Goal: Information Seeking & Learning: Learn about a topic

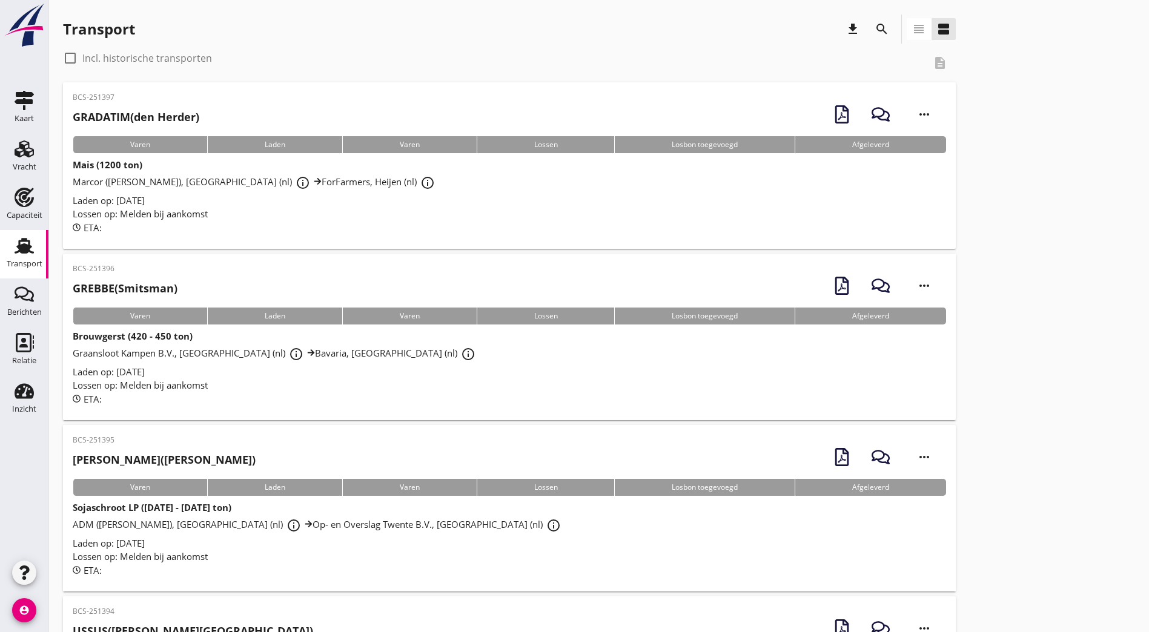
click at [874, 27] on icon "search" at bounding box center [881, 29] width 15 height 15
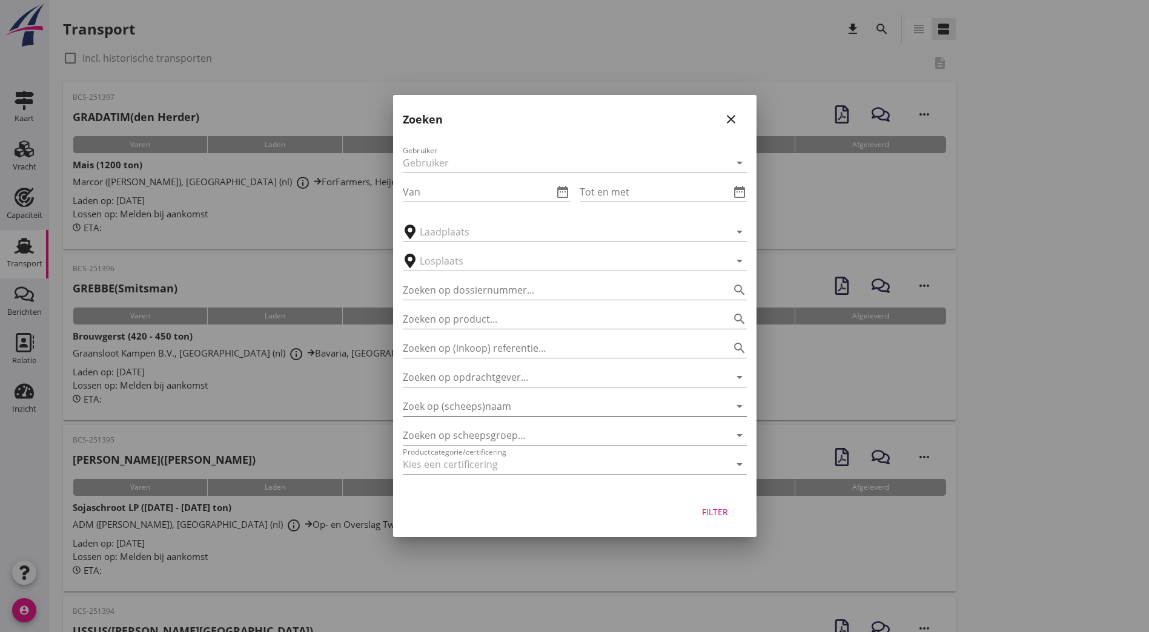
drag, startPoint x: 510, startPoint y: 406, endPoint x: 504, endPoint y: 403, distance: 7.3
click at [510, 405] on input "Zoek op (scheeps)naam" at bounding box center [558, 406] width 310 height 19
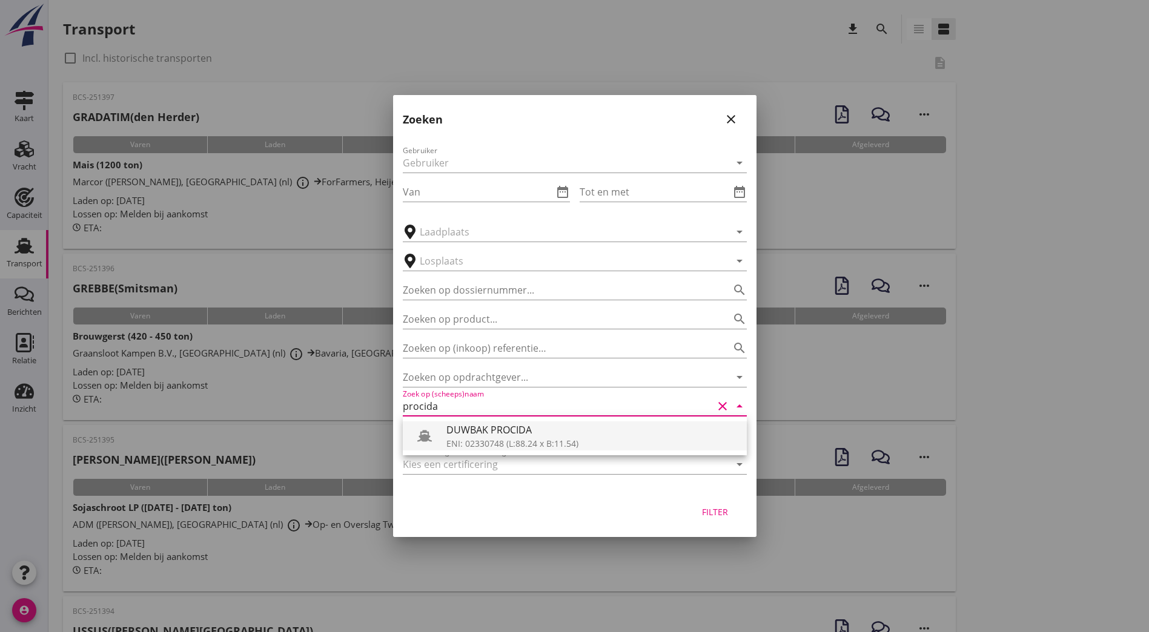
click at [594, 437] on div "DUWBAK PROCIDA" at bounding box center [591, 430] width 291 height 15
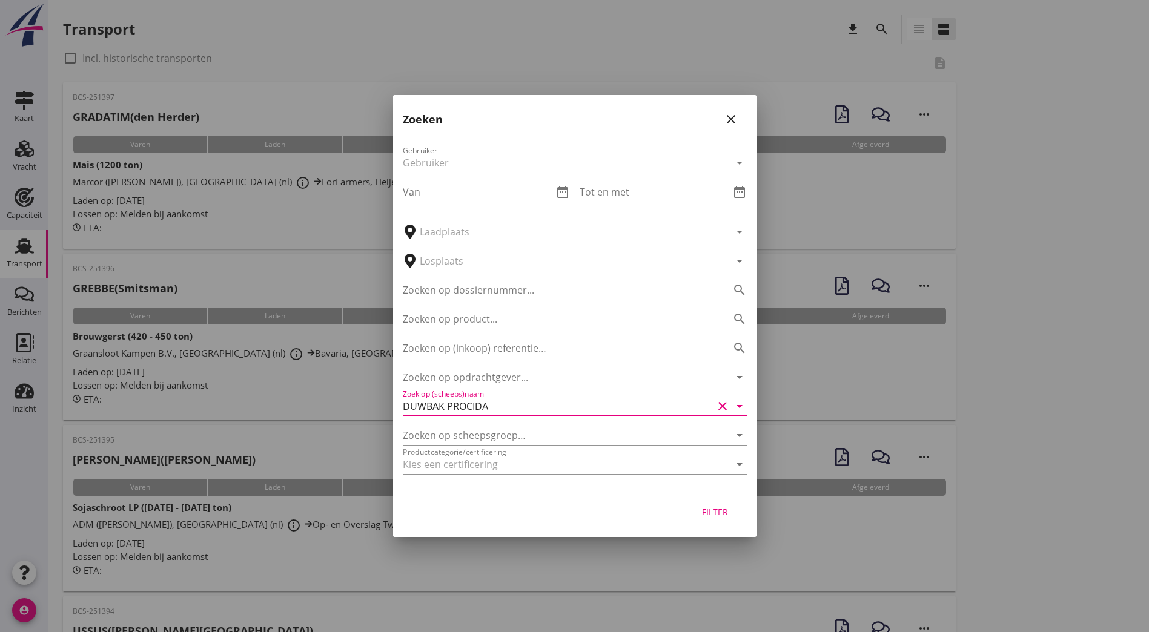
click at [722, 518] on button "Filter" at bounding box center [714, 512] width 53 height 22
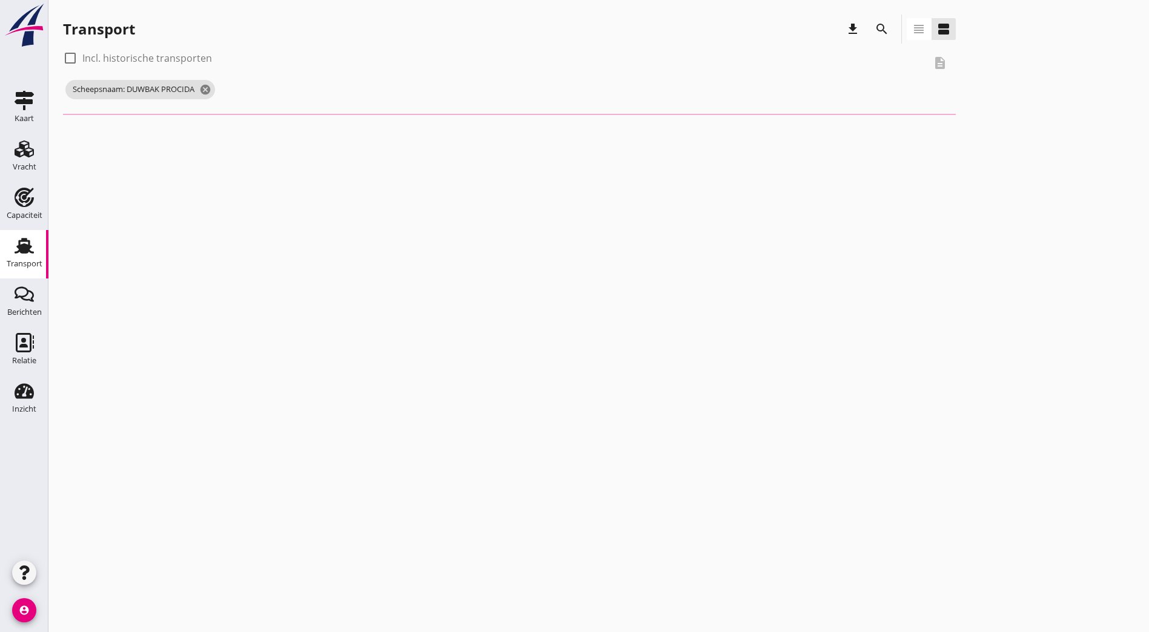
click at [874, 28] on icon "search" at bounding box center [881, 29] width 15 height 15
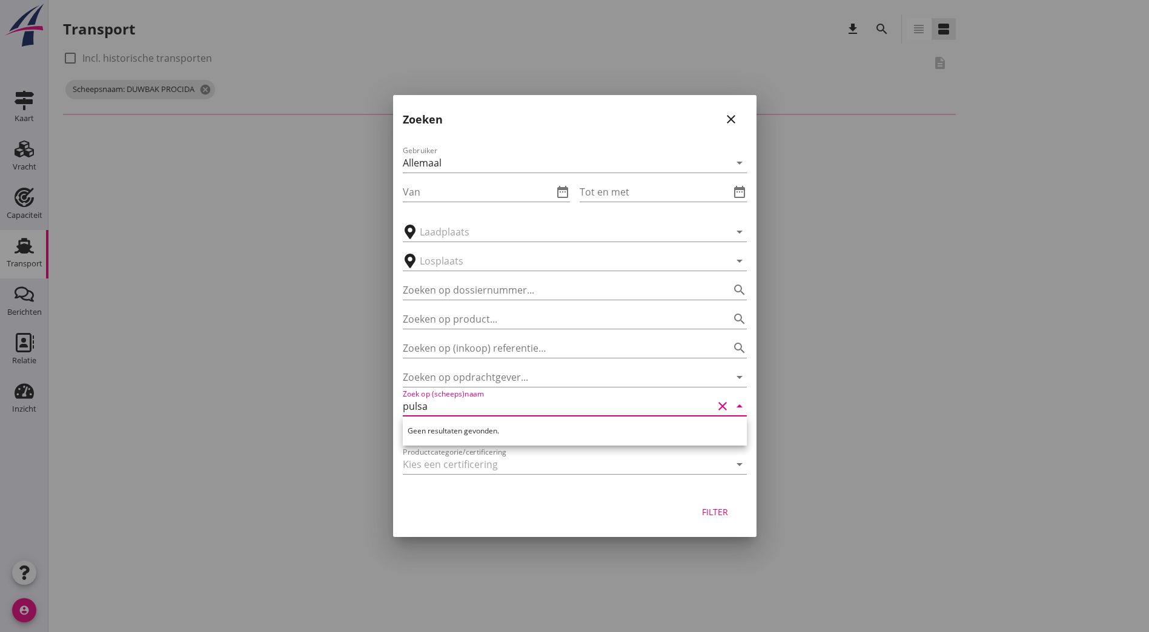
type input "pulsa"
click at [804, 516] on div at bounding box center [574, 316] width 1149 height 632
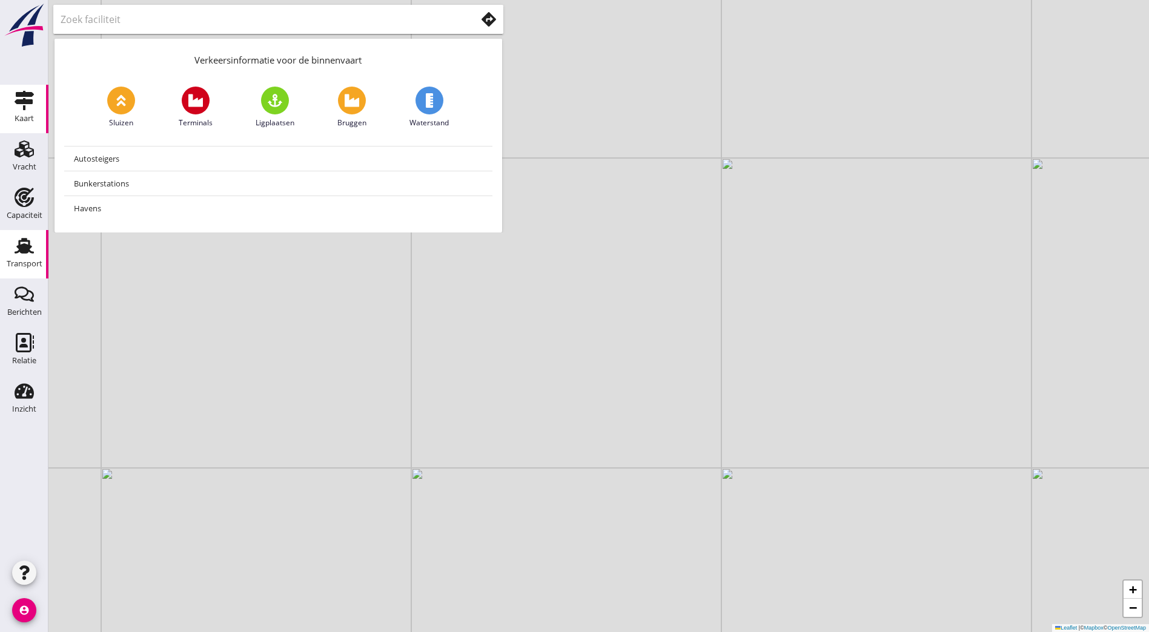
click at [19, 240] on use at bounding box center [24, 246] width 19 height 16
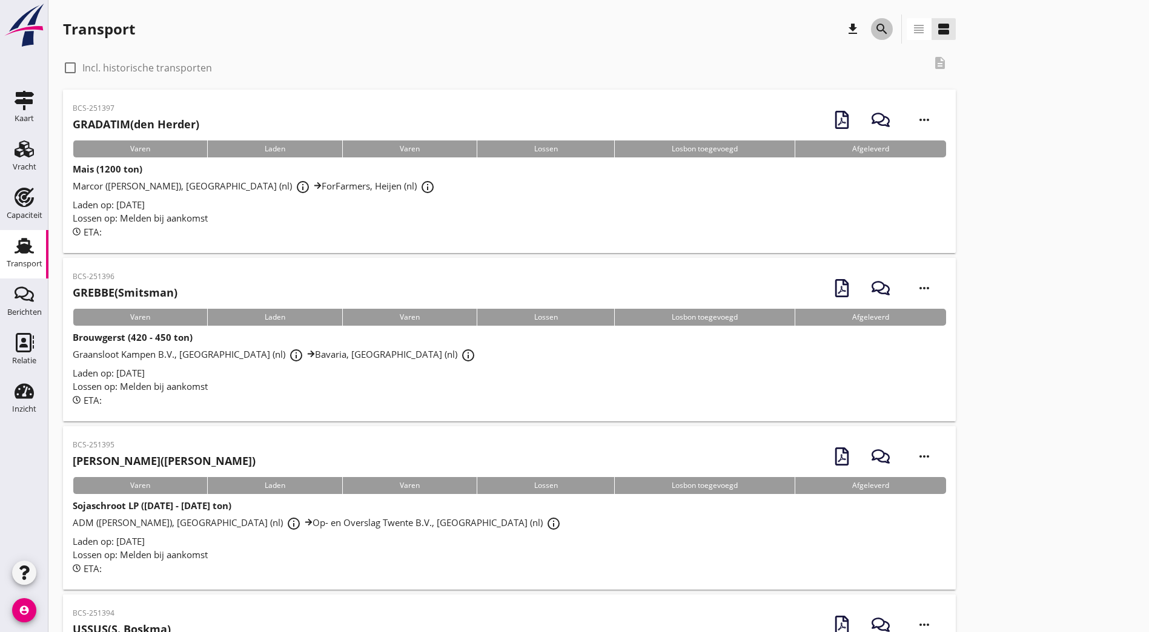
click at [874, 25] on icon "search" at bounding box center [881, 29] width 15 height 15
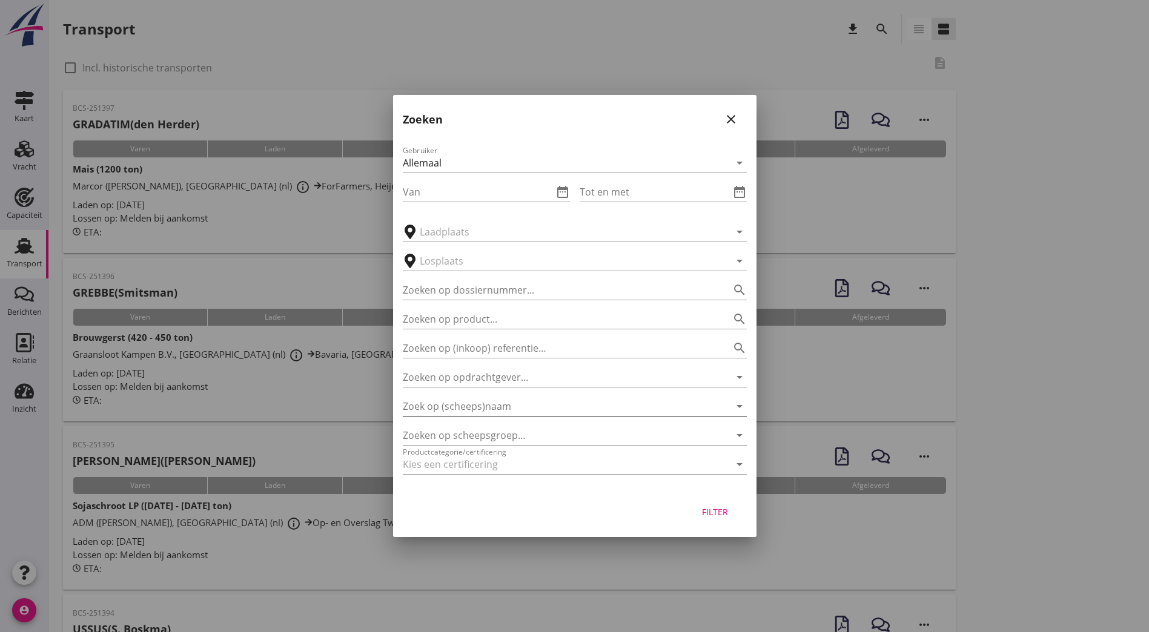
click at [587, 409] on input "Zoek op (scheeps)naam" at bounding box center [558, 406] width 310 height 19
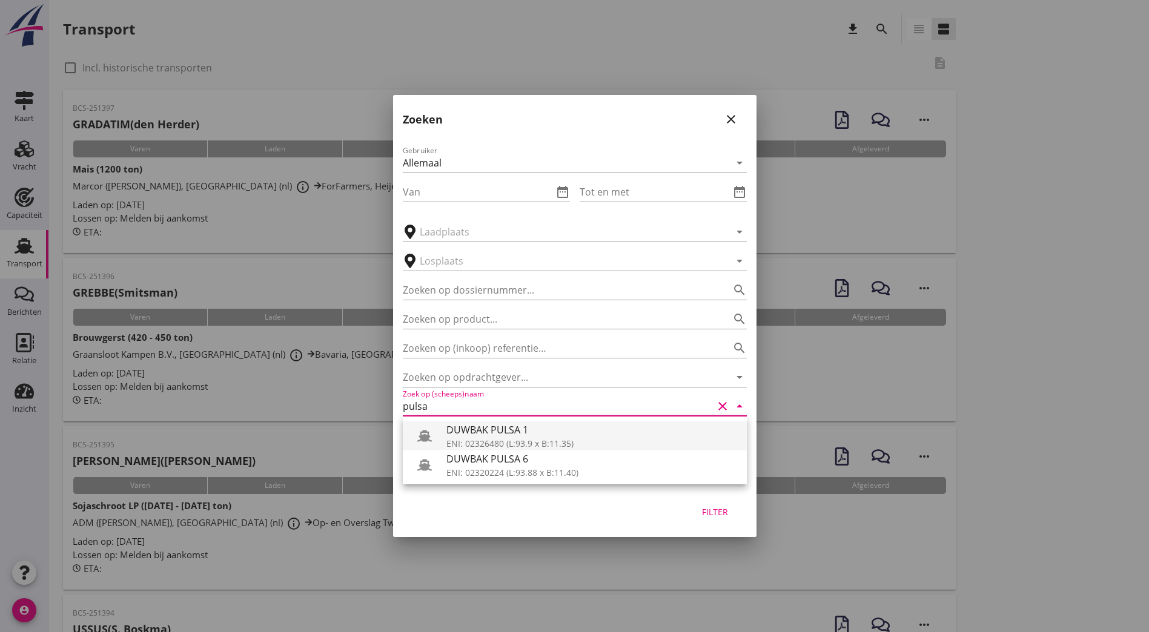
click at [567, 435] on div "DUWBAK PULSA 1" at bounding box center [591, 430] width 291 height 15
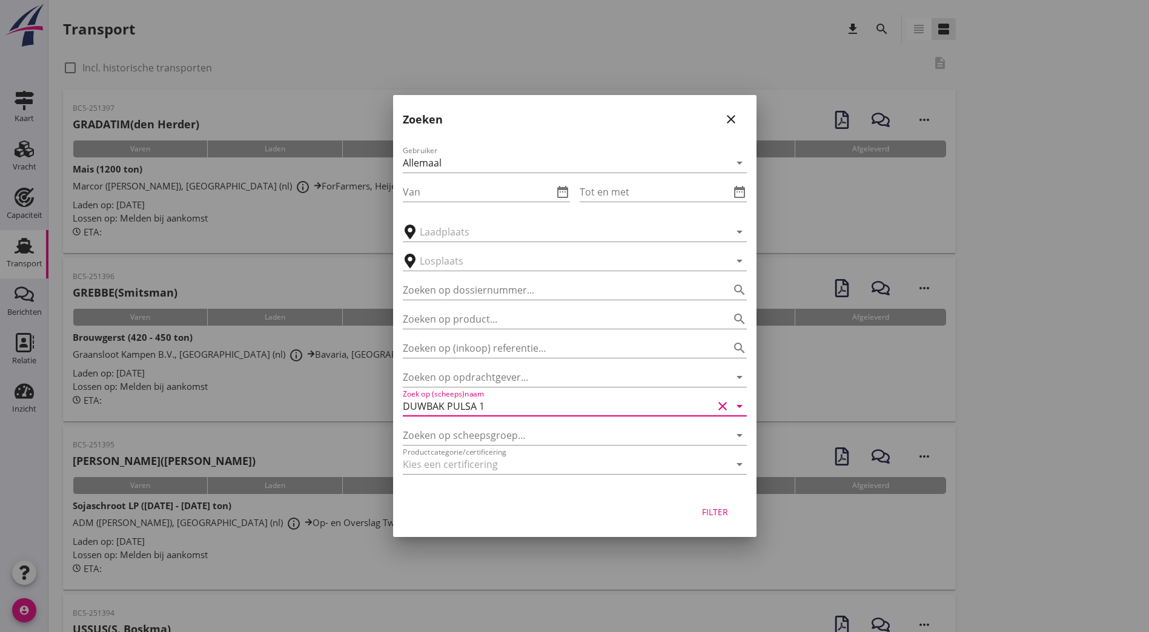
click at [713, 515] on div "Filter" at bounding box center [715, 512] width 34 height 13
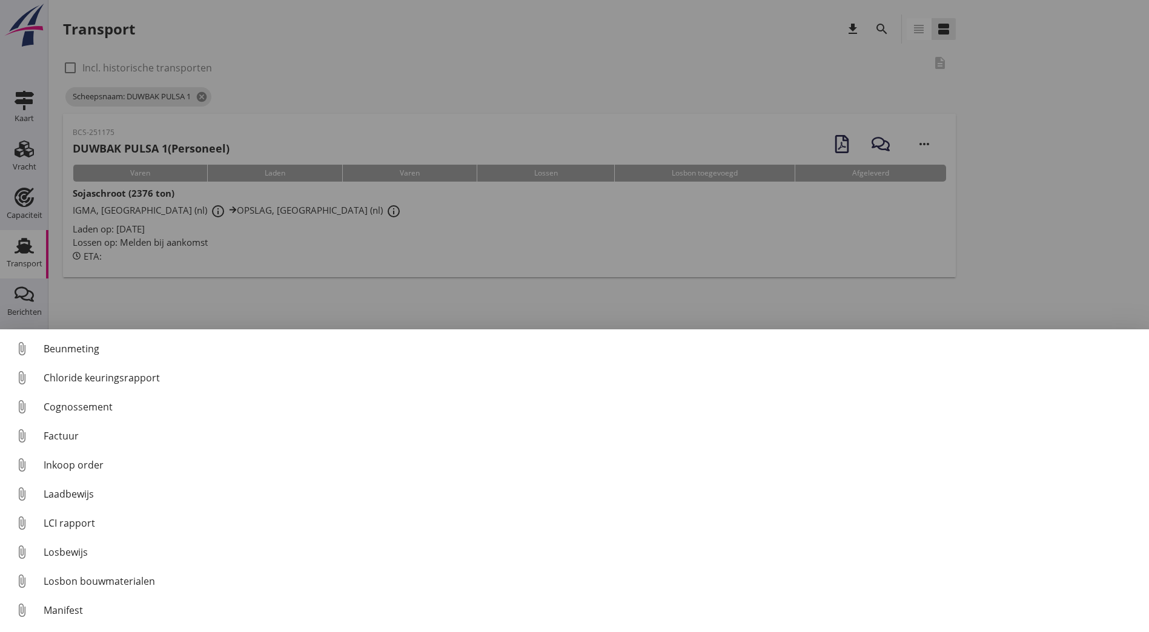
scroll to position [85, 0]
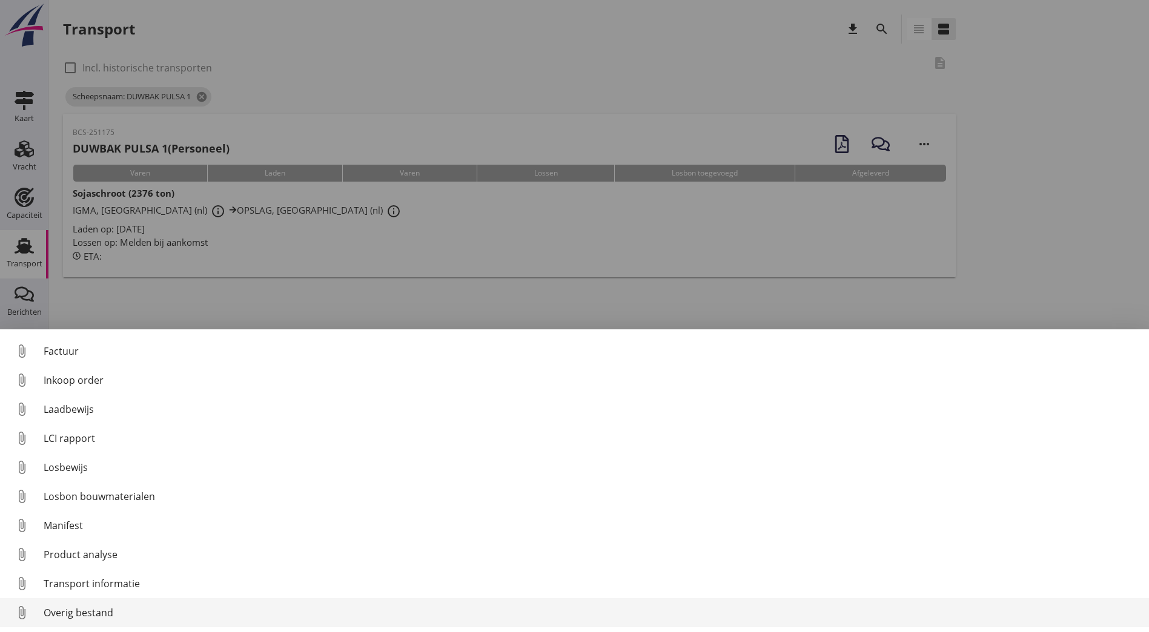
click at [108, 614] on div "Overig bestand" at bounding box center [591, 613] width 1095 height 15
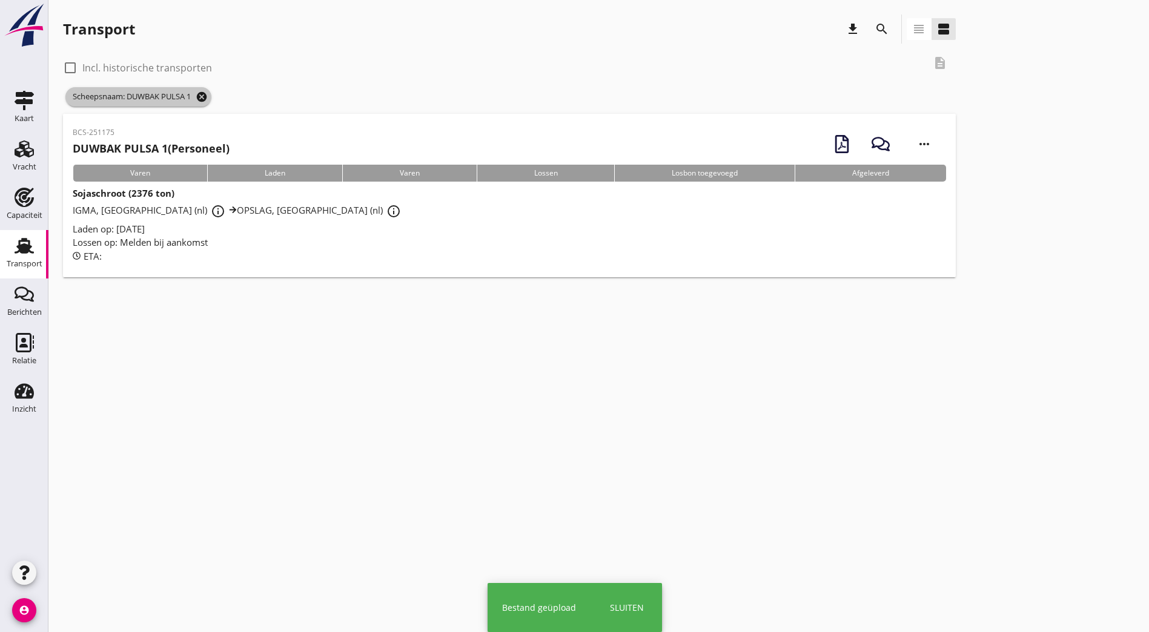
click at [207, 94] on icon "cancel" at bounding box center [202, 97] width 12 height 12
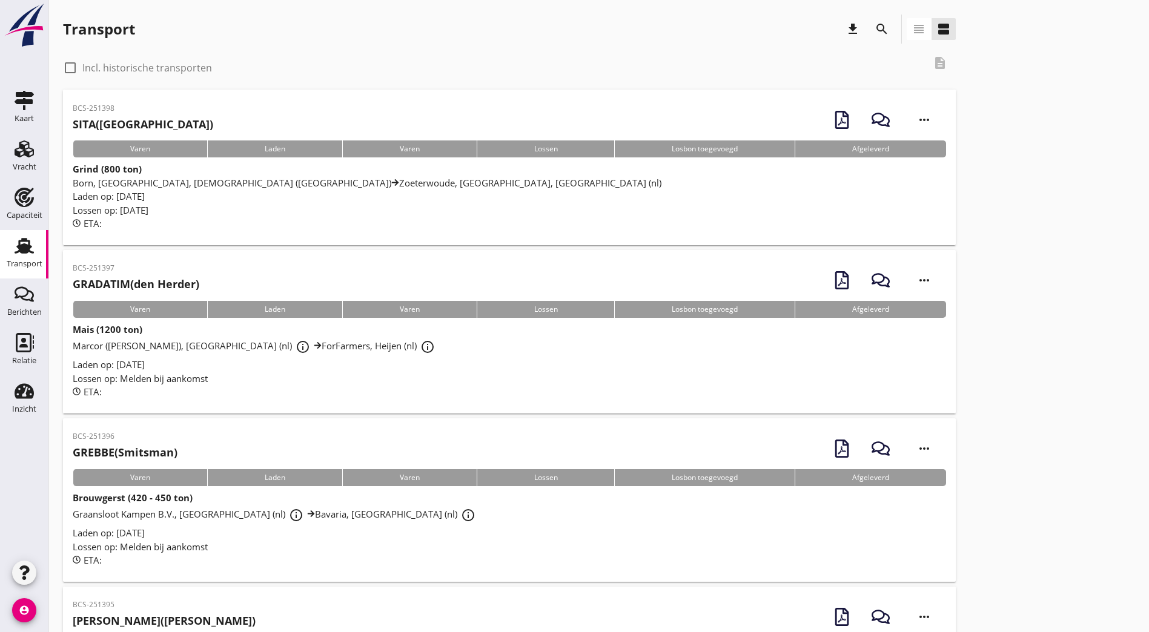
click at [871, 30] on div "search" at bounding box center [882, 29] width 22 height 15
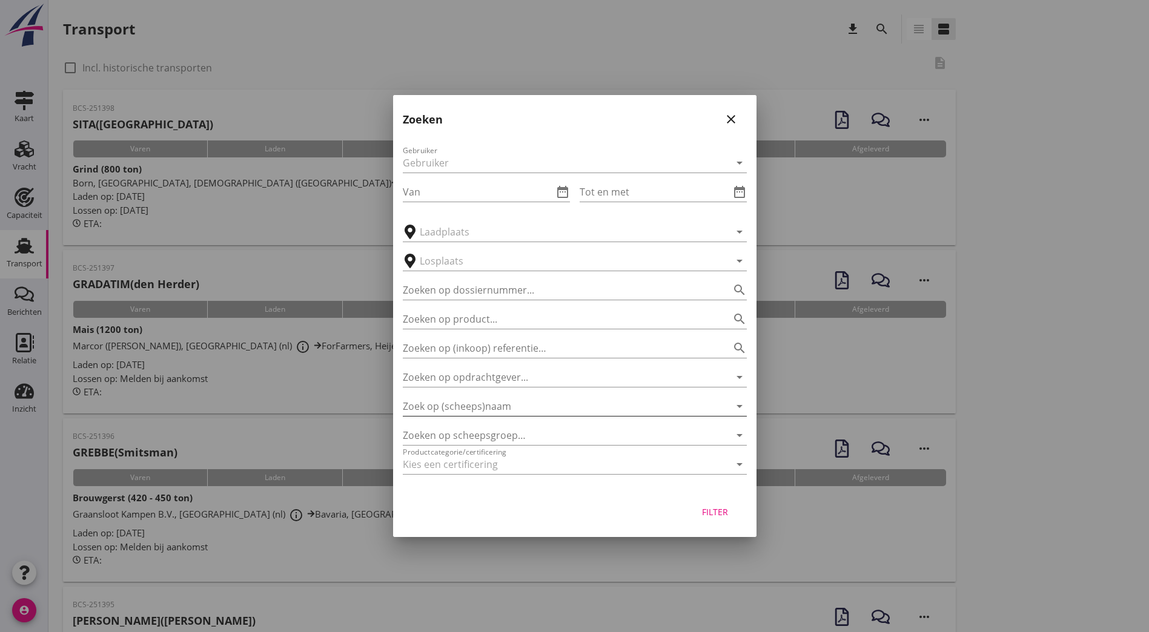
click at [493, 413] on input "Zoek op (scheeps)naam" at bounding box center [558, 406] width 310 height 19
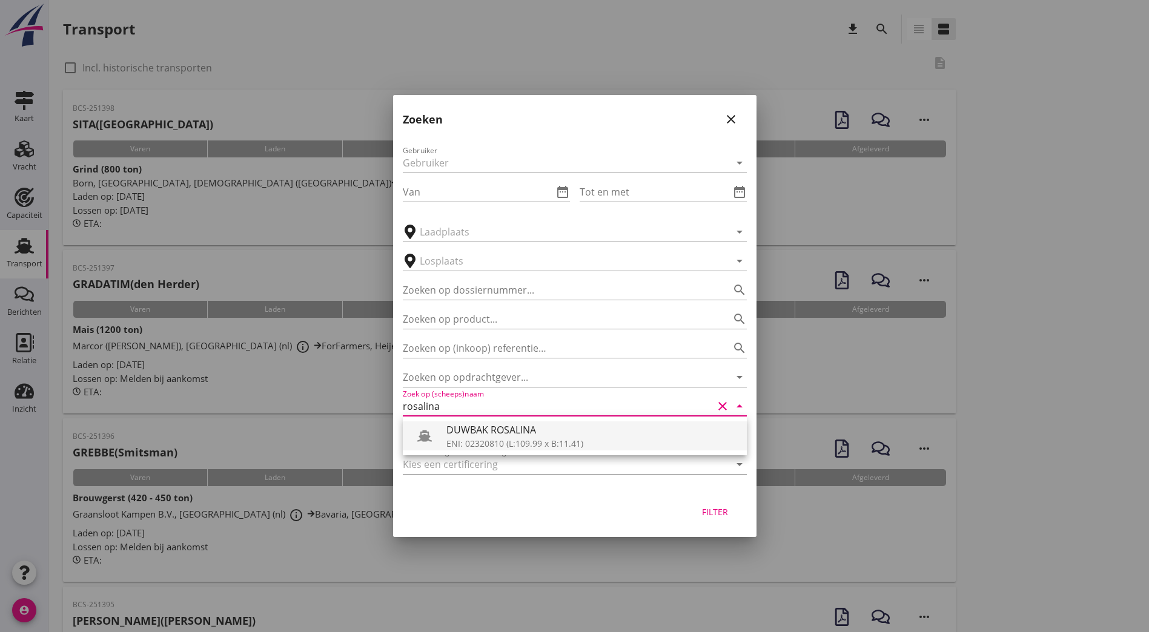
click at [484, 436] on div "DUWBAK ROSALINA" at bounding box center [591, 430] width 291 height 15
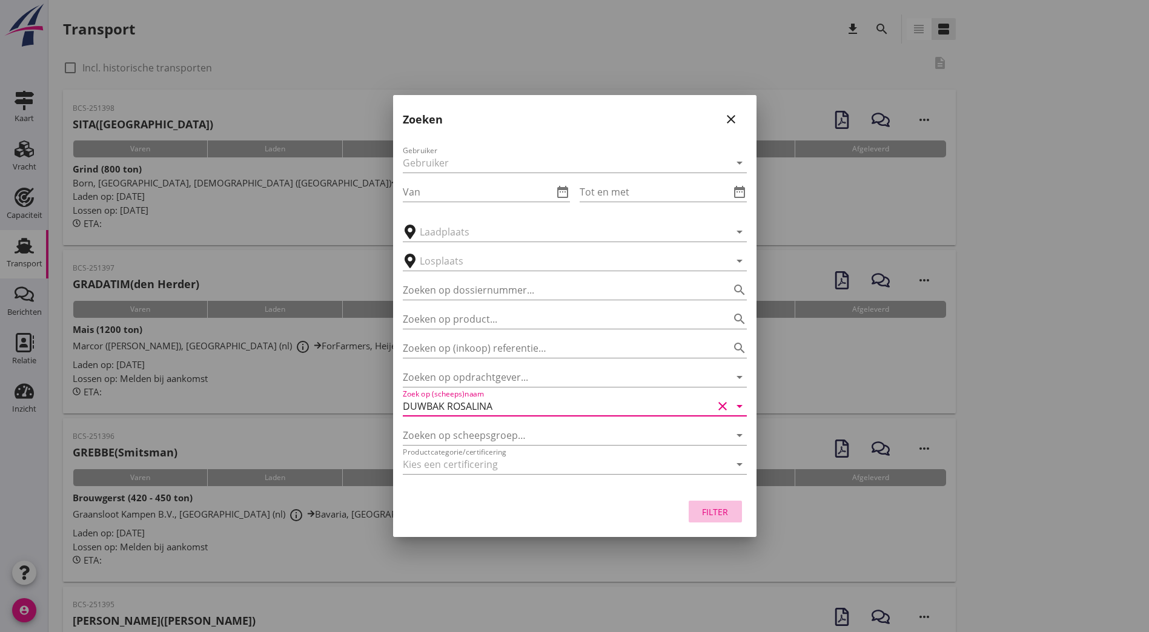
click at [706, 506] on div "Filter" at bounding box center [715, 512] width 34 height 13
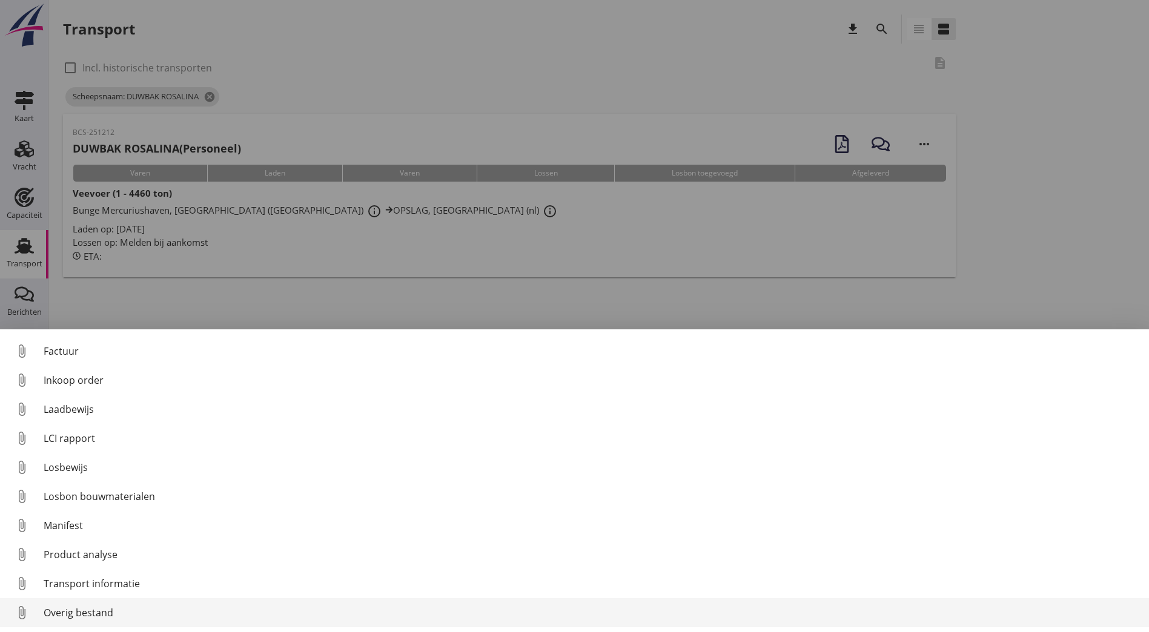
click at [74, 611] on div "Overig bestand" at bounding box center [591, 613] width 1095 height 15
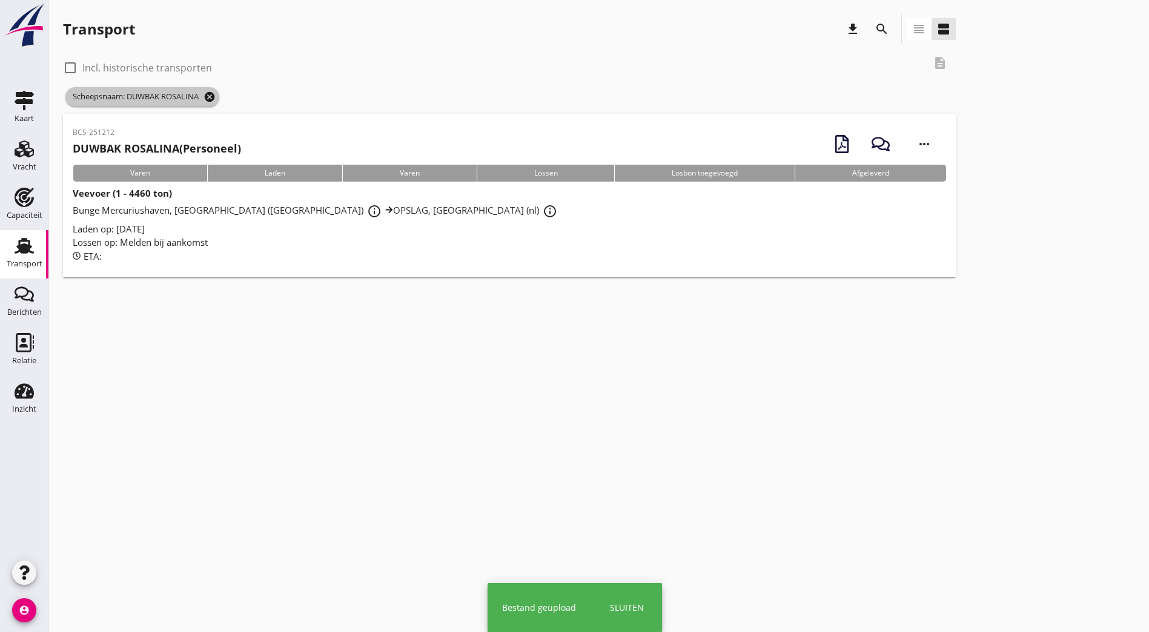
click at [214, 94] on icon "cancel" at bounding box center [209, 97] width 12 height 12
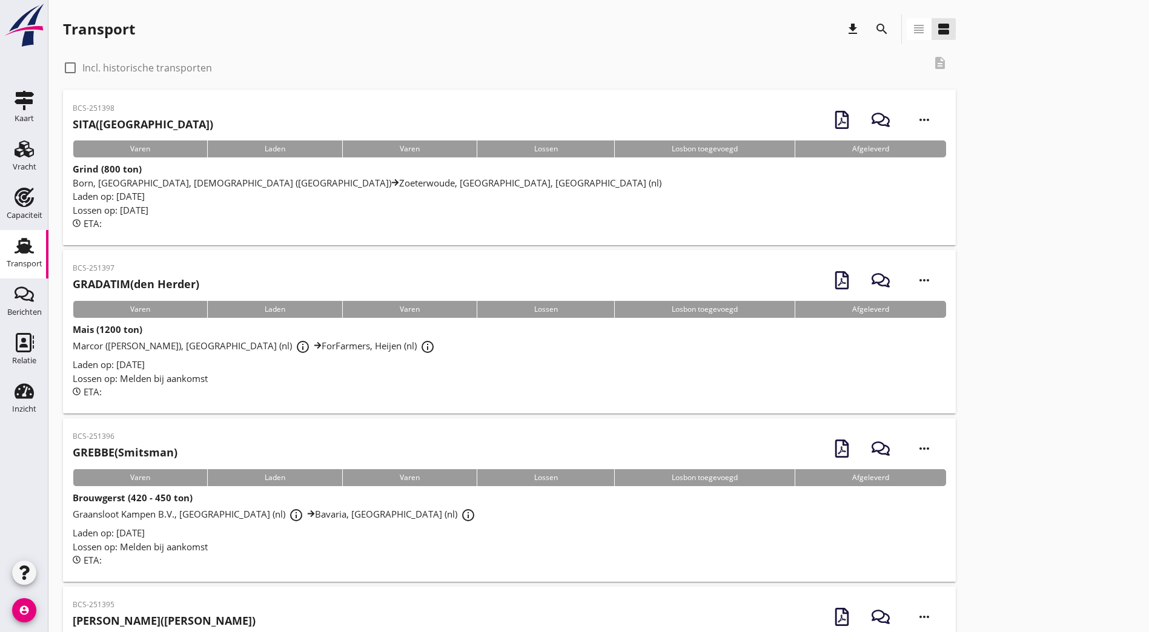
click at [874, 28] on icon "search" at bounding box center [881, 29] width 15 height 15
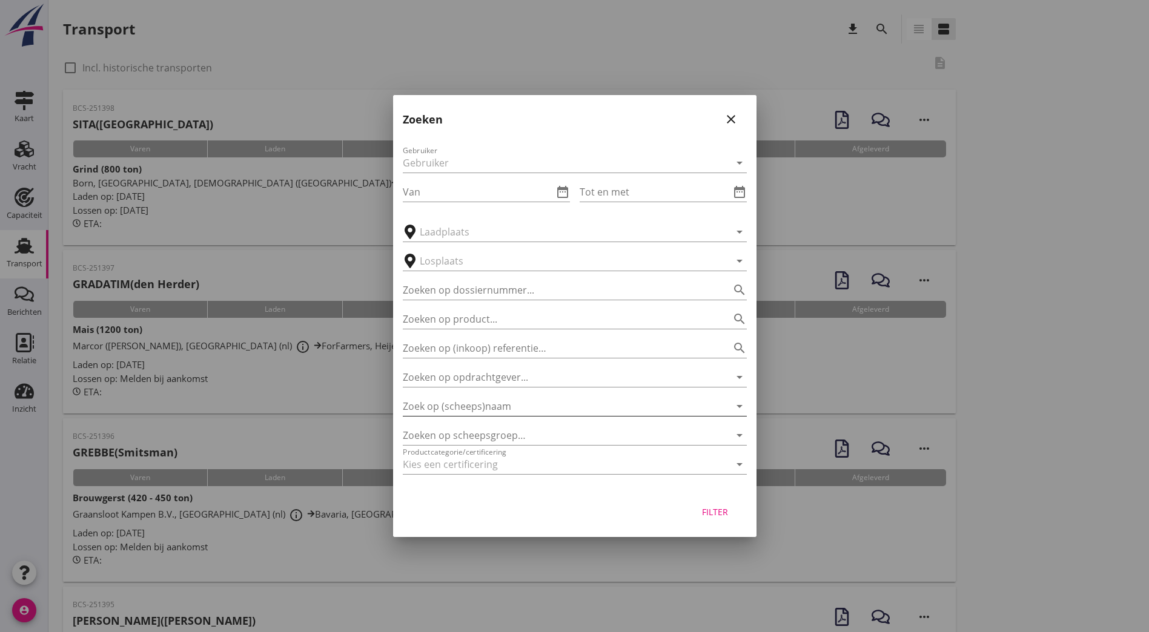
click at [490, 404] on input "Zoek op (scheeps)naam" at bounding box center [558, 406] width 310 height 19
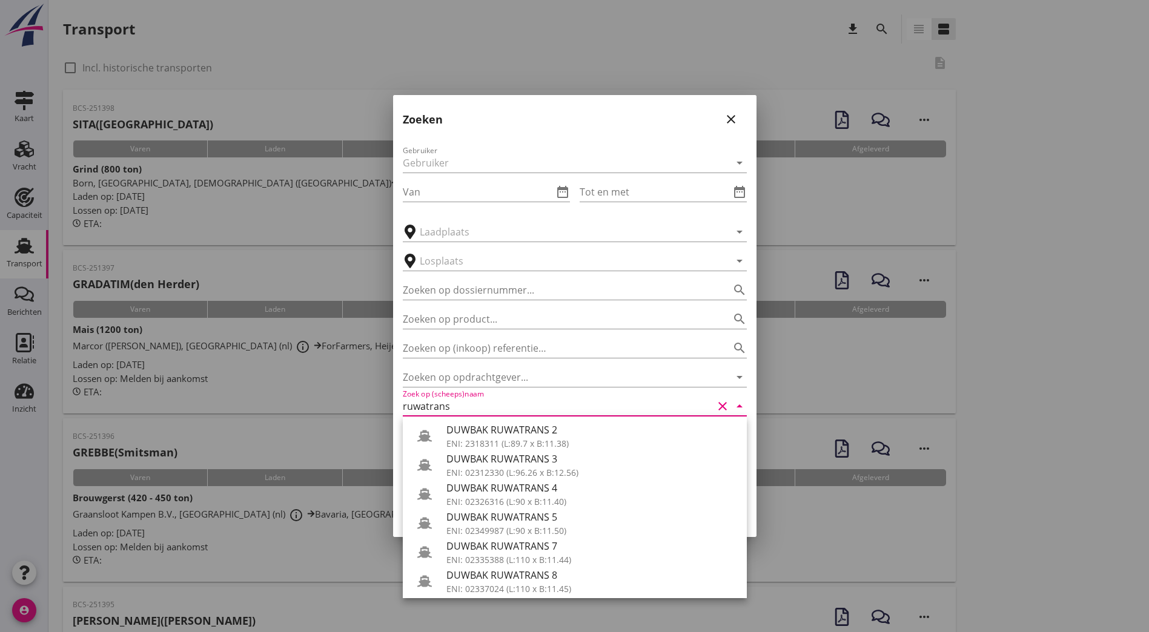
drag, startPoint x: 553, startPoint y: 447, endPoint x: 521, endPoint y: 420, distance: 41.2
click at [553, 446] on div "ENI: 2318311 (L:89.7 x B:11.38)" at bounding box center [591, 443] width 291 height 13
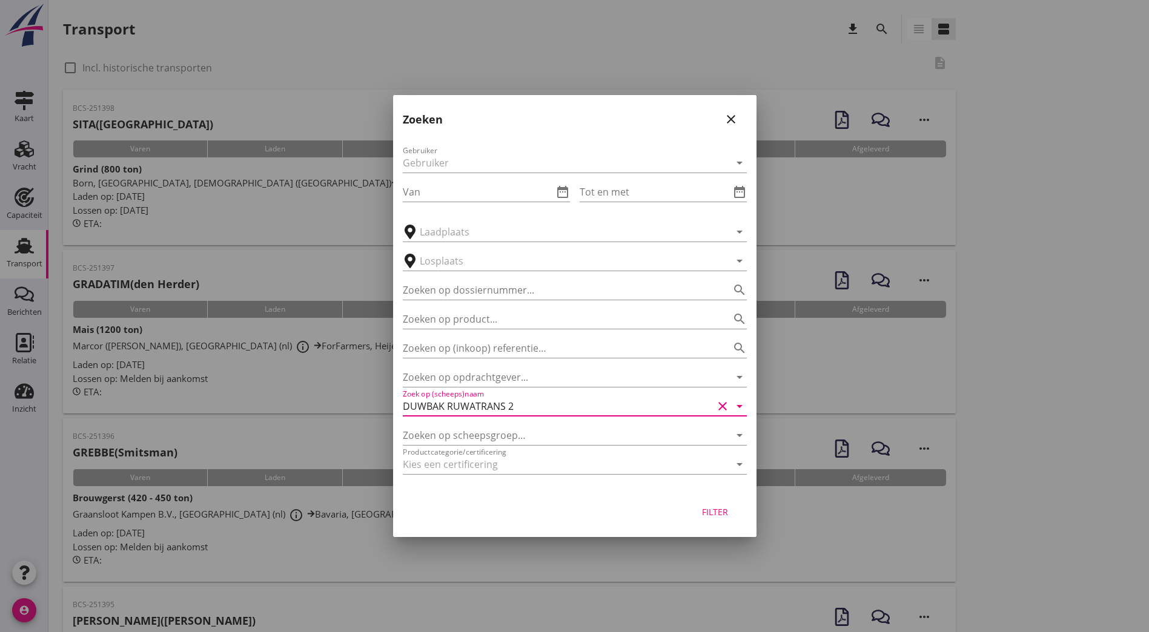
click at [719, 515] on div "Filter" at bounding box center [715, 512] width 34 height 13
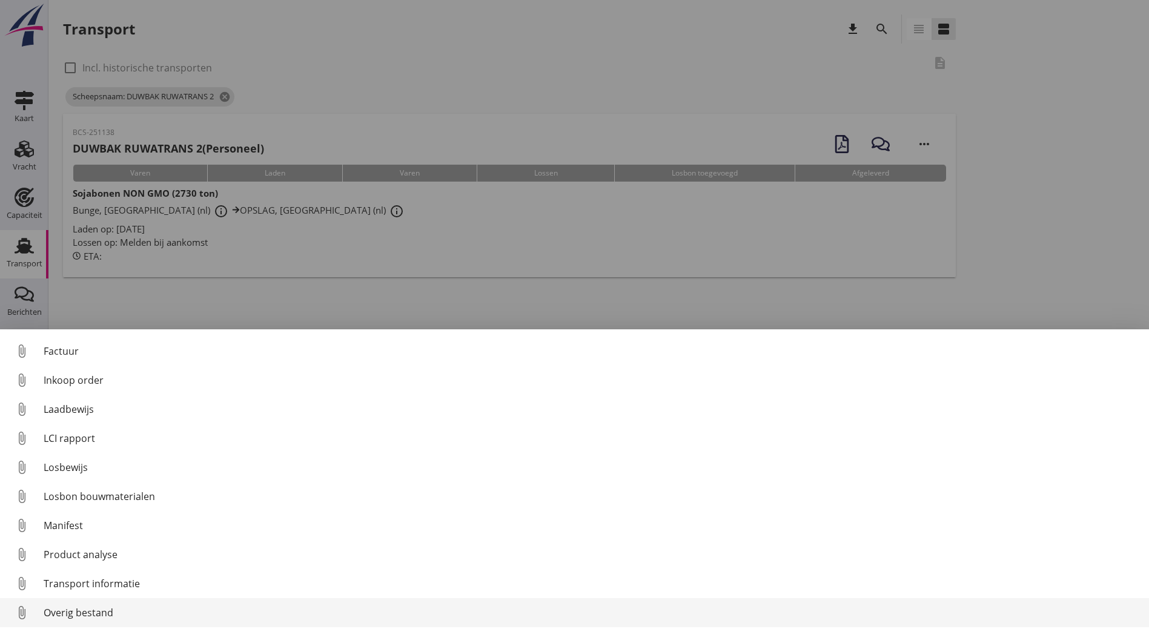
click at [99, 613] on div "Overig bestand" at bounding box center [591, 613] width 1095 height 15
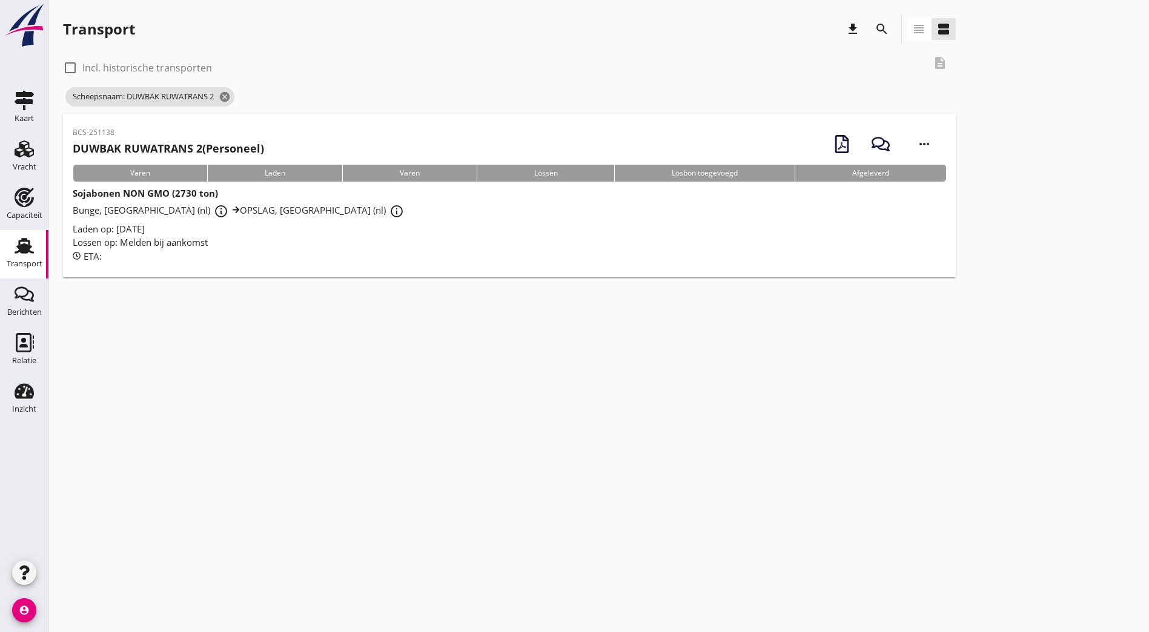
click at [874, 32] on icon "search" at bounding box center [881, 29] width 15 height 15
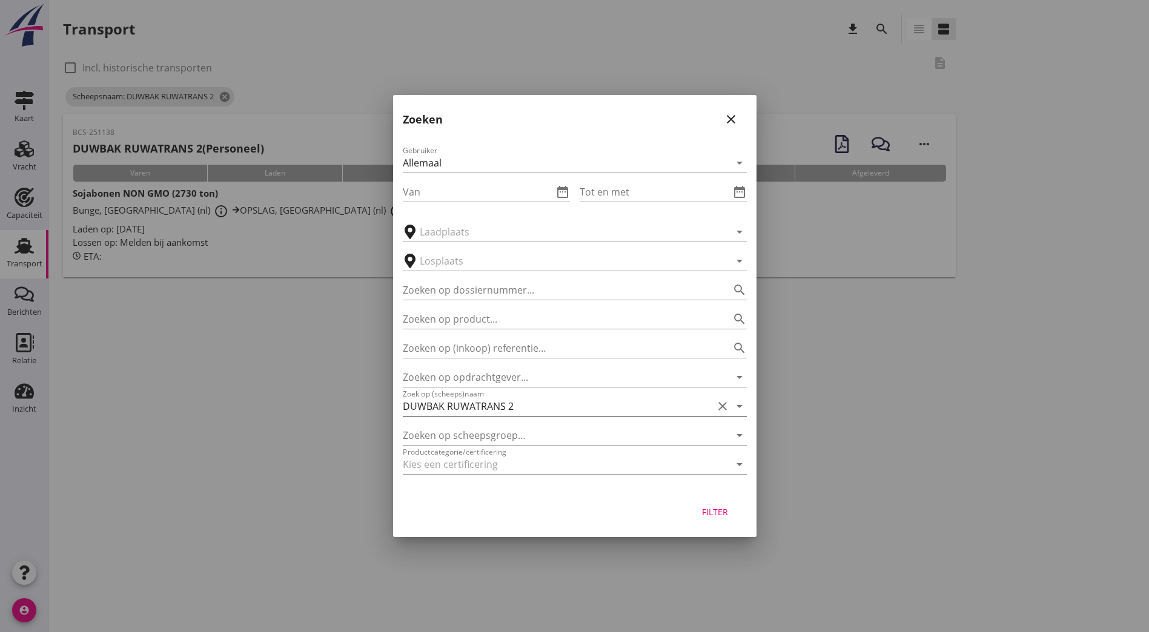
click at [531, 411] on input "DUWBAK RUWATRANS 2" at bounding box center [558, 406] width 310 height 19
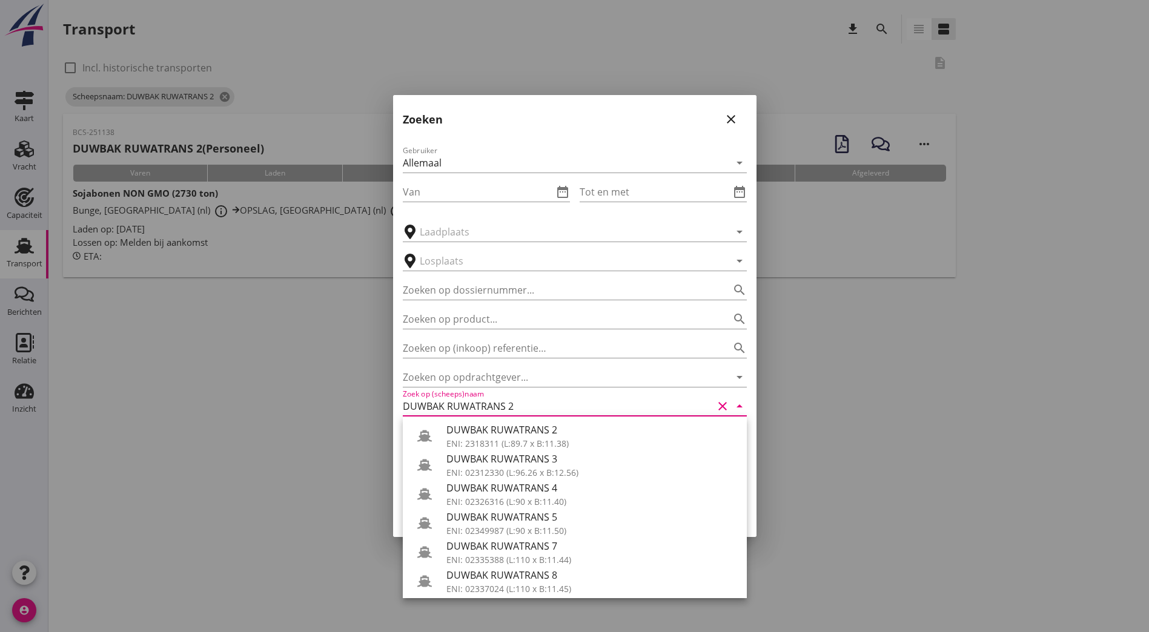
click at [531, 411] on input "DUWBAK RUWATRANS 2" at bounding box center [558, 406] width 310 height 19
click at [512, 401] on input "DUWBAK RUWATRANS 2" at bounding box center [558, 406] width 310 height 19
click at [533, 460] on div "DUWBAK RUWATRANS 3" at bounding box center [591, 459] width 291 height 15
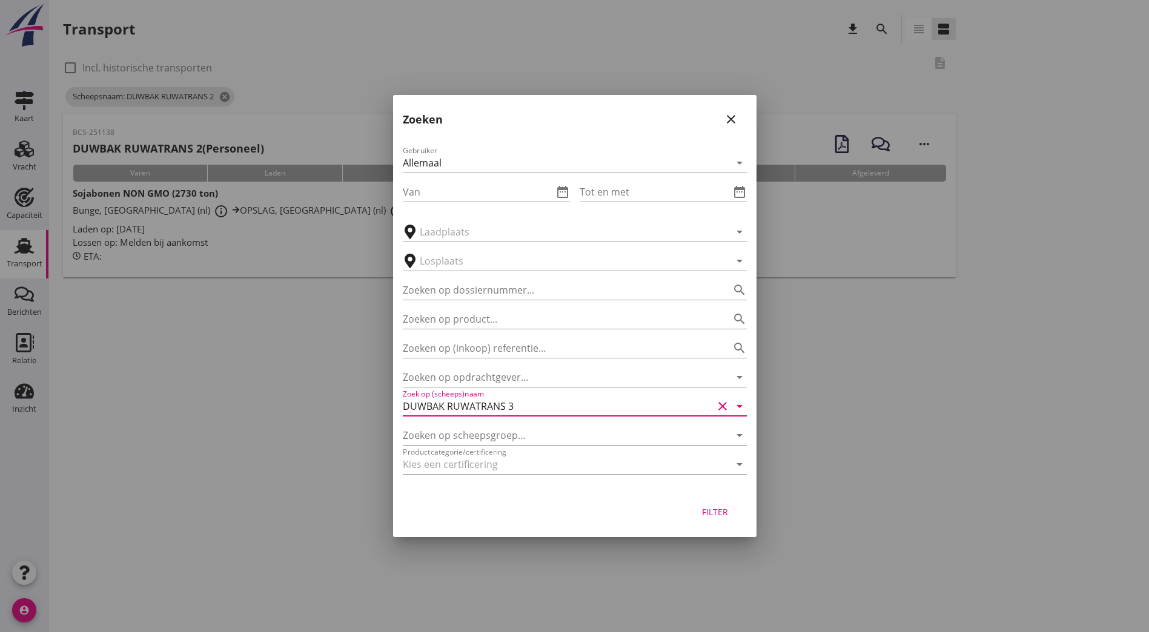
click at [748, 515] on div "Filter" at bounding box center [574, 514] width 363 height 46
click at [730, 513] on div "Filter" at bounding box center [715, 512] width 34 height 13
type input "DUWBAK RUWATRANS 3"
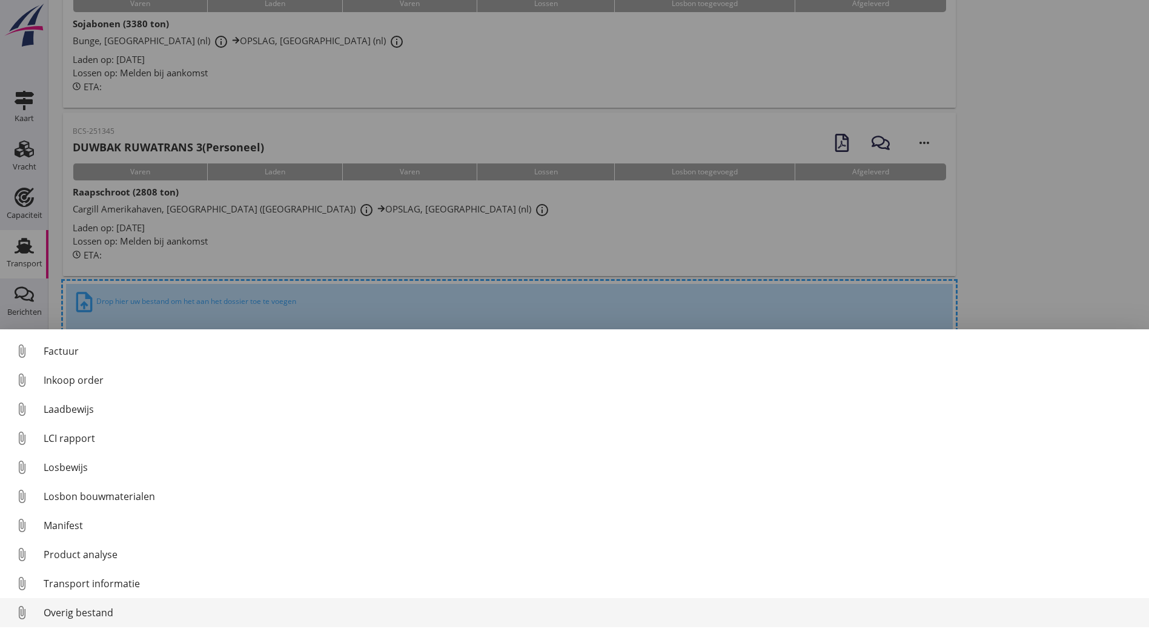
click at [127, 618] on div "Overig bestand" at bounding box center [591, 613] width 1095 height 15
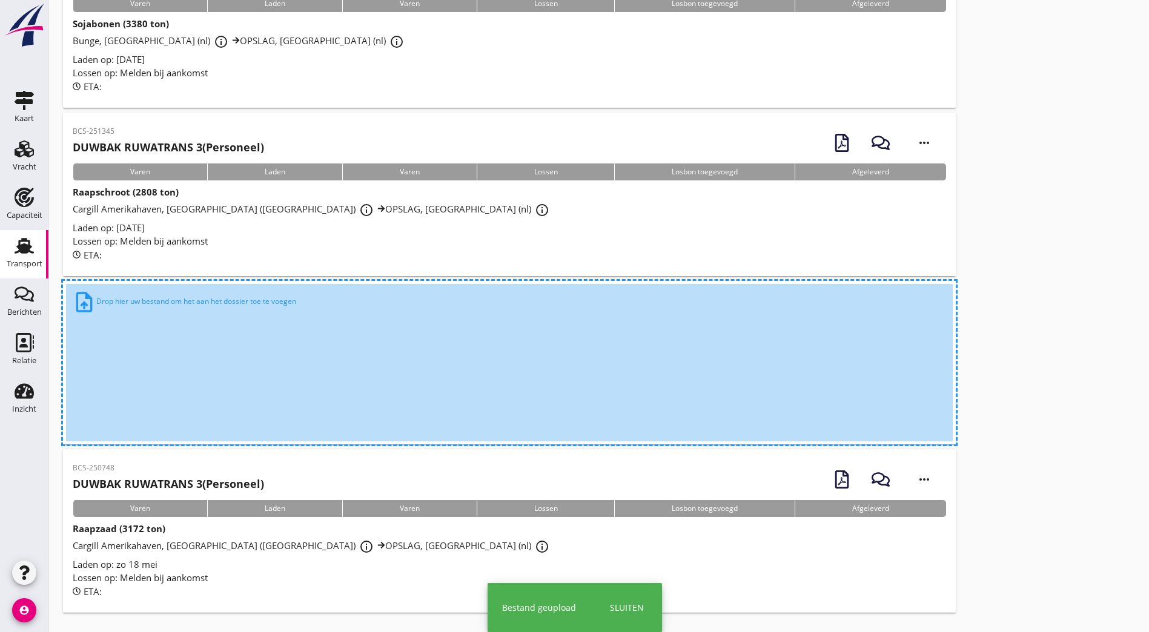
click at [738, 383] on div "BCS-251382 DUWBAK RUWATRANS 3 (Personeel) more_horiz Varen Laden Varen Lossen L…" at bounding box center [598, 280] width 1071 height 673
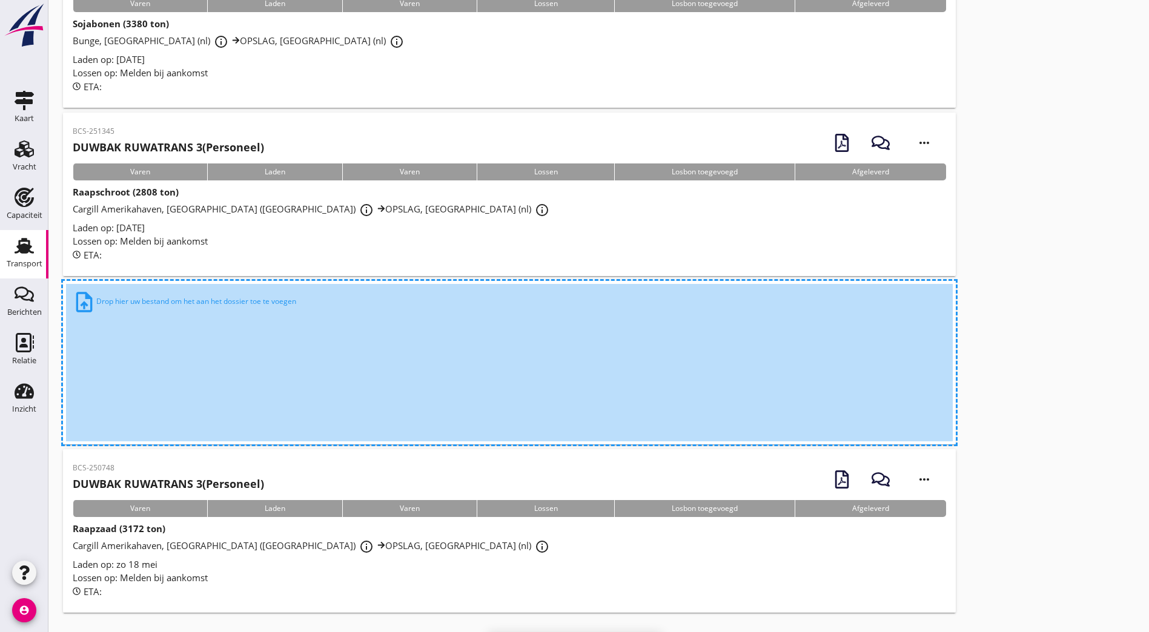
click at [739, 237] on div "BCS-251382 DUWBAK RUWATRANS 3 (Personeel) more_horiz Varen Laden Varen Lossen L…" at bounding box center [598, 280] width 1071 height 673
click at [374, 227] on div "Laden op: [DATE]" at bounding box center [509, 228] width 873 height 14
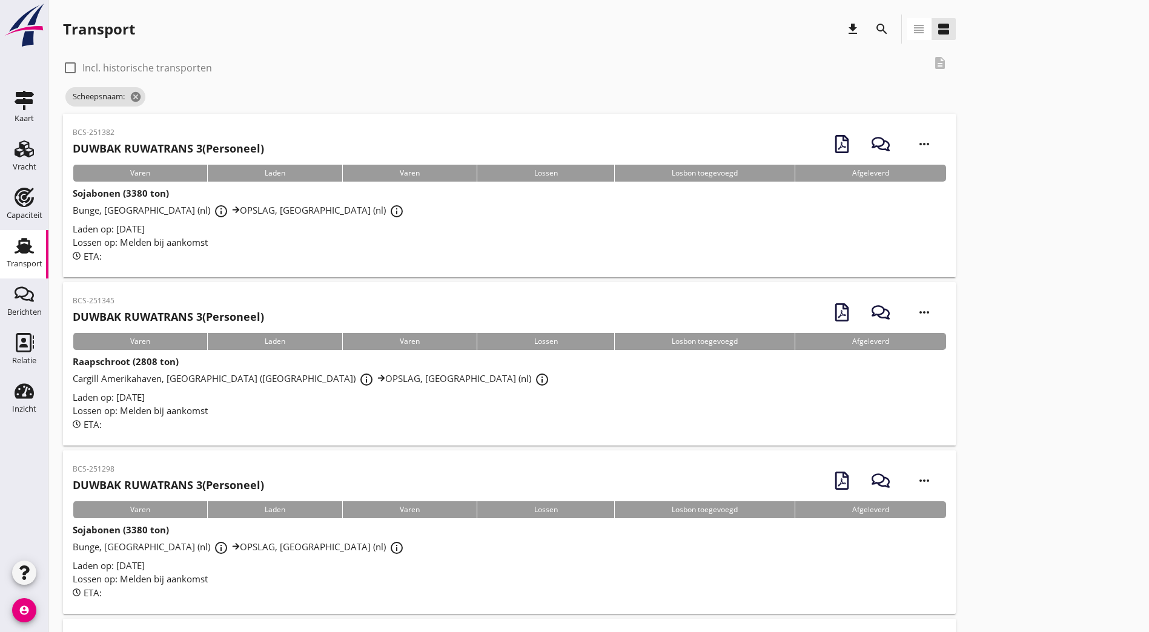
scroll to position [121, 0]
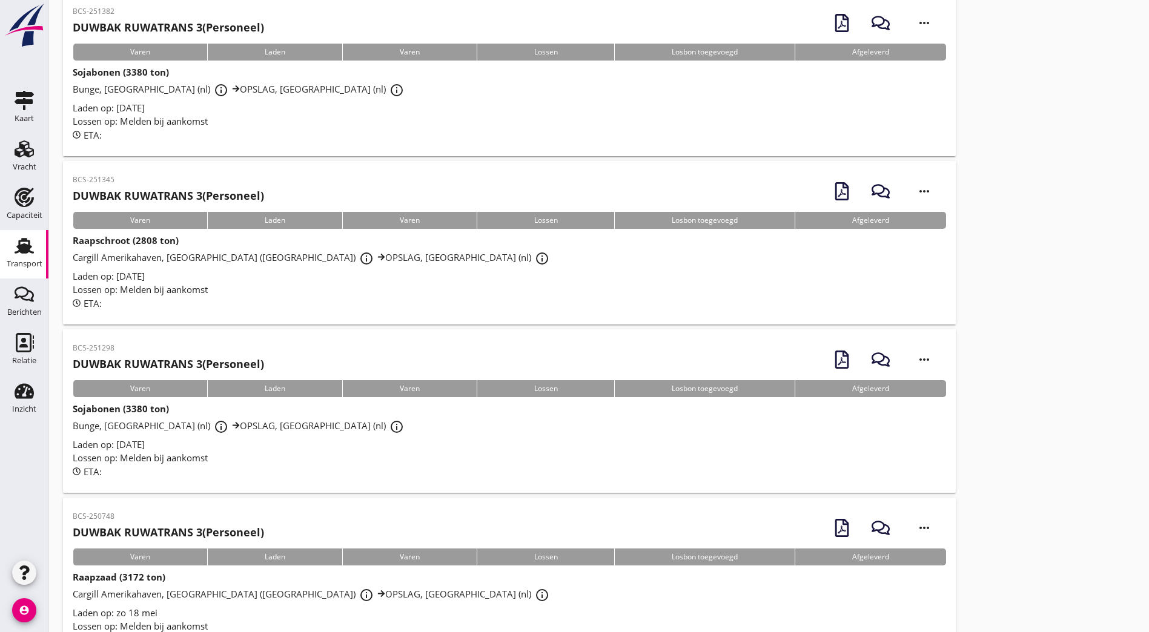
click at [205, 354] on div "BCS-251298 DUWBAK RUWATRANS 3 (Personeel)" at bounding box center [168, 358] width 191 height 30
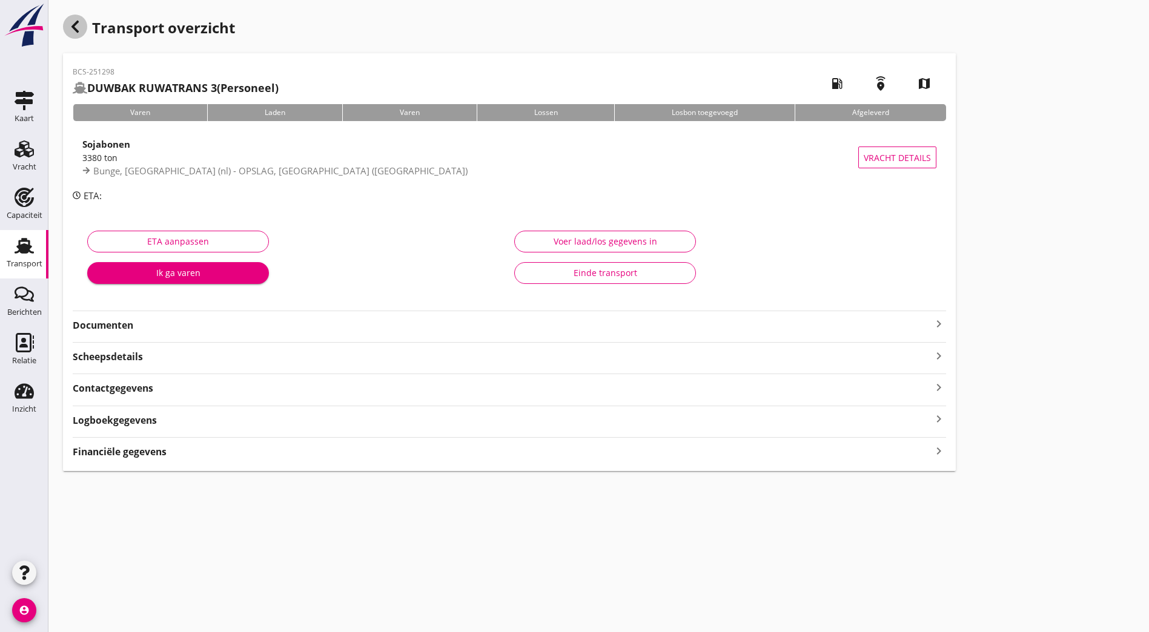
click at [76, 23] on use "button" at bounding box center [74, 27] width 7 height 12
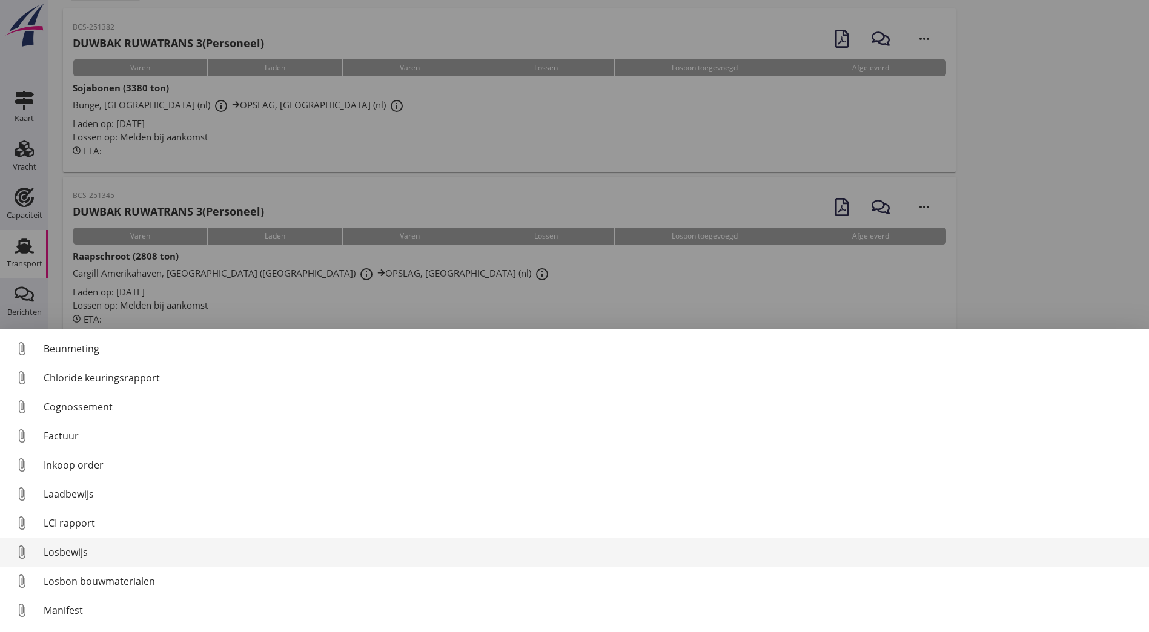
scroll to position [85, 0]
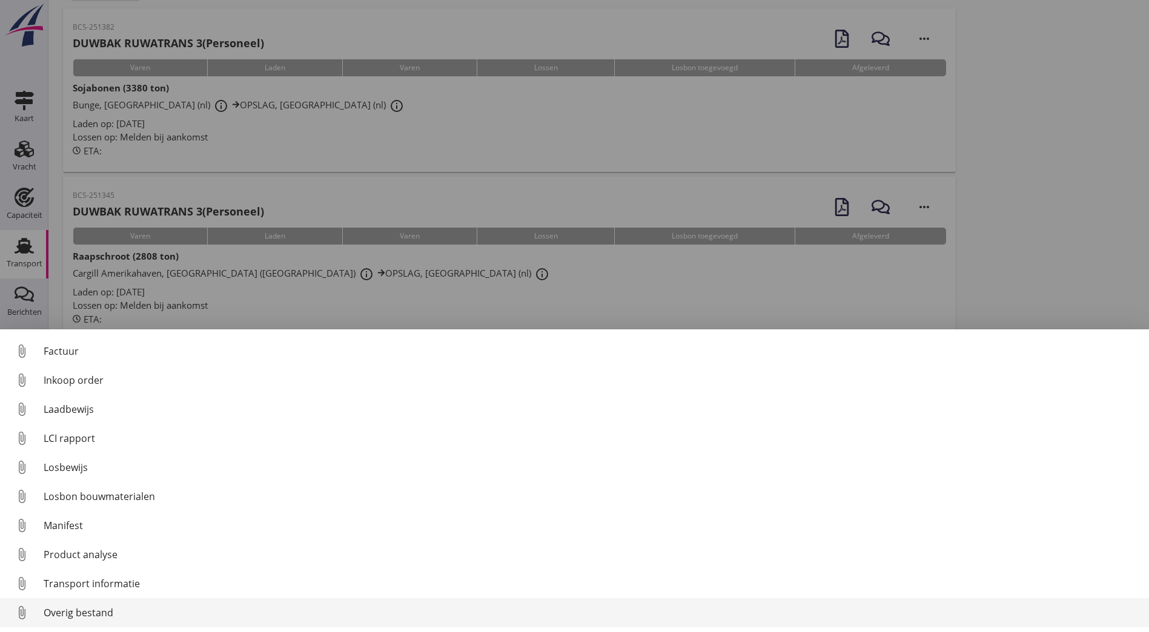
click at [139, 612] on div "Overig bestand" at bounding box center [591, 613] width 1095 height 15
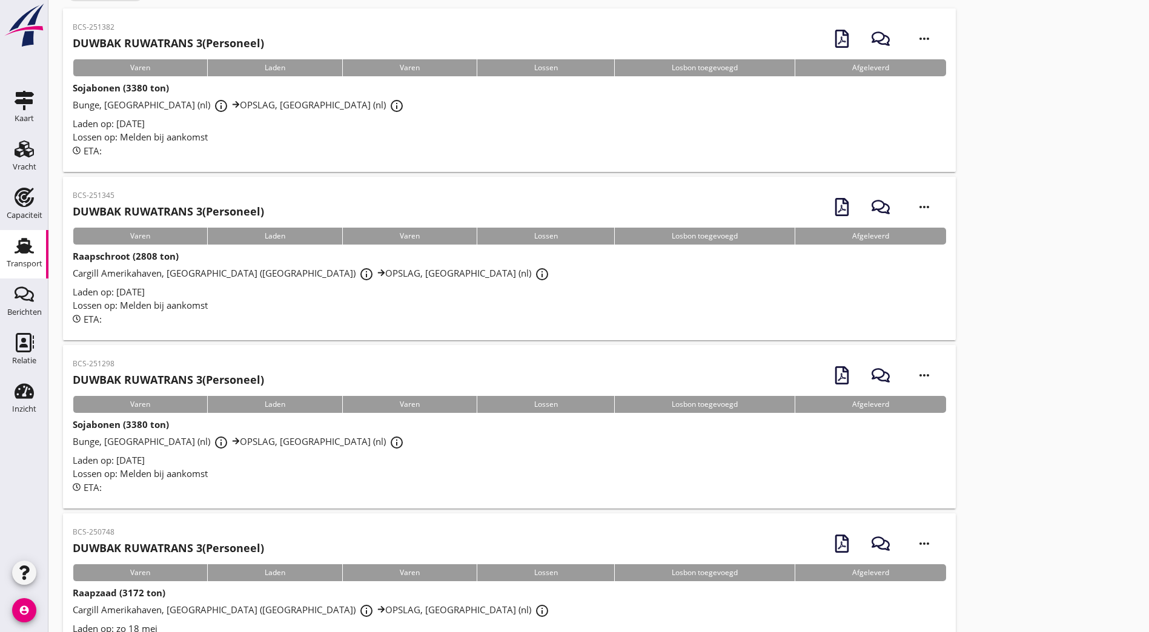
scroll to position [0, 0]
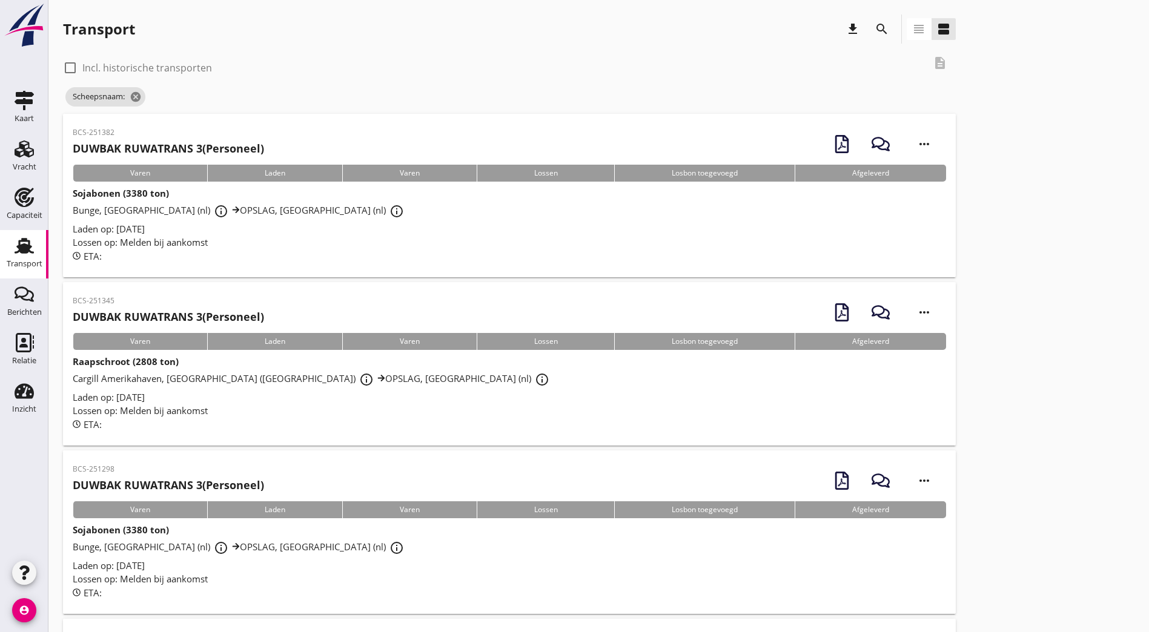
click at [874, 23] on icon "search" at bounding box center [881, 29] width 15 height 15
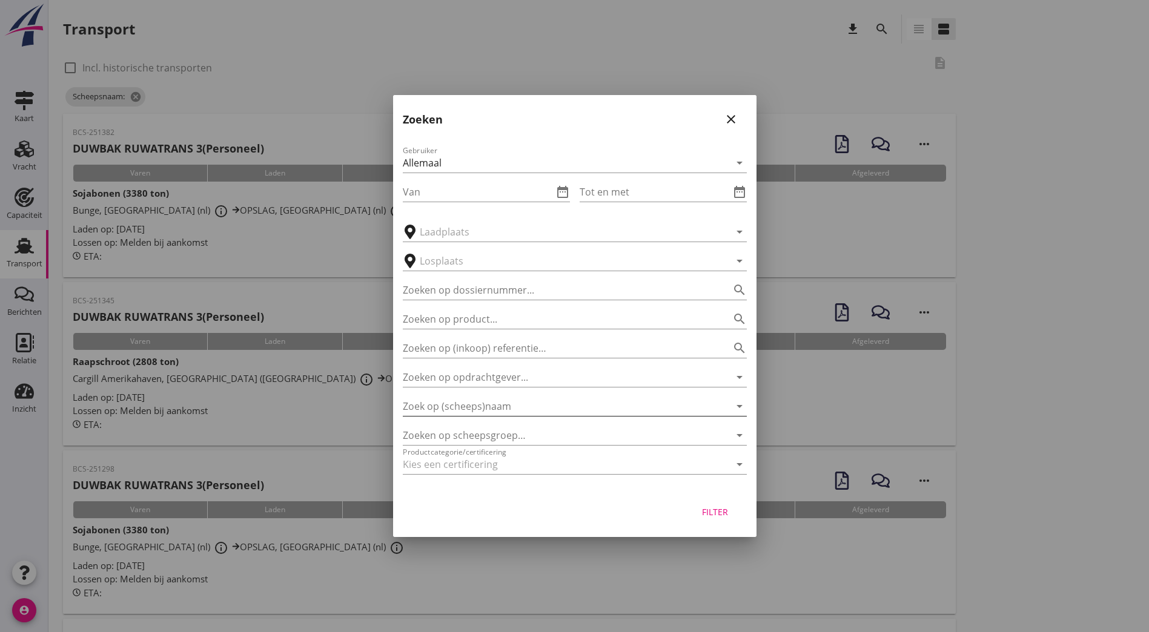
click at [491, 404] on input "Zoek op (scheeps)naam" at bounding box center [558, 406] width 310 height 19
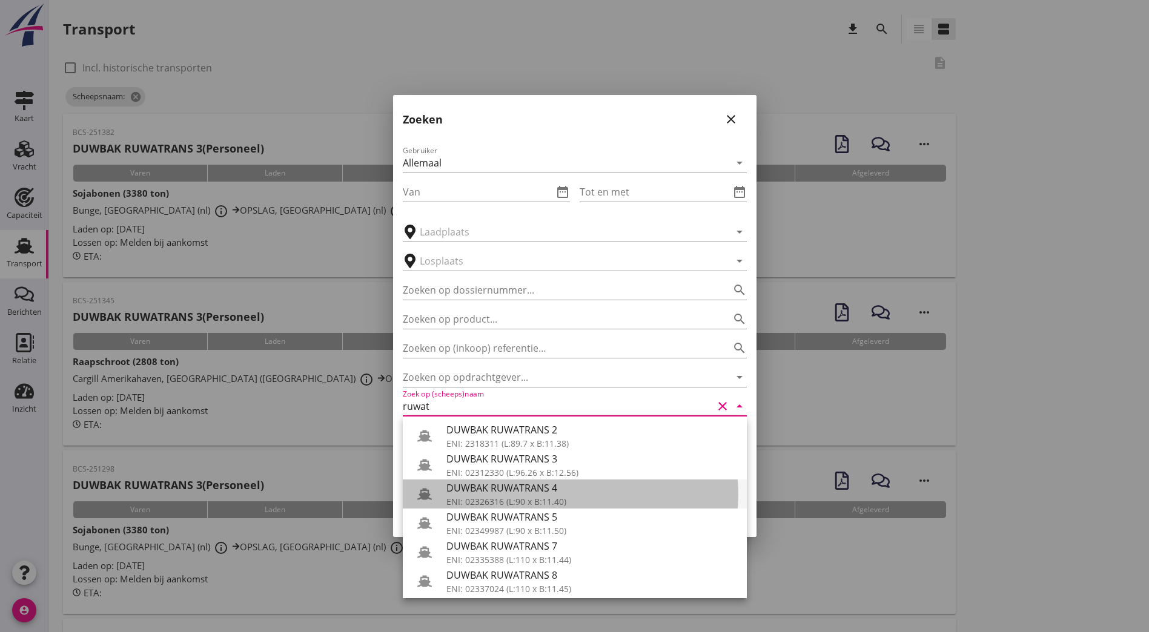
click at [516, 484] on div "DUWBAK RUWATRANS 4" at bounding box center [591, 488] width 291 height 15
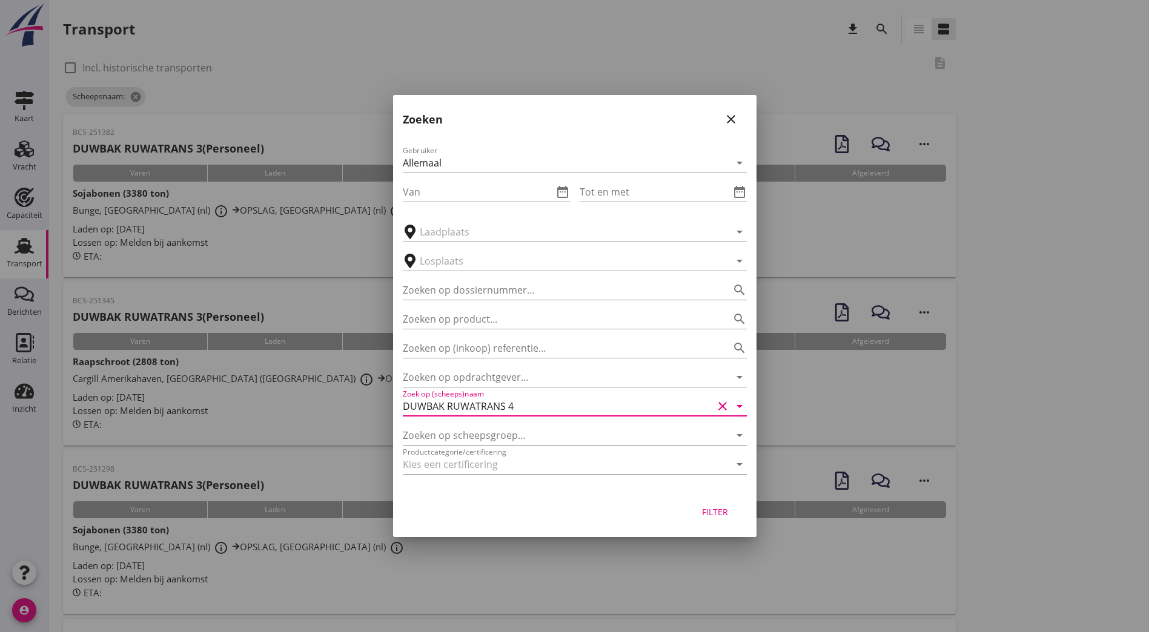
click at [728, 516] on div "Filter" at bounding box center [715, 512] width 34 height 13
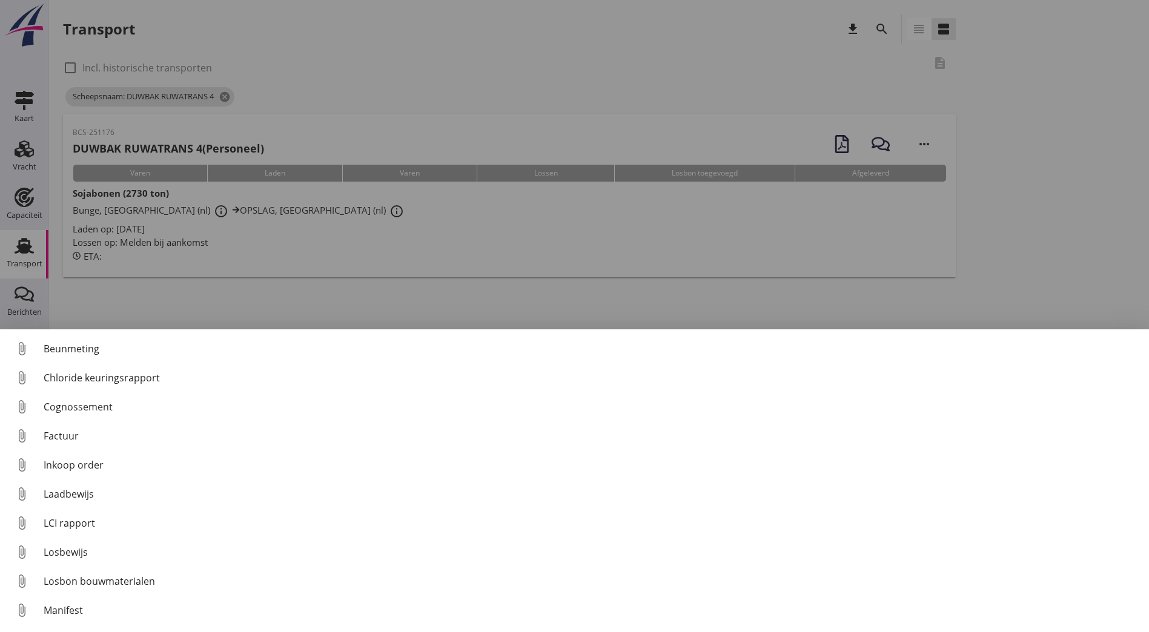
scroll to position [85, 0]
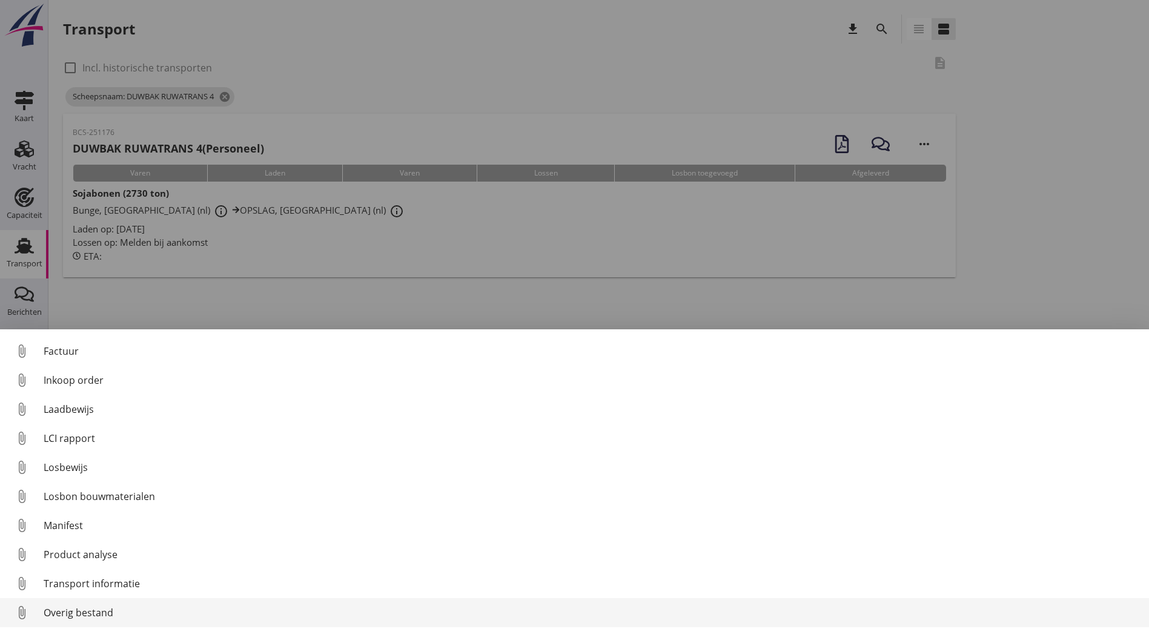
click at [99, 610] on div "Overig bestand" at bounding box center [591, 613] width 1095 height 15
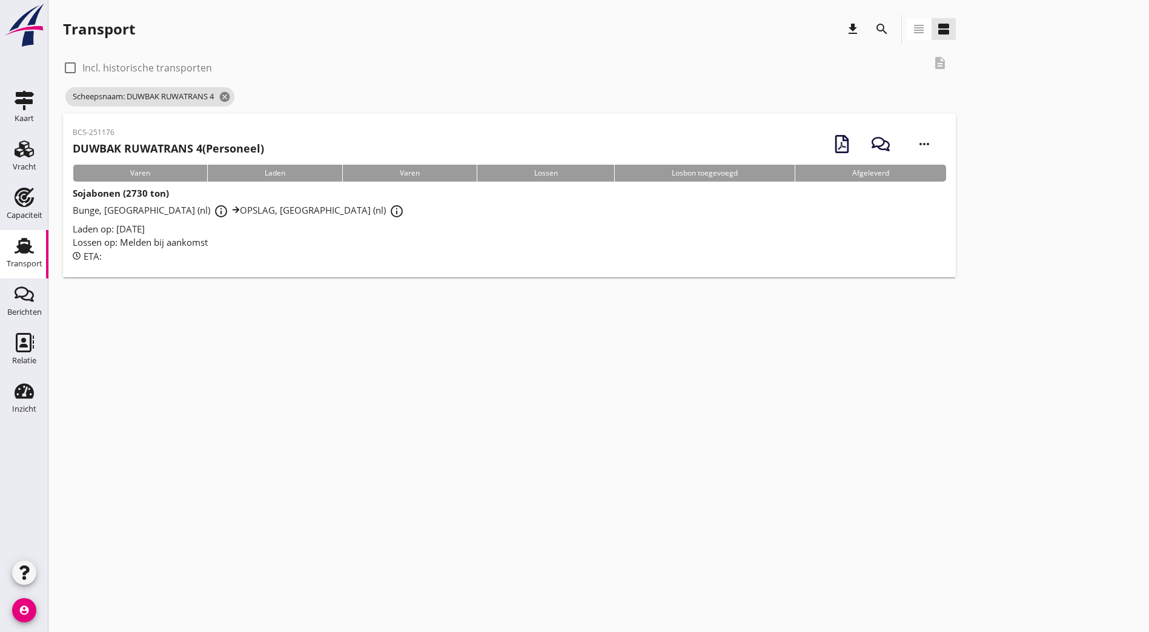
click at [891, 334] on div "cancel You are impersonating another user. Transport download search view_headl…" at bounding box center [598, 316] width 1100 height 632
click at [228, 93] on icon "cancel" at bounding box center [225, 97] width 12 height 12
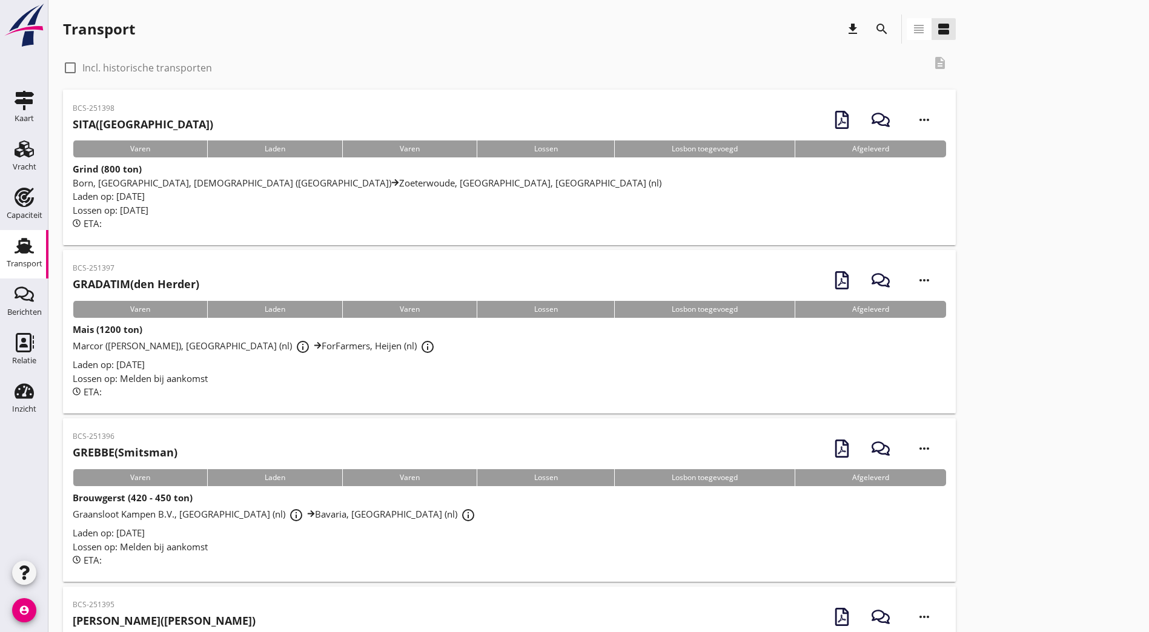
click at [874, 35] on icon "search" at bounding box center [881, 29] width 15 height 15
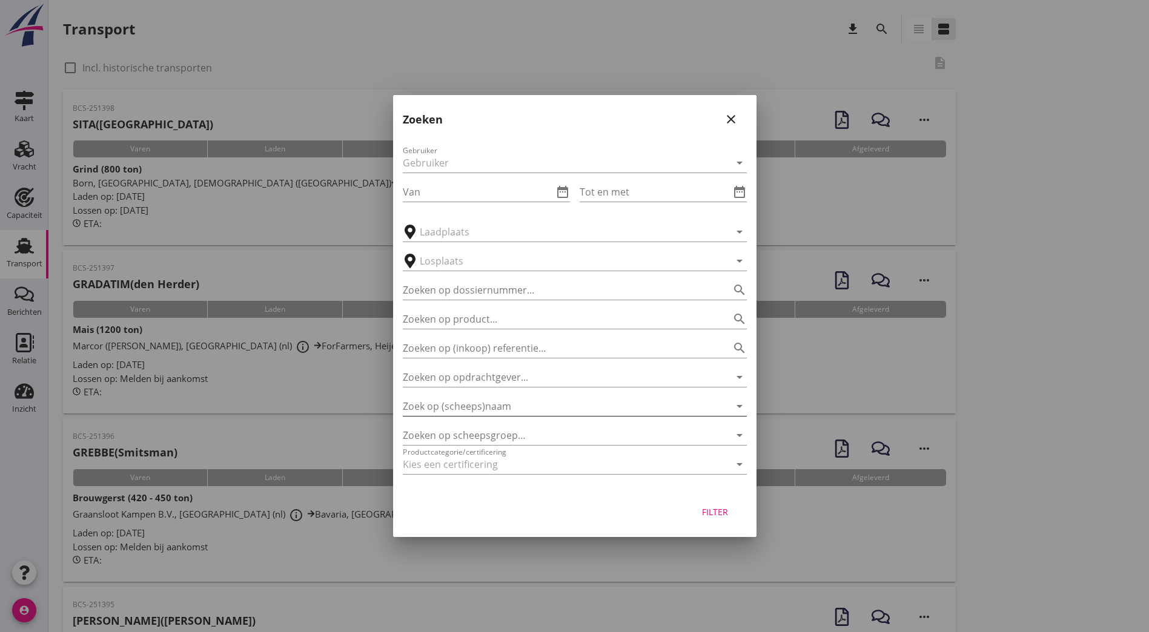
click at [513, 410] on input "Zoek op (scheeps)naam" at bounding box center [558, 406] width 310 height 19
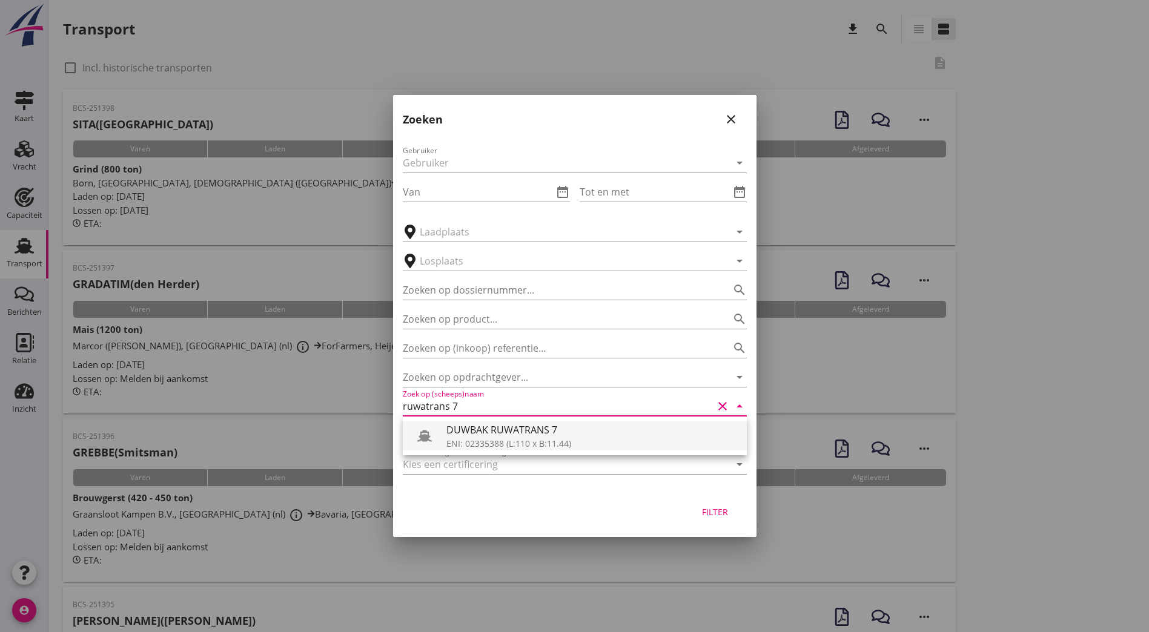
click at [549, 442] on div "ENI: 02335388 (L:110 x B:11.44)" at bounding box center [591, 443] width 291 height 13
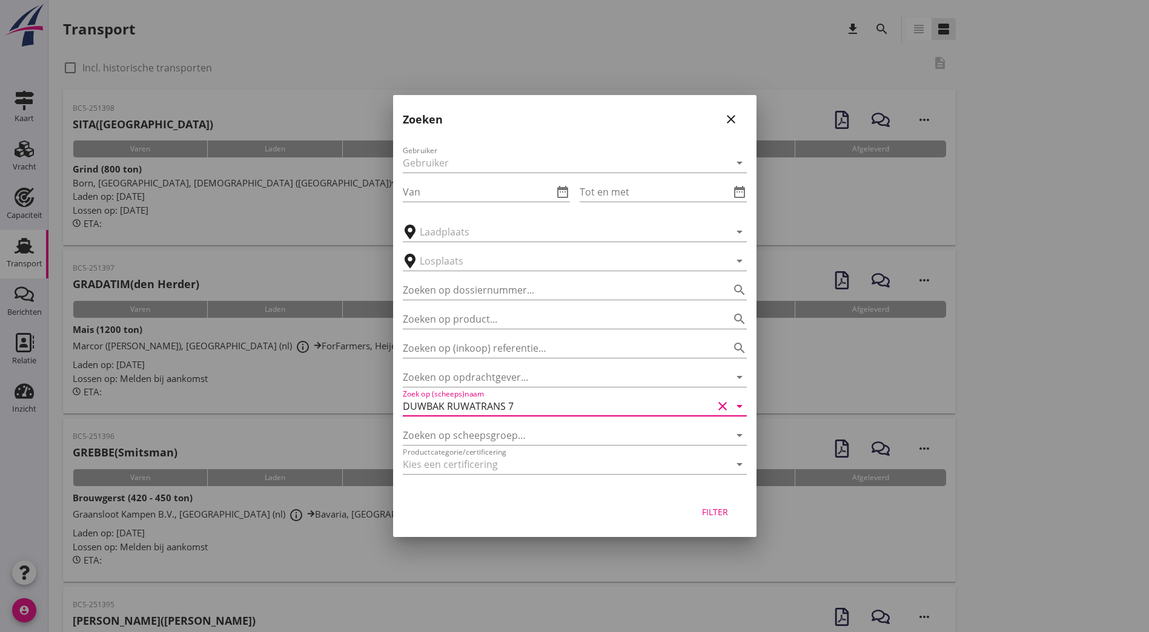
click at [702, 499] on div "Filter" at bounding box center [574, 514] width 363 height 46
click at [722, 520] on button "Filter" at bounding box center [714, 512] width 53 height 22
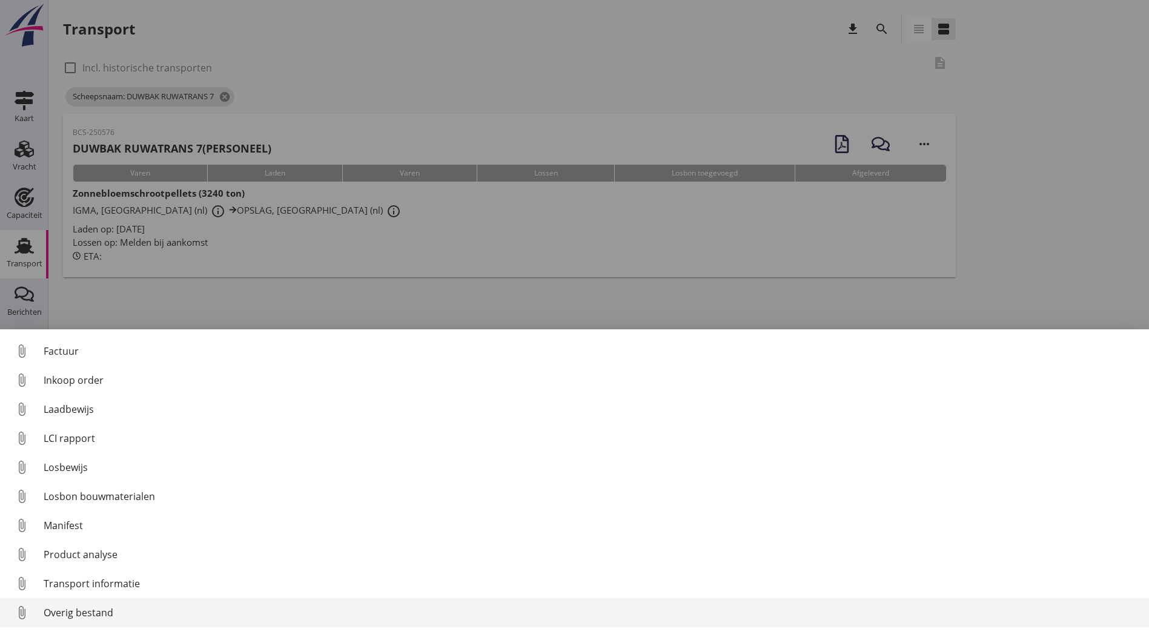
click at [91, 610] on div "Overig bestand" at bounding box center [591, 613] width 1095 height 15
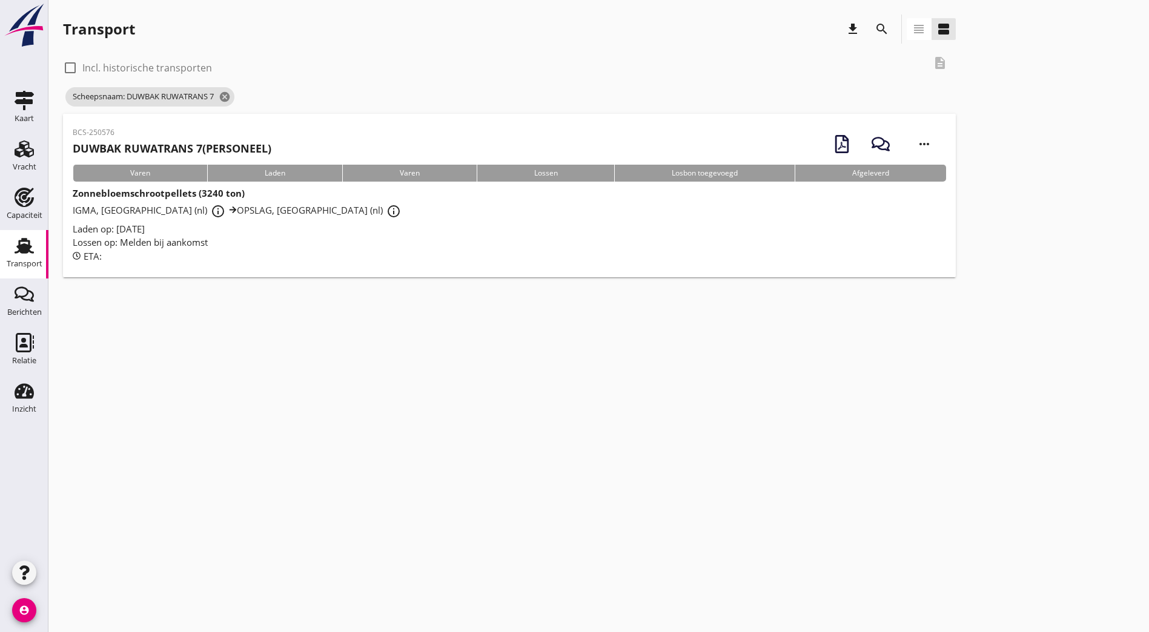
click at [874, 26] on icon "search" at bounding box center [881, 29] width 15 height 15
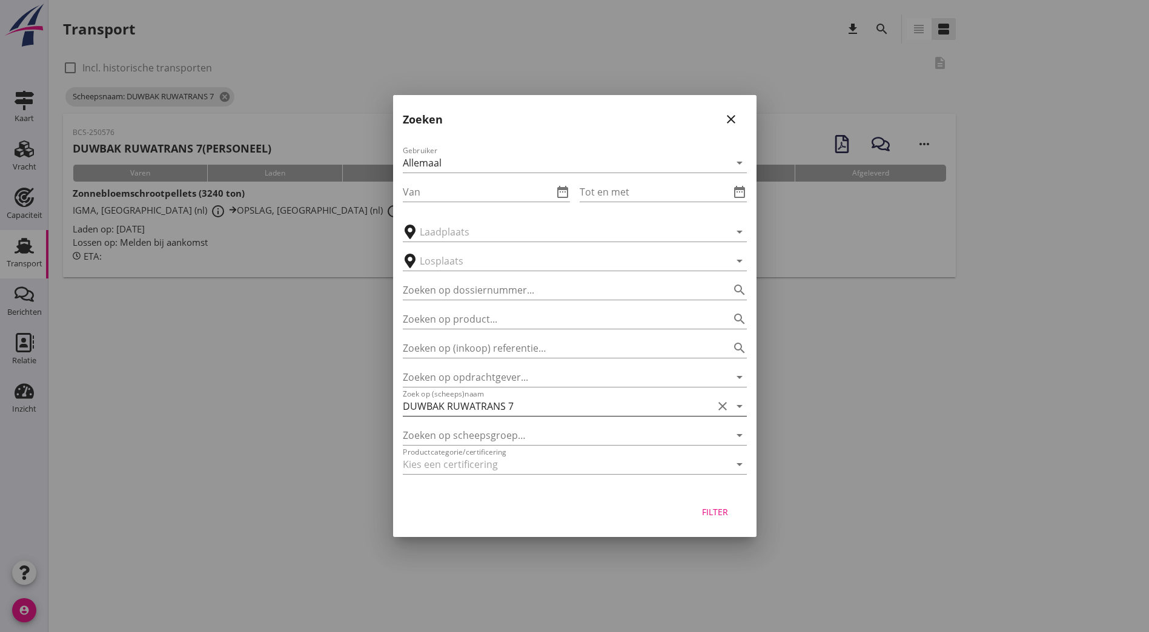
click at [536, 402] on input "DUWBAK RUWATRANS 7" at bounding box center [558, 406] width 310 height 19
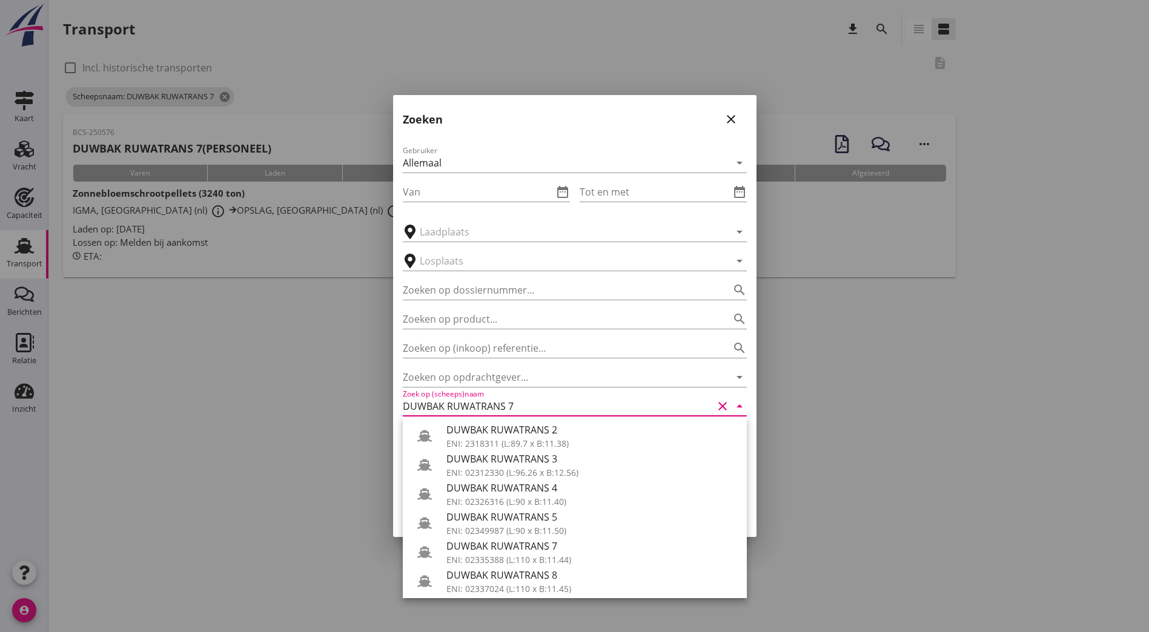
click at [535, 404] on input "DUWBAK RUWATRANS 7" at bounding box center [558, 406] width 310 height 19
drag, startPoint x: 370, startPoint y: 398, endPoint x: 318, endPoint y: 394, distance: 52.2
click at [346, 397] on div "Uploaden of genereren attach_file Upload document restore_page Genereer documen…" at bounding box center [574, 316] width 1149 height 632
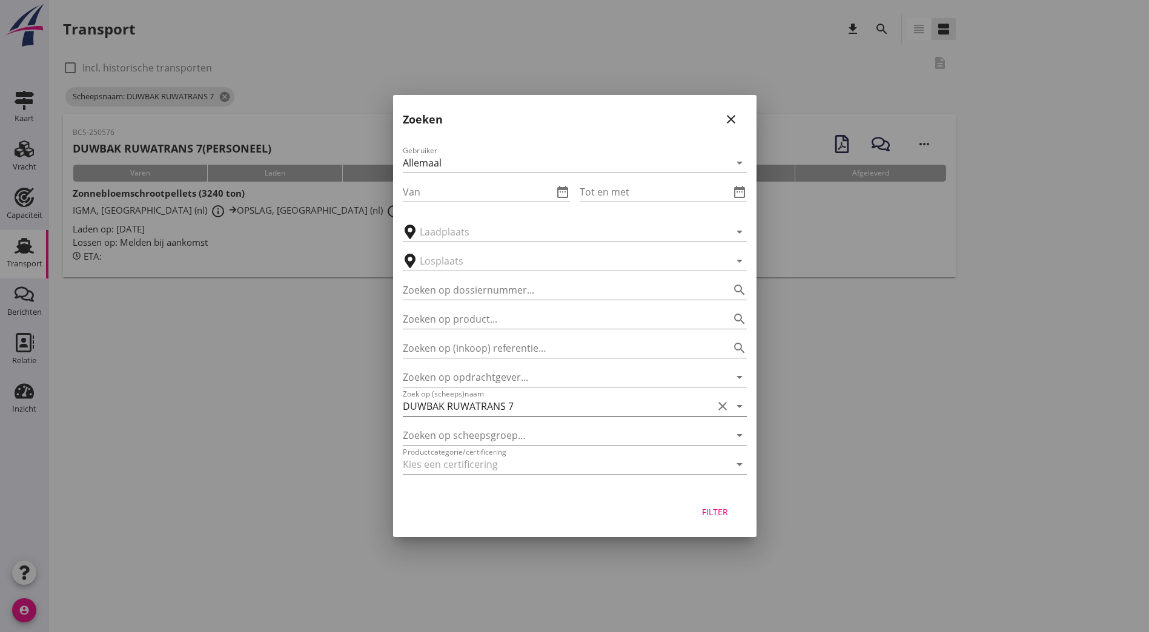
click at [483, 408] on input "DUWBAK RUWATRANS 7" at bounding box center [558, 406] width 310 height 19
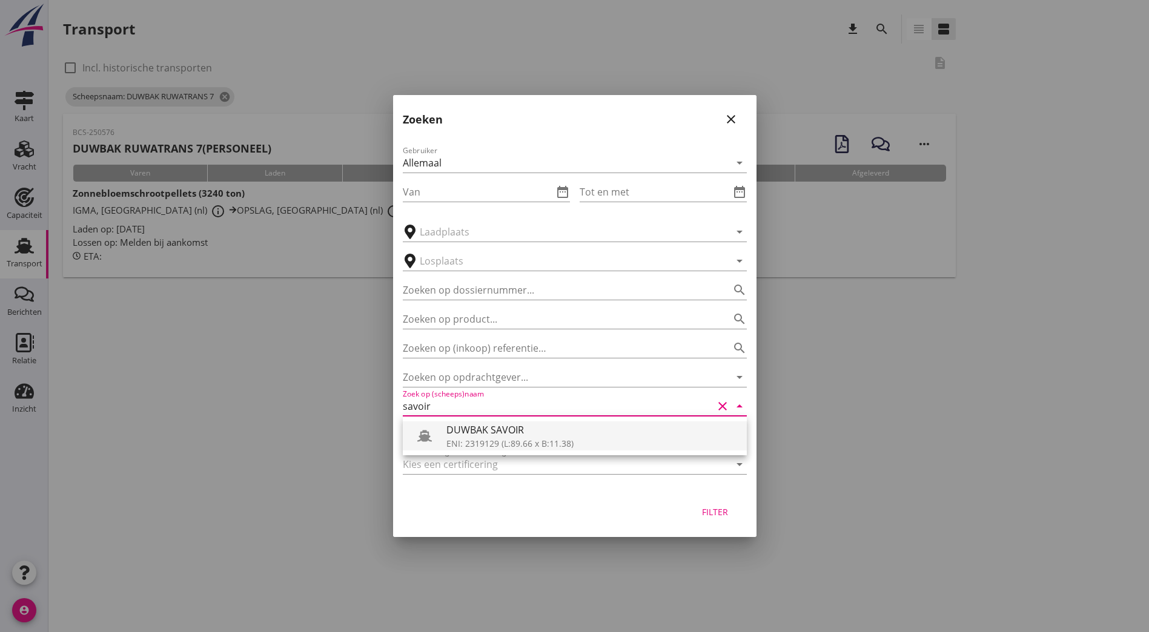
click at [487, 434] on div "DUWBAK SAVOIR" at bounding box center [591, 430] width 291 height 15
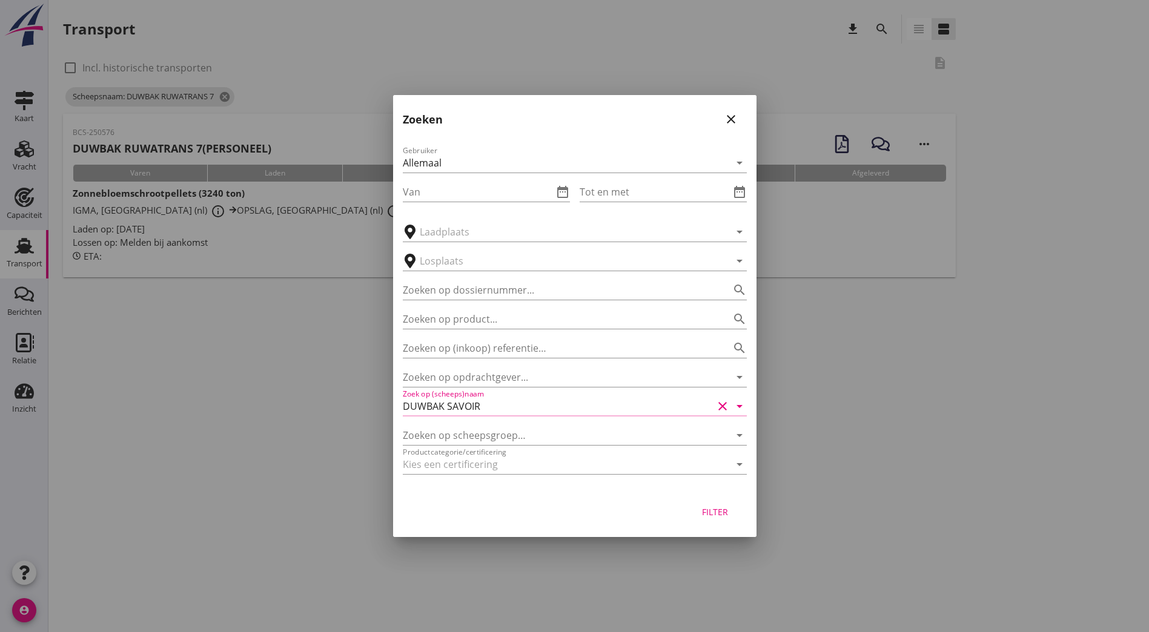
click at [725, 514] on div "Filter" at bounding box center [715, 512] width 34 height 13
type input "DUWBAK SAVOIR"
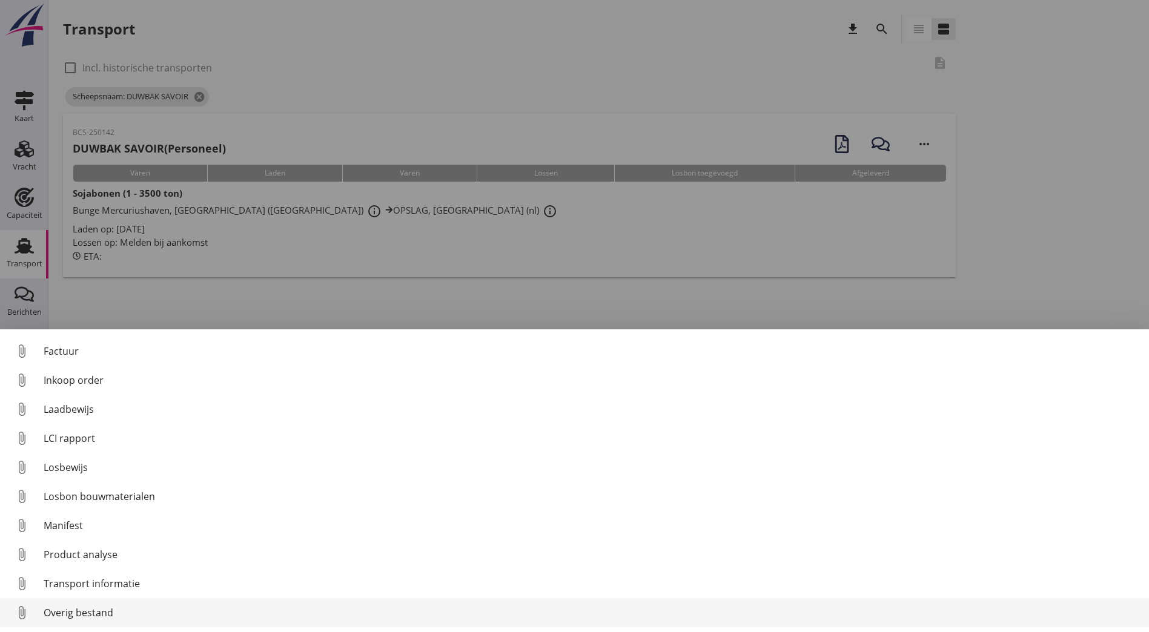
click at [146, 614] on div "Overig bestand" at bounding box center [591, 613] width 1095 height 15
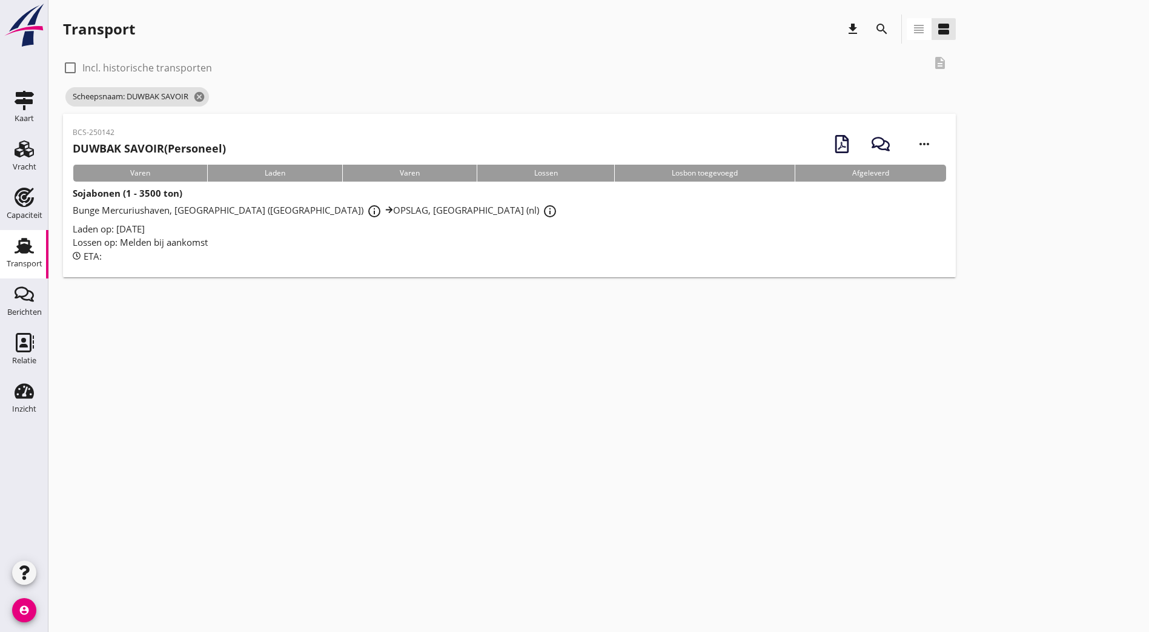
click at [168, 130] on p "BCS-250142" at bounding box center [149, 132] width 153 height 11
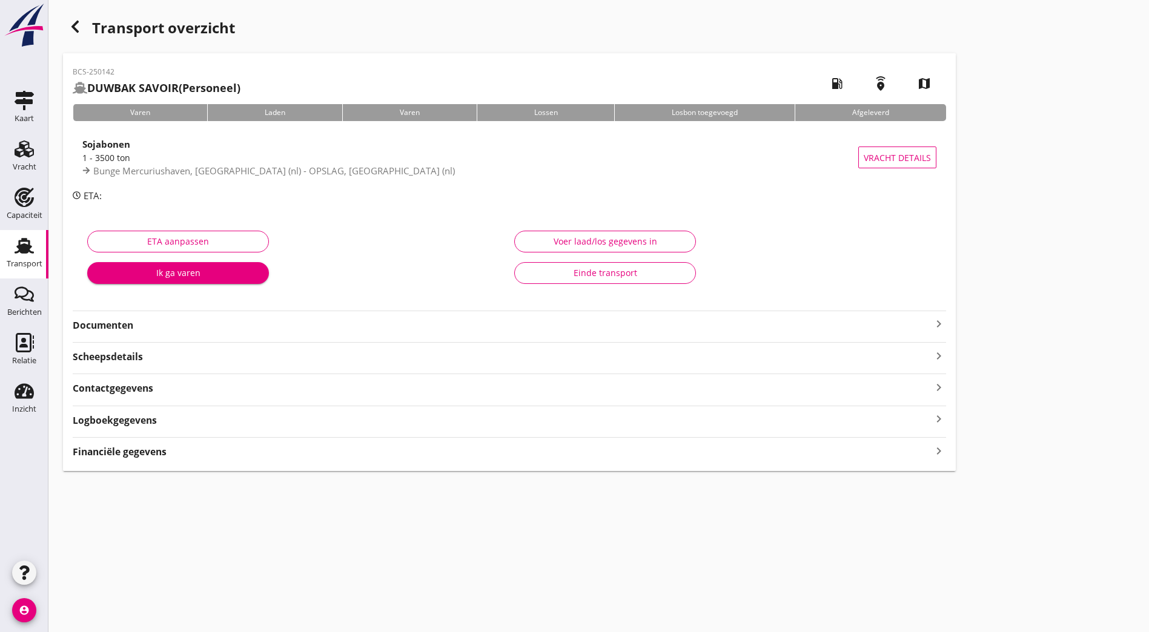
click at [177, 326] on strong "Documenten" at bounding box center [502, 325] width 859 height 14
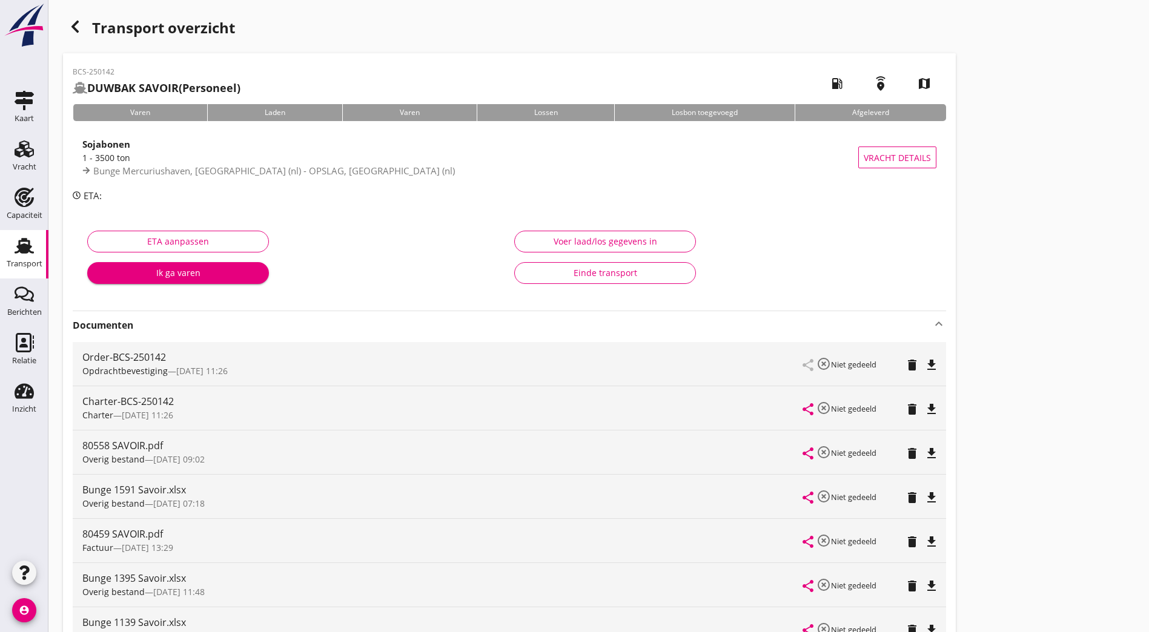
click at [72, 26] on use "button" at bounding box center [74, 27] width 7 height 12
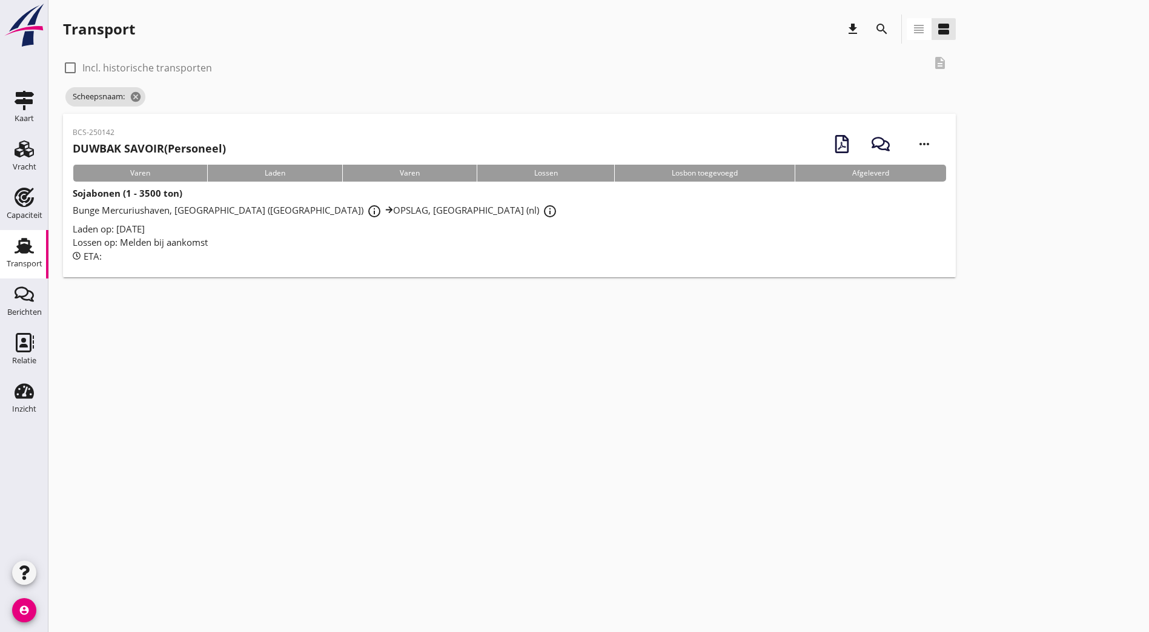
click at [874, 31] on icon "search" at bounding box center [881, 29] width 15 height 15
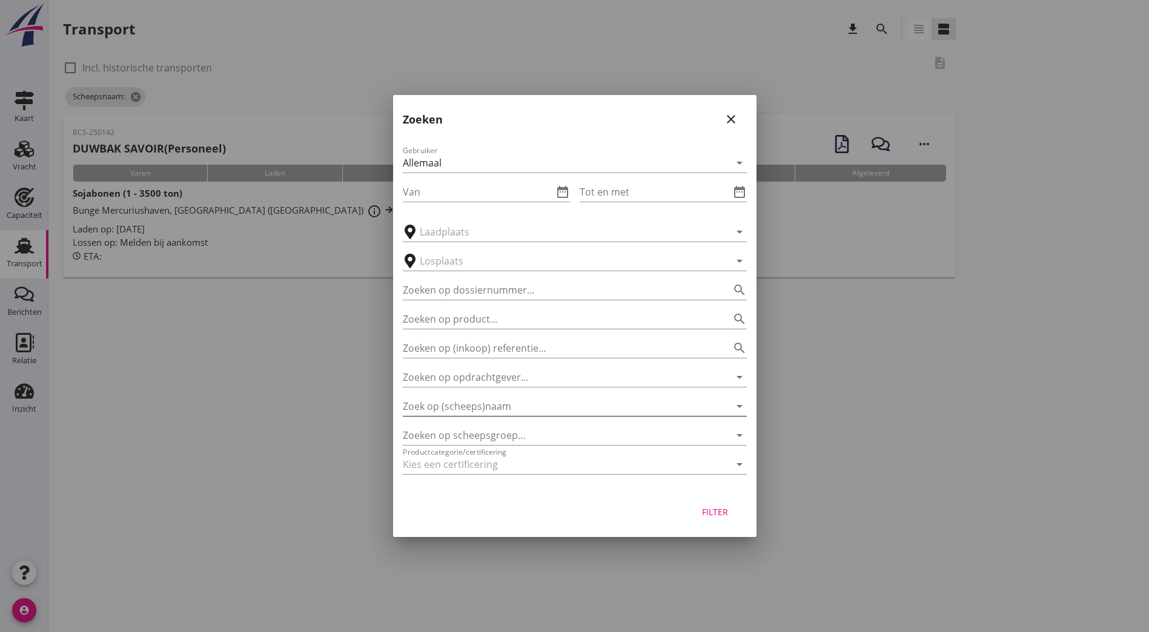
click at [569, 402] on input "Zoek op (scheeps)naam" at bounding box center [558, 406] width 310 height 19
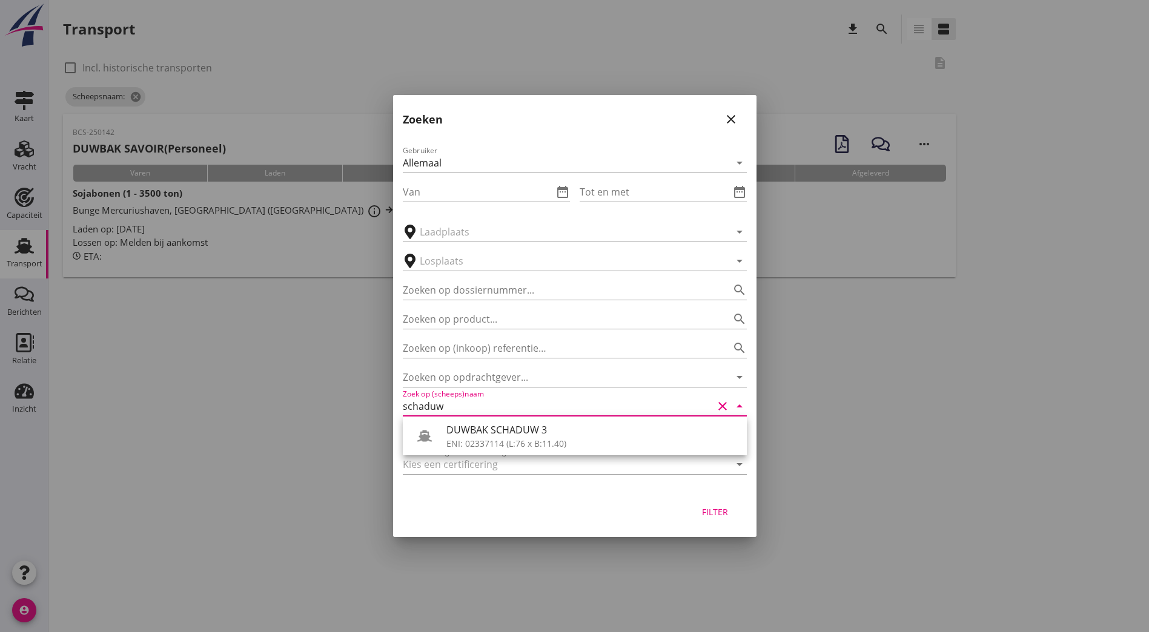
click at [491, 434] on div "DUWBAK SCHADUW 3" at bounding box center [591, 430] width 291 height 15
click at [722, 512] on div "Filter" at bounding box center [715, 512] width 34 height 13
type input "DUWBAK SCHADUW 3"
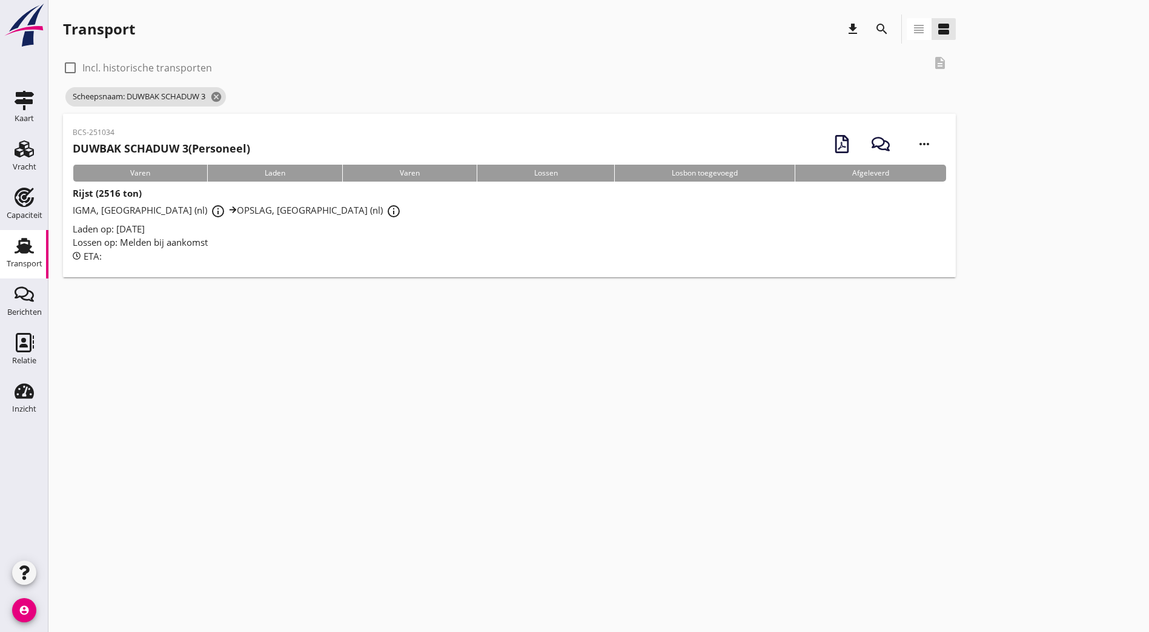
click at [185, 225] on div "Laden op: [DATE]" at bounding box center [509, 229] width 873 height 14
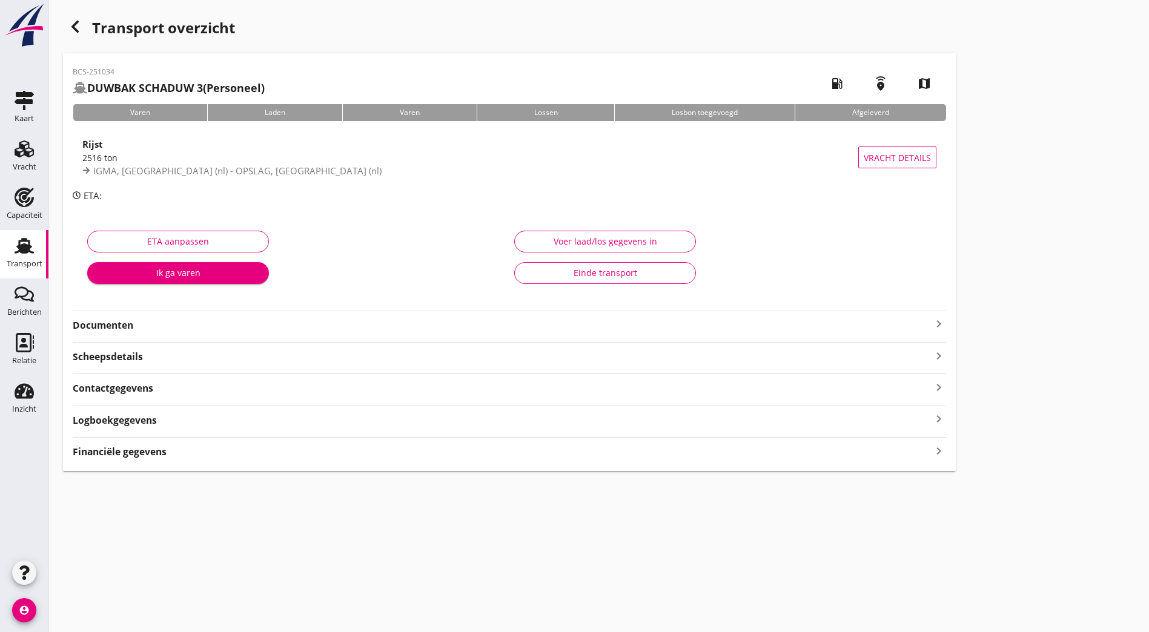
click at [329, 324] on strong "Documenten" at bounding box center [502, 325] width 859 height 14
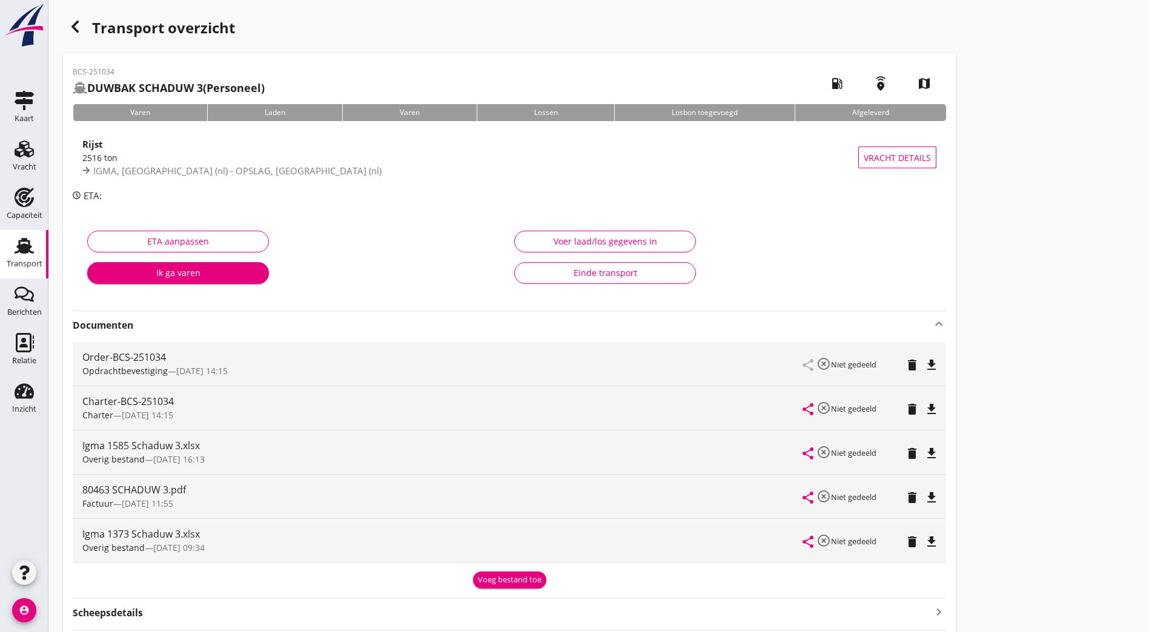
click at [78, 26] on icon "button" at bounding box center [75, 26] width 15 height 15
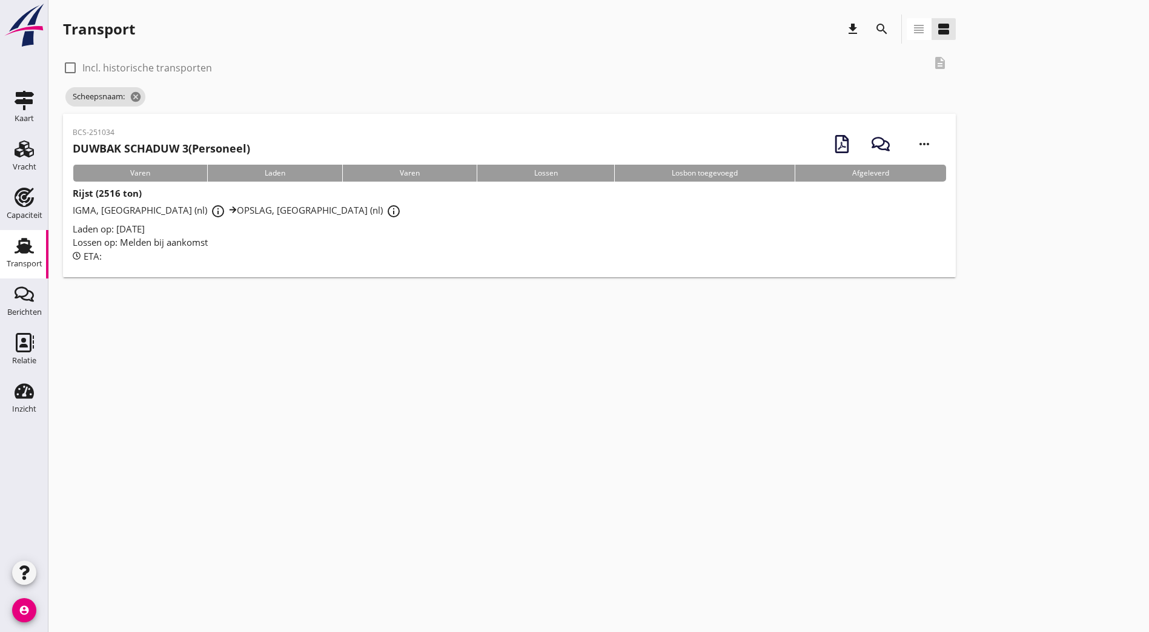
click at [790, 178] on div "BCS-251034 DUWBAK SCHADUW 3 (Personeel) more_horiz Varen Laden Varen Lossen Los…" at bounding box center [598, 198] width 1071 height 168
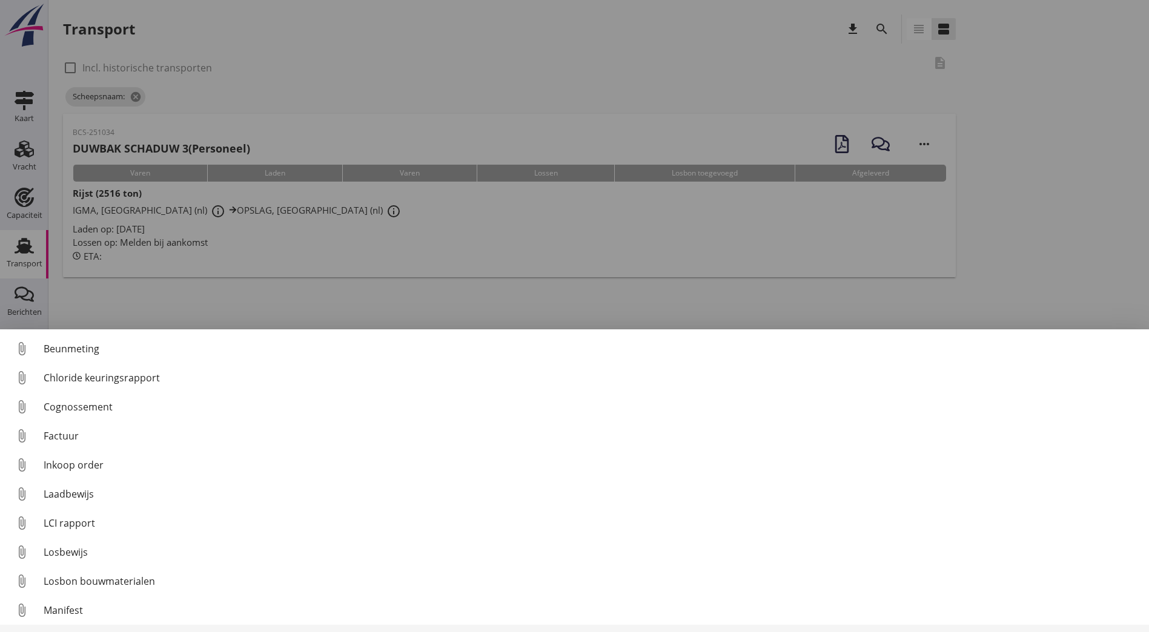
scroll to position [85, 0]
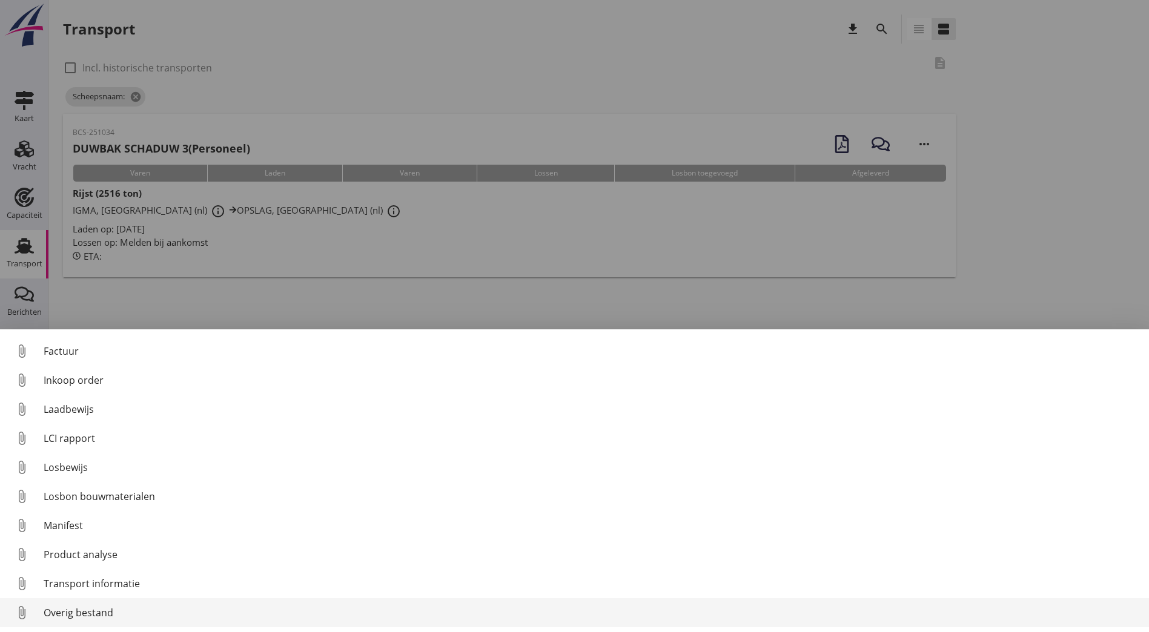
click at [117, 607] on div "Overig bestand" at bounding box center [591, 613] width 1095 height 15
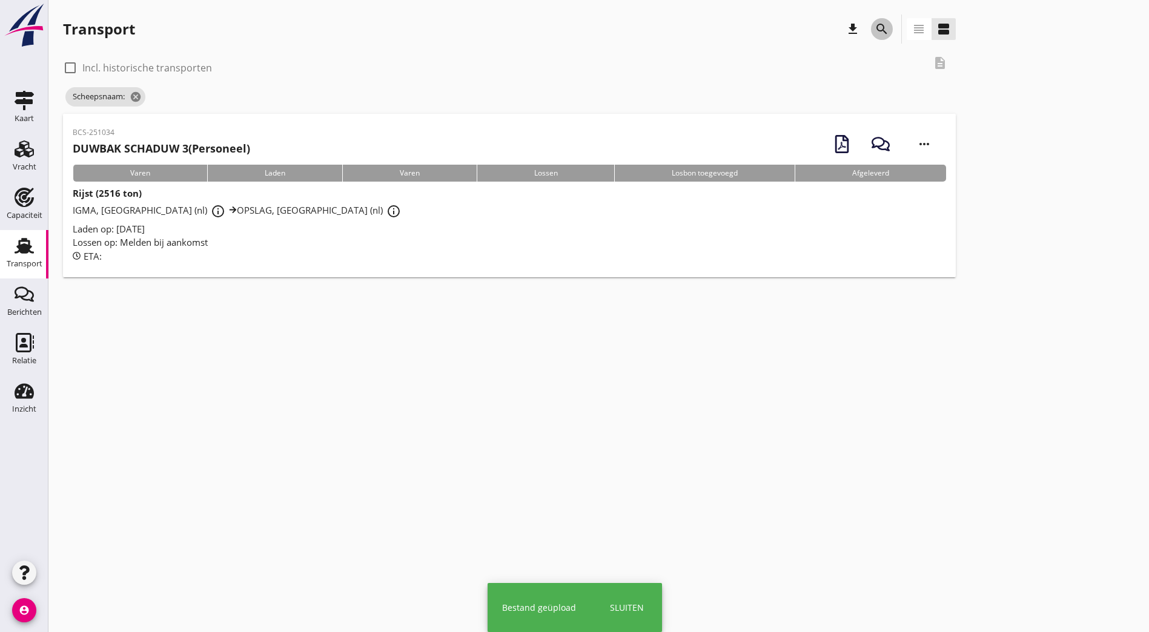
click at [874, 31] on icon "search" at bounding box center [881, 29] width 15 height 15
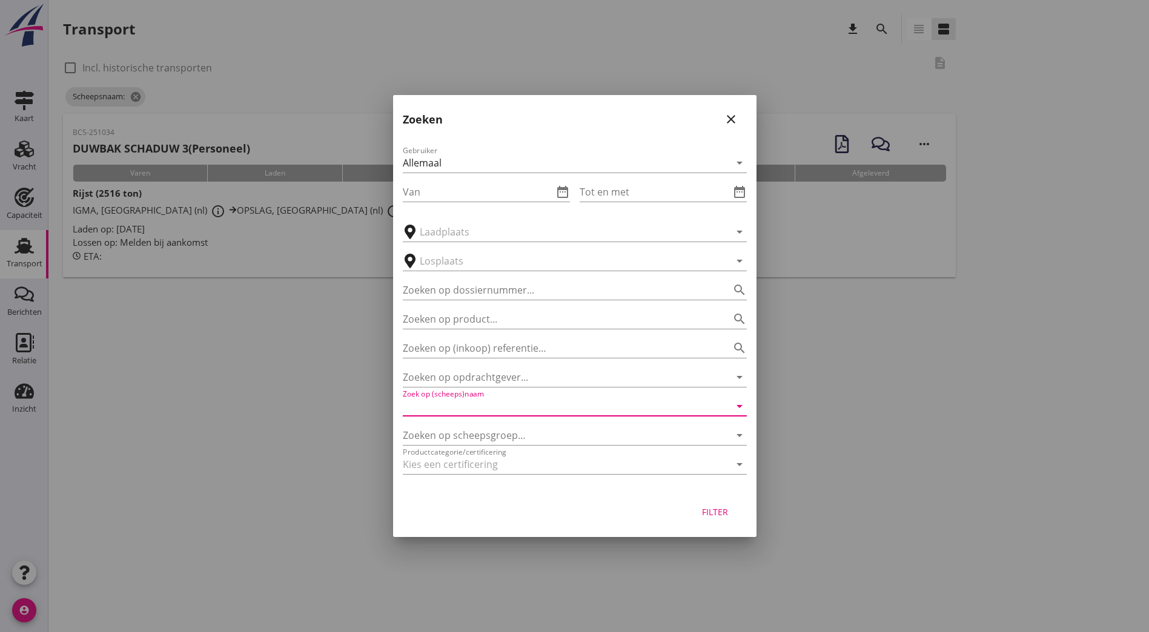
click at [558, 400] on input "Zoek op (scheeps)naam" at bounding box center [558, 406] width 310 height 19
click at [502, 417] on div "DUWBAK SOPRUS ENI: 2336427 (L:110 x B:11.40)" at bounding box center [575, 436] width 344 height 39
drag, startPoint x: 507, startPoint y: 429, endPoint x: 544, endPoint y: 417, distance: 38.1
click at [508, 427] on div "DUWBAK SOPRUS" at bounding box center [591, 430] width 291 height 15
click at [735, 515] on button "Filter" at bounding box center [714, 512] width 53 height 22
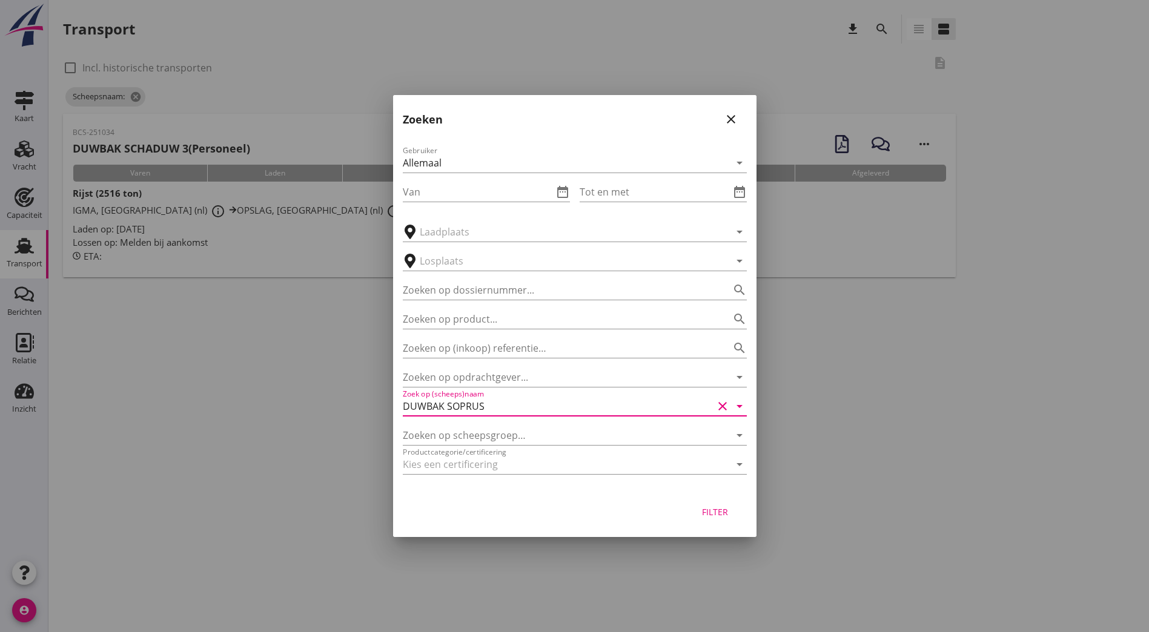
type input "DUWBAK SOPRUS"
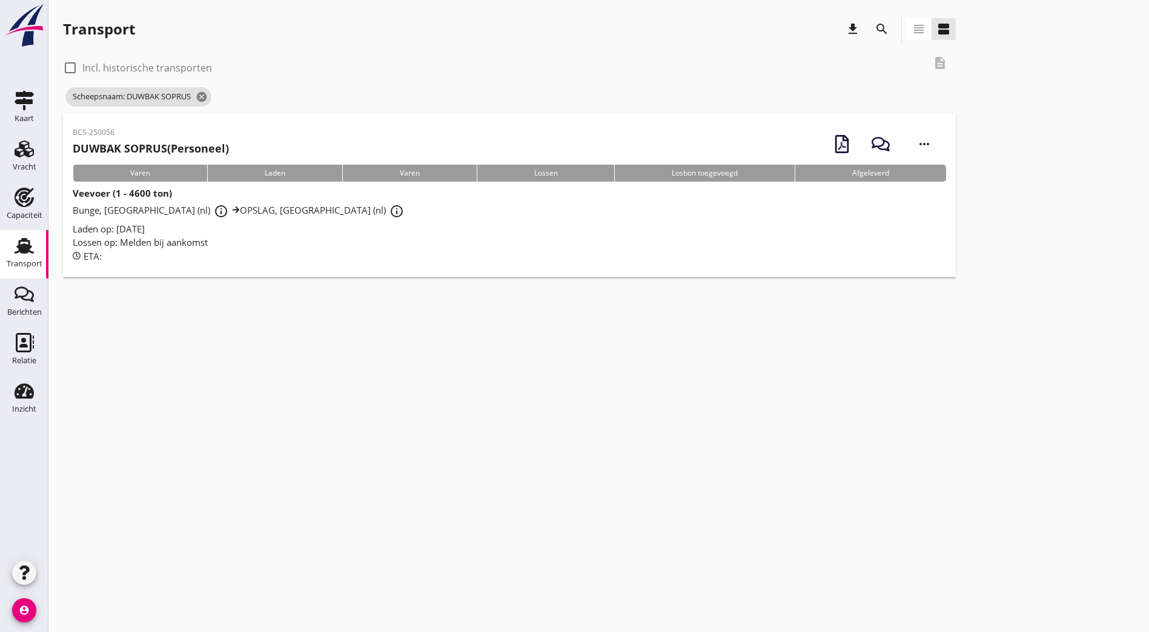
click at [147, 140] on h2 "DUWBAK SOPRUS (Personeel)" at bounding box center [151, 148] width 156 height 16
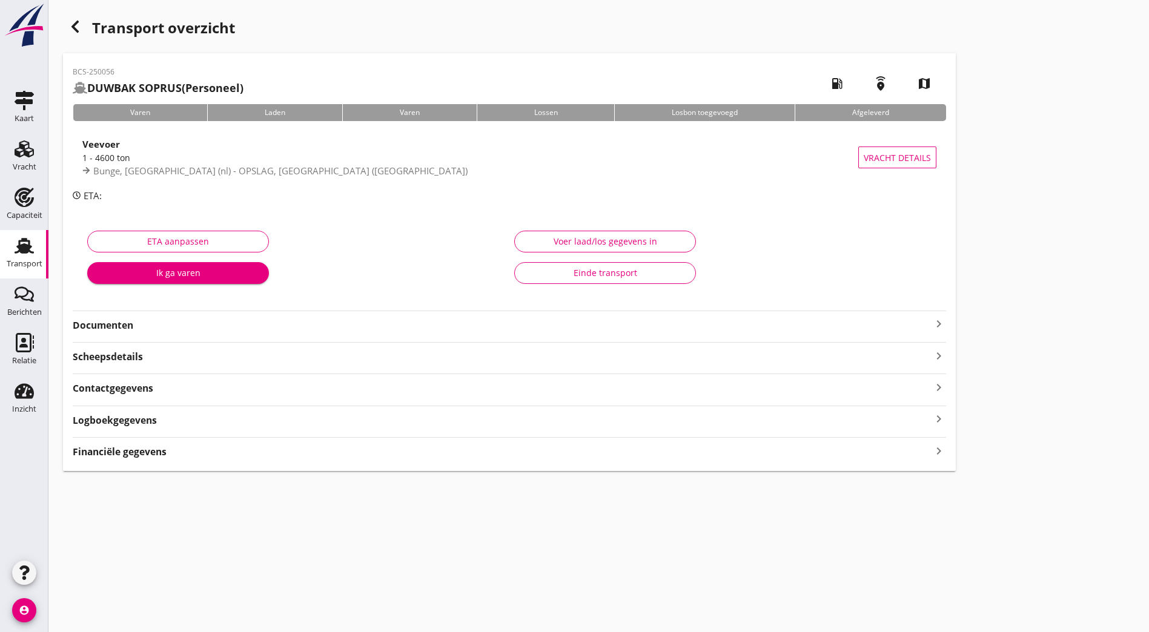
click at [153, 329] on strong "Documenten" at bounding box center [502, 325] width 859 height 14
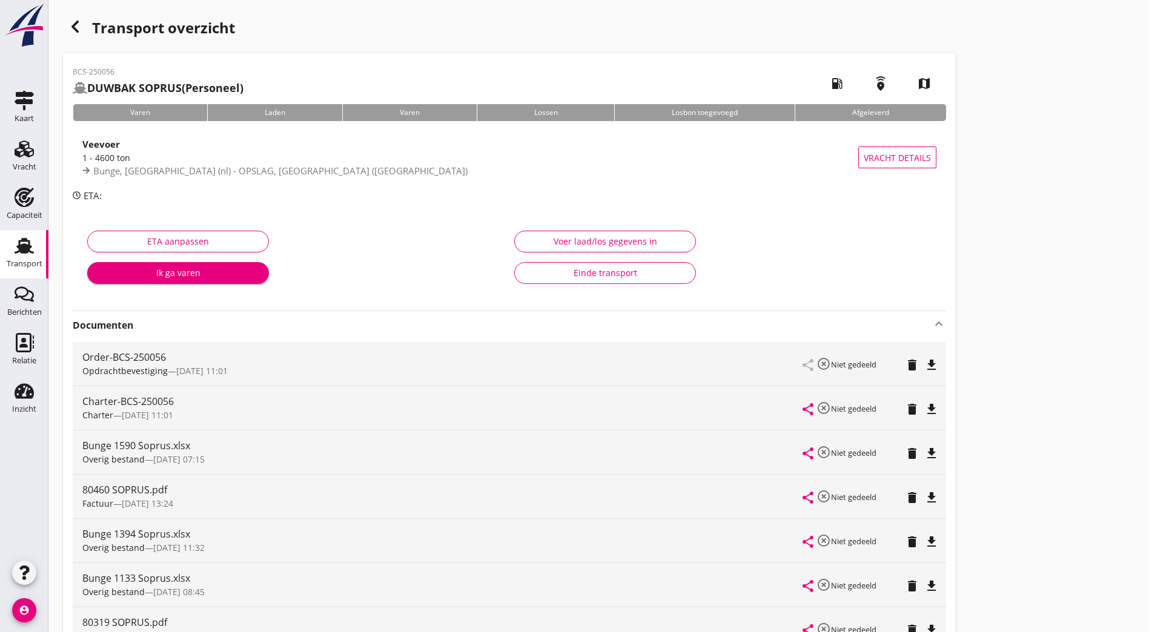
click at [85, 30] on div "button" at bounding box center [75, 27] width 24 height 24
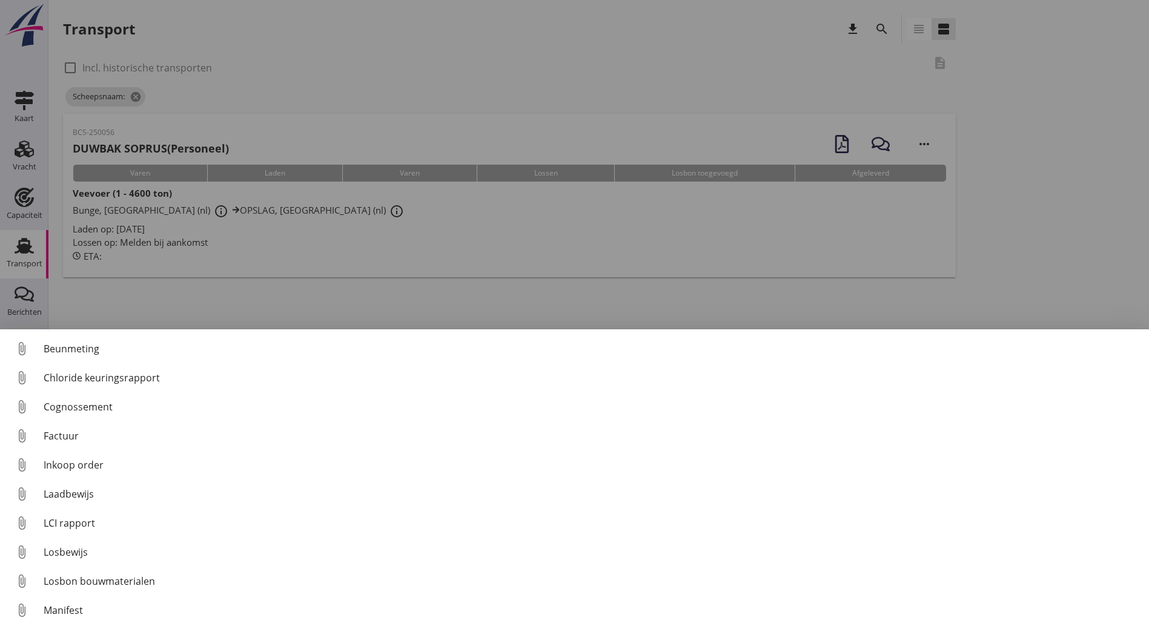
scroll to position [85, 0]
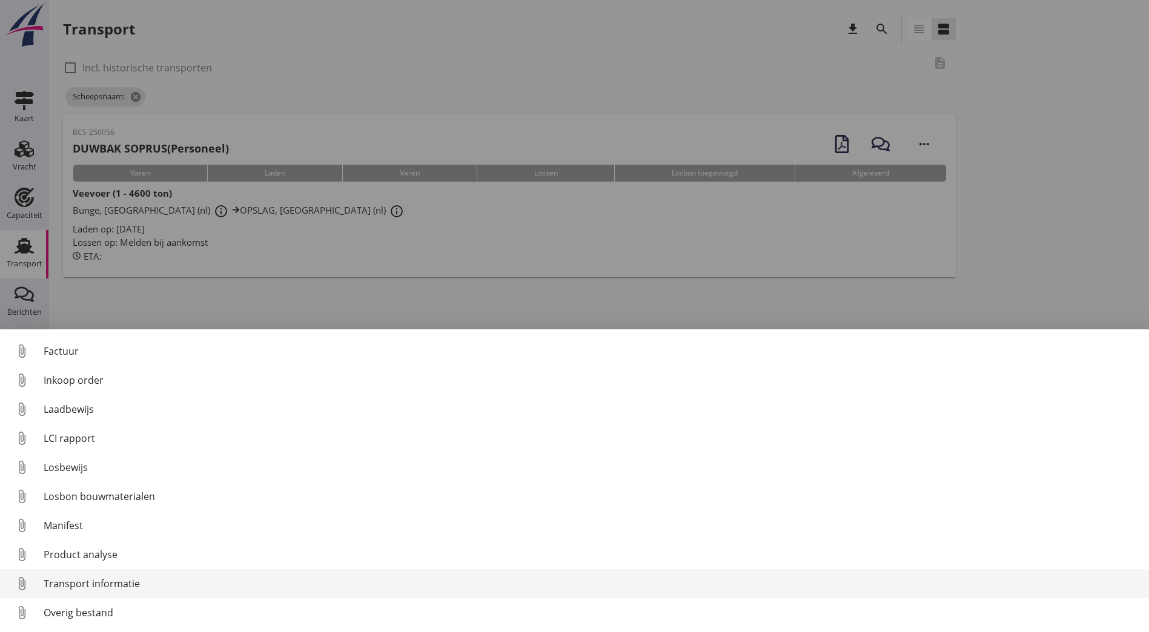
drag, startPoint x: 93, startPoint y: 612, endPoint x: 108, endPoint y: 596, distance: 22.3
click at [92, 612] on div "Overig bestand" at bounding box center [591, 613] width 1095 height 15
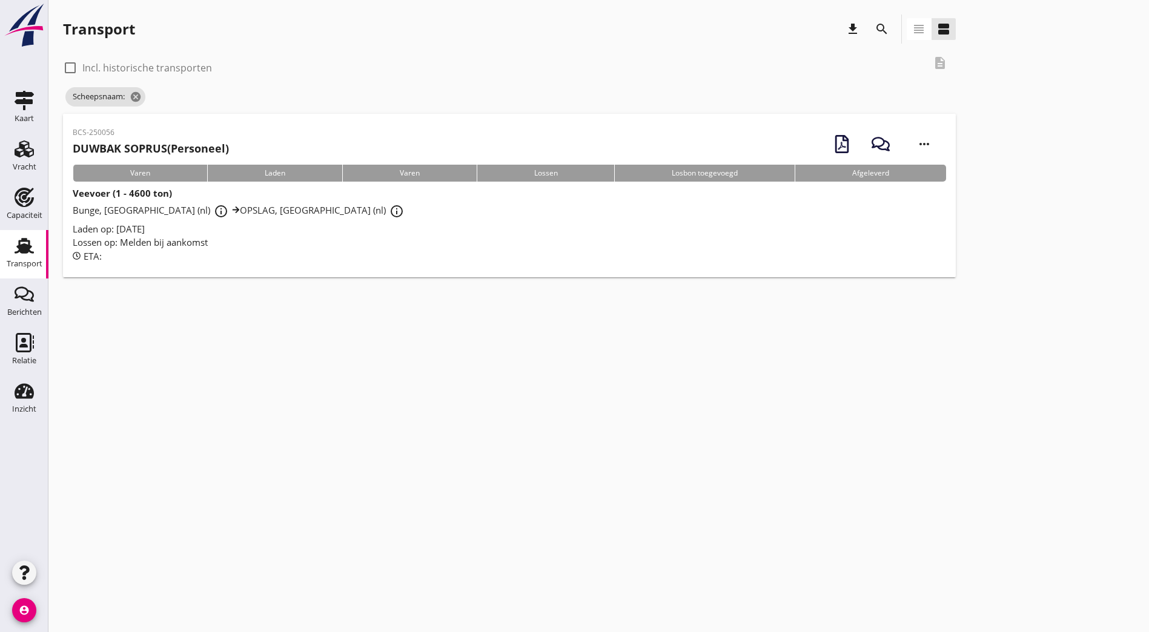
click at [171, 221] on div "Bunge, [GEOGRAPHIC_DATA] (nl) info_outline OPSLAG, [GEOGRAPHIC_DATA] (nl) info_…" at bounding box center [509, 211] width 873 height 22
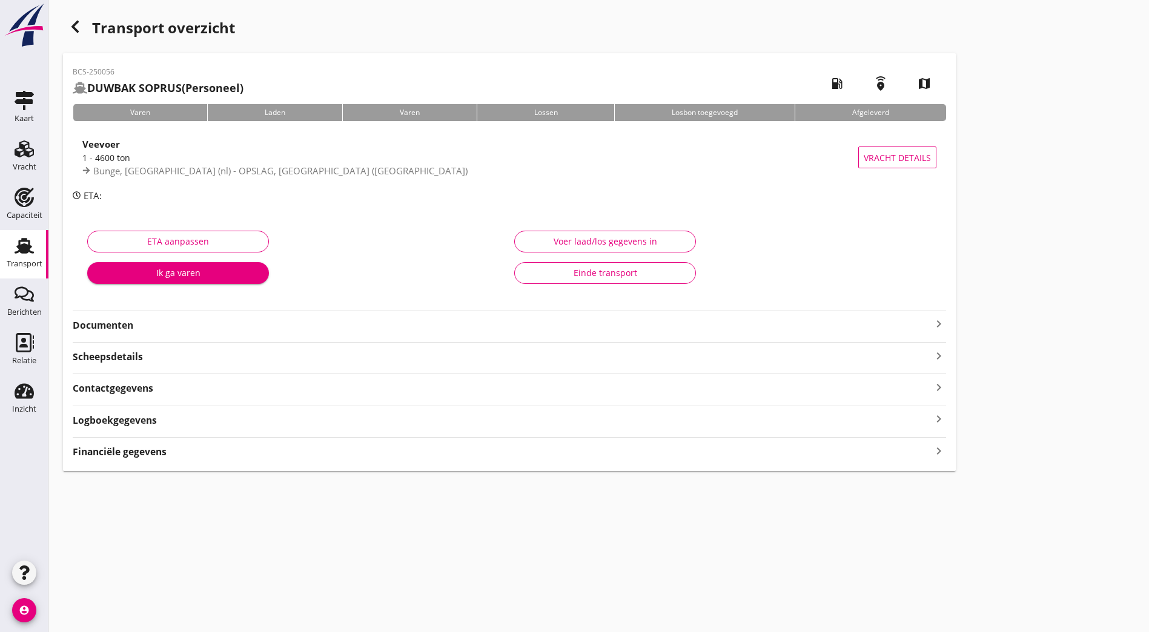
click at [280, 317] on div "Documenten keyboard_arrow_right" at bounding box center [509, 324] width 873 height 16
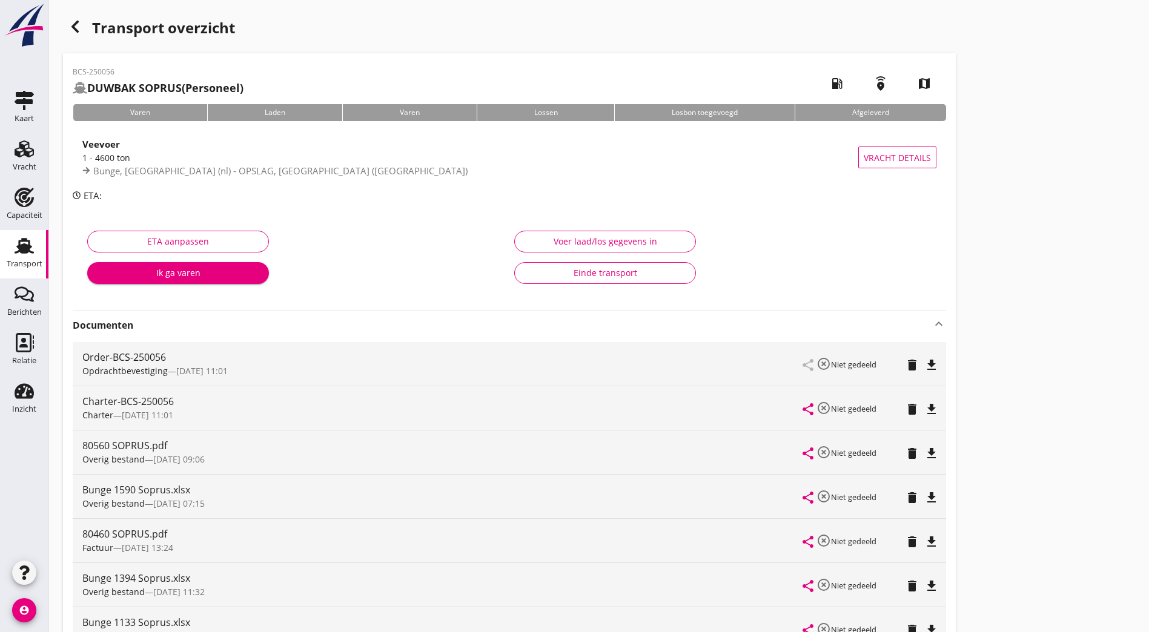
click at [71, 33] on icon "button" at bounding box center [75, 26] width 15 height 15
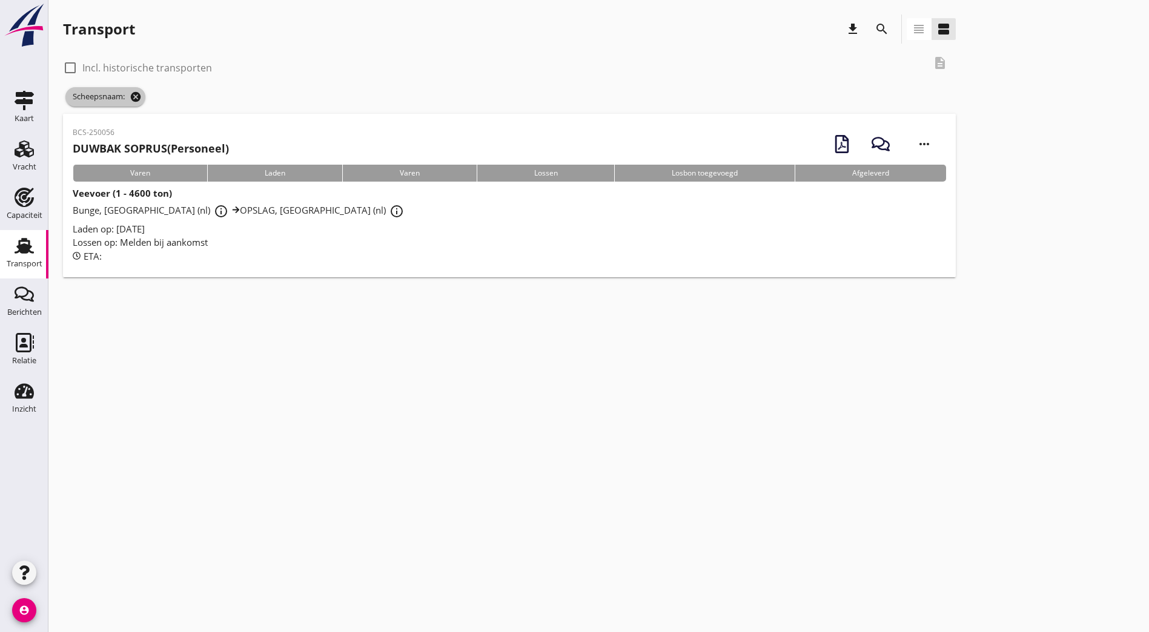
click at [136, 99] on icon "cancel" at bounding box center [136, 97] width 12 height 12
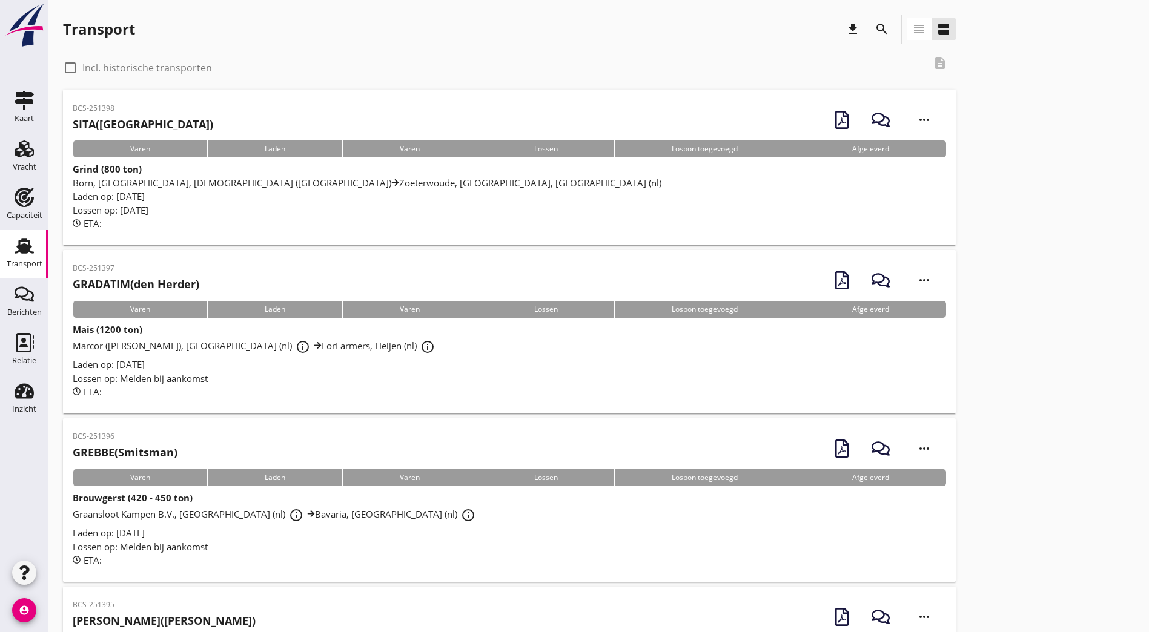
click at [874, 33] on icon "search" at bounding box center [881, 29] width 15 height 15
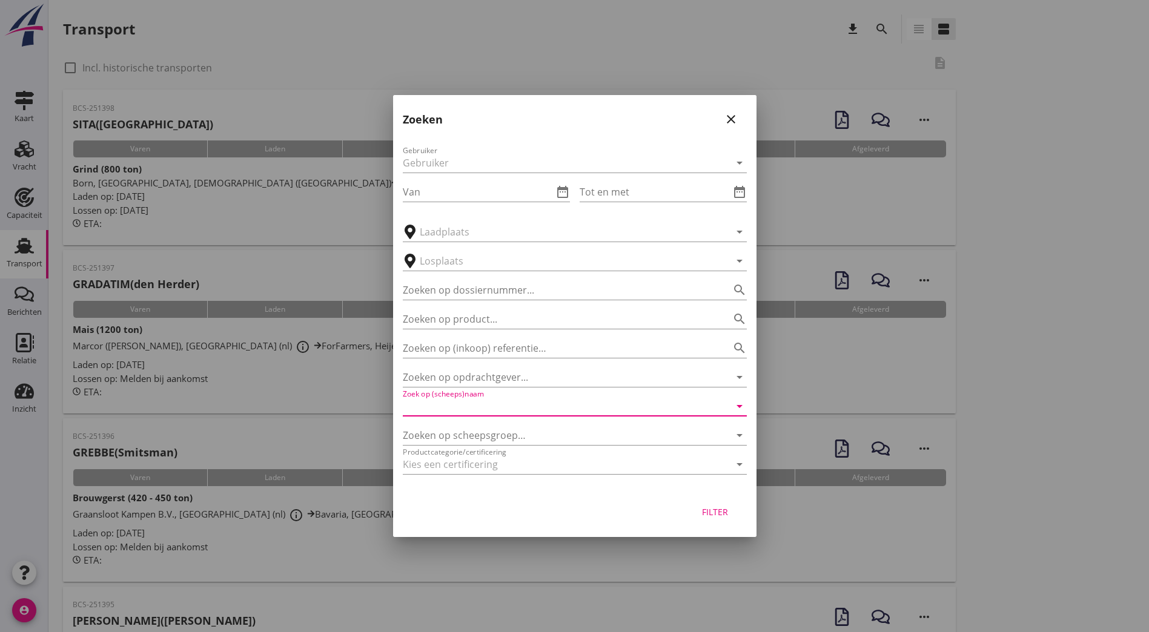
click at [425, 406] on input "Zoek op (scheeps)naam" at bounding box center [558, 406] width 310 height 19
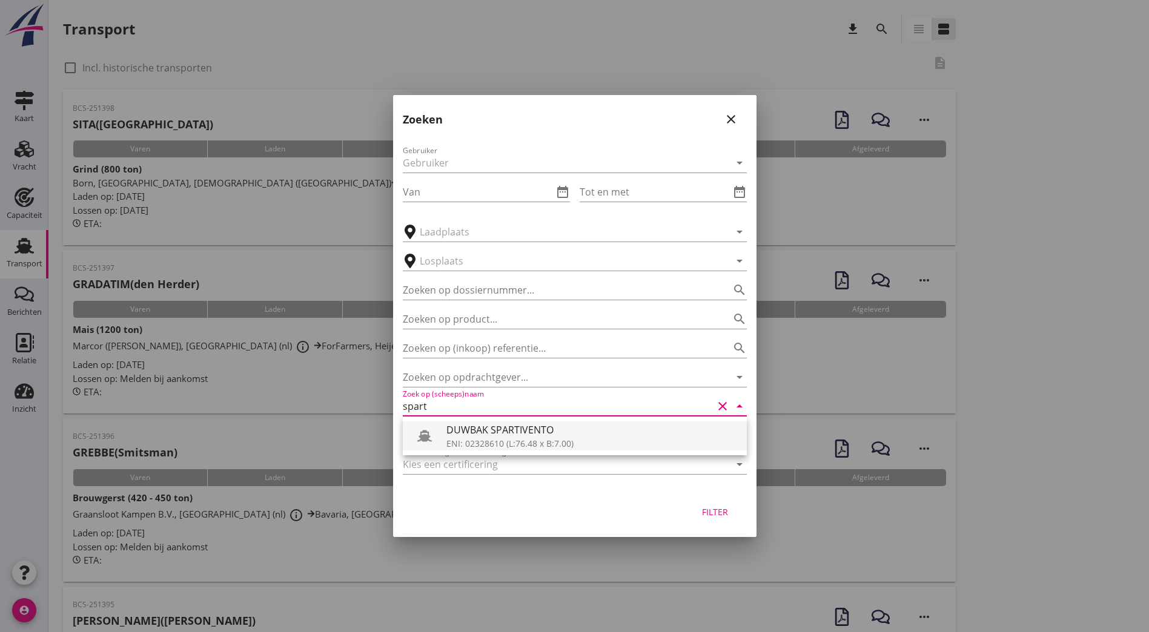
click at [447, 430] on div "DUWBAK SPARTIVENTO" at bounding box center [591, 430] width 291 height 15
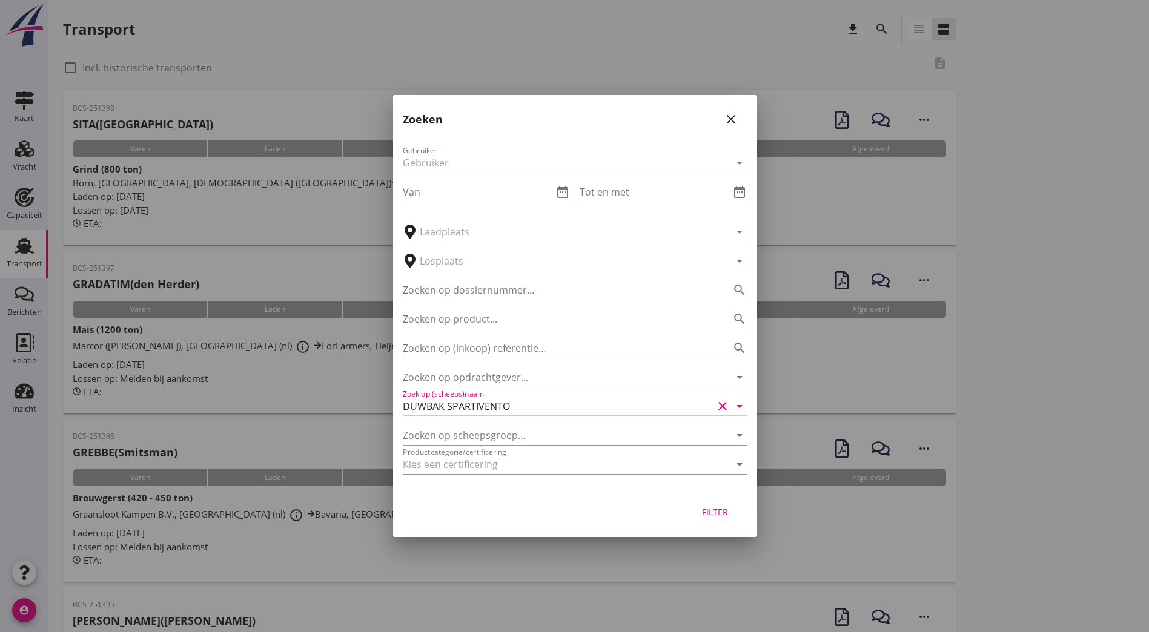
click at [702, 514] on div "Filter" at bounding box center [715, 512] width 34 height 13
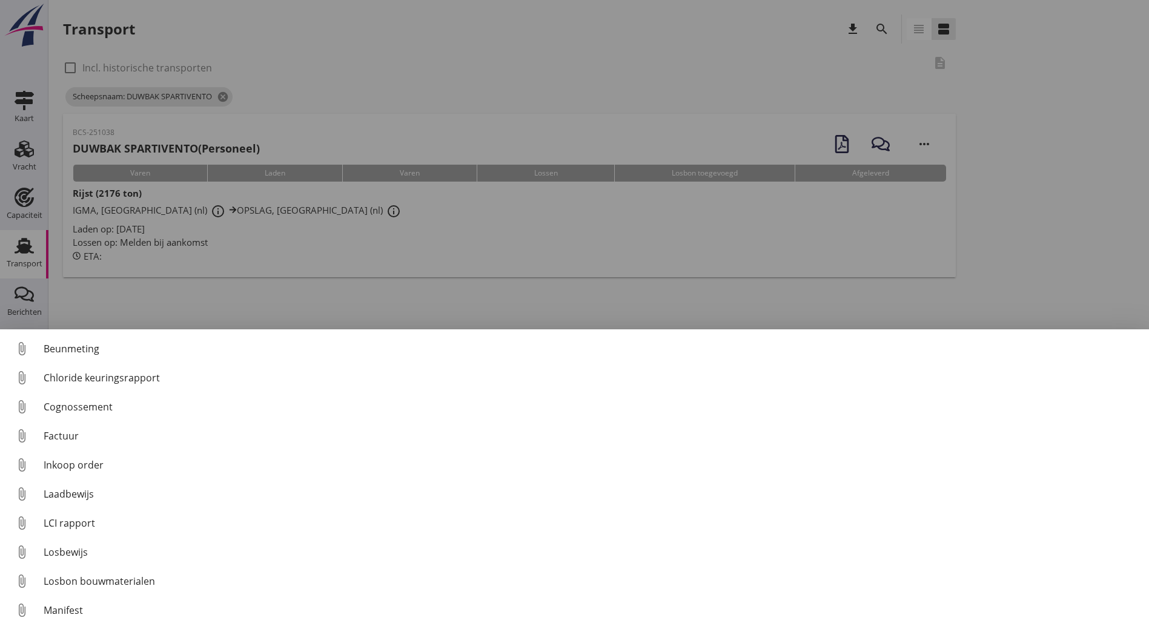
scroll to position [85, 0]
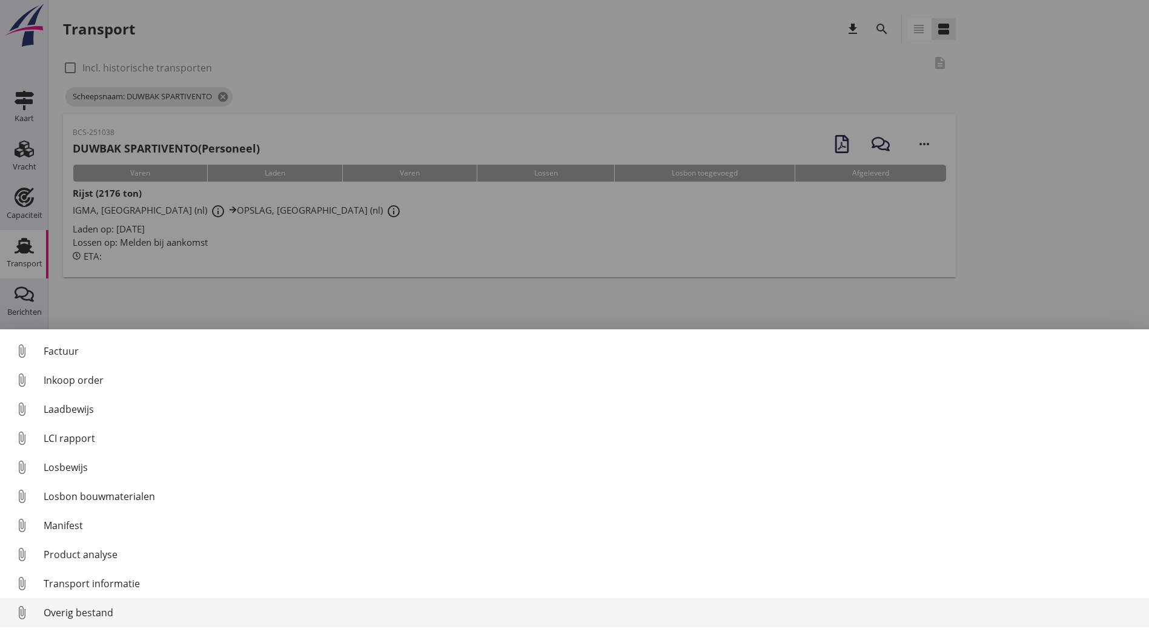
click at [115, 616] on div "Overig bestand" at bounding box center [591, 613] width 1095 height 15
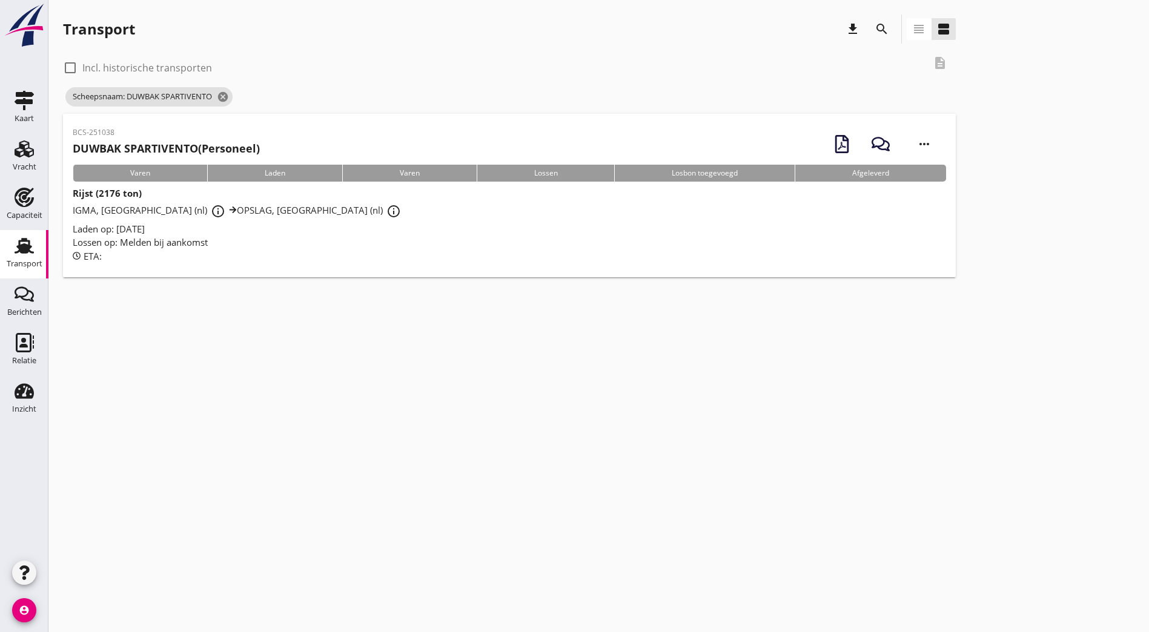
click at [874, 25] on icon "search" at bounding box center [881, 29] width 15 height 15
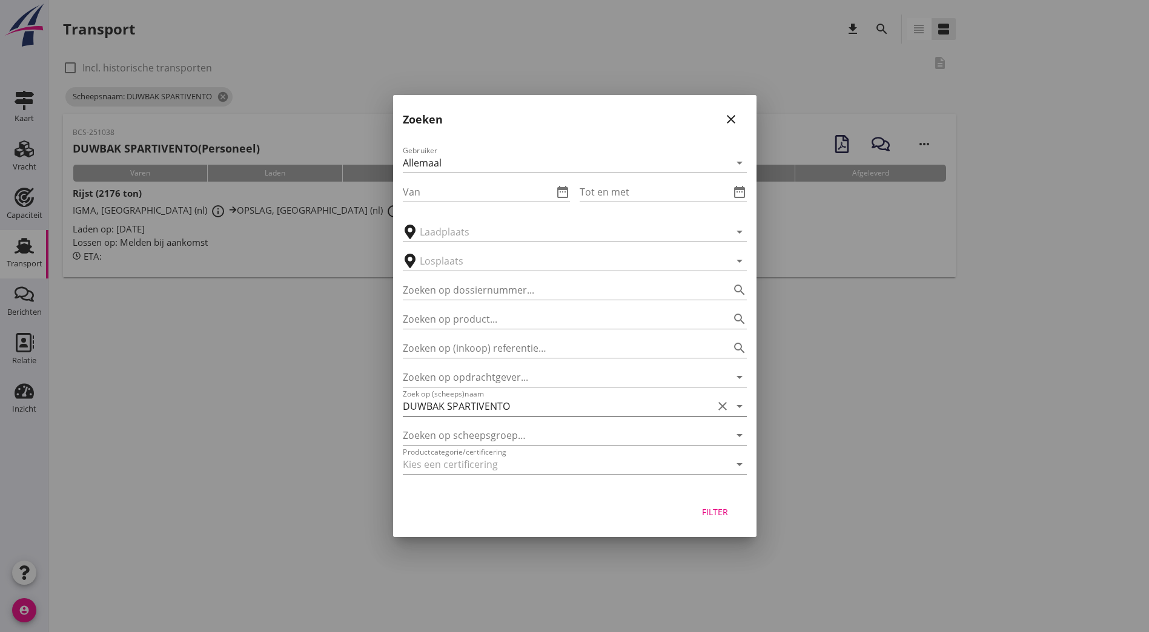
click at [546, 404] on input "DUWBAK SPARTIVENTO" at bounding box center [558, 406] width 310 height 19
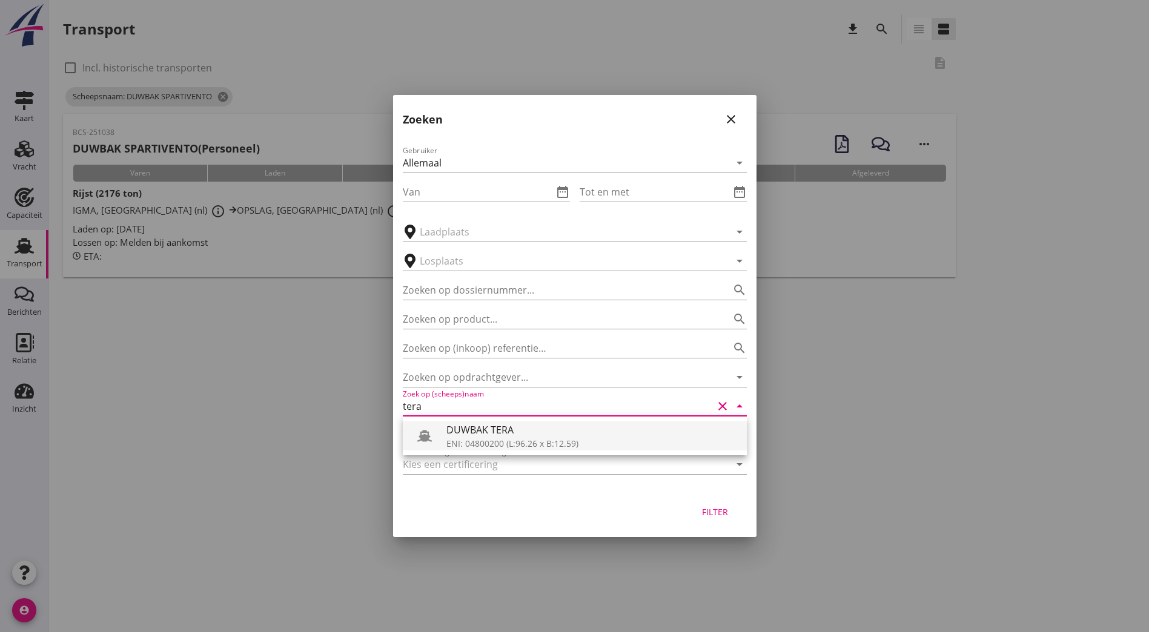
click at [535, 423] on div "DUWBAK TERA" at bounding box center [591, 430] width 291 height 15
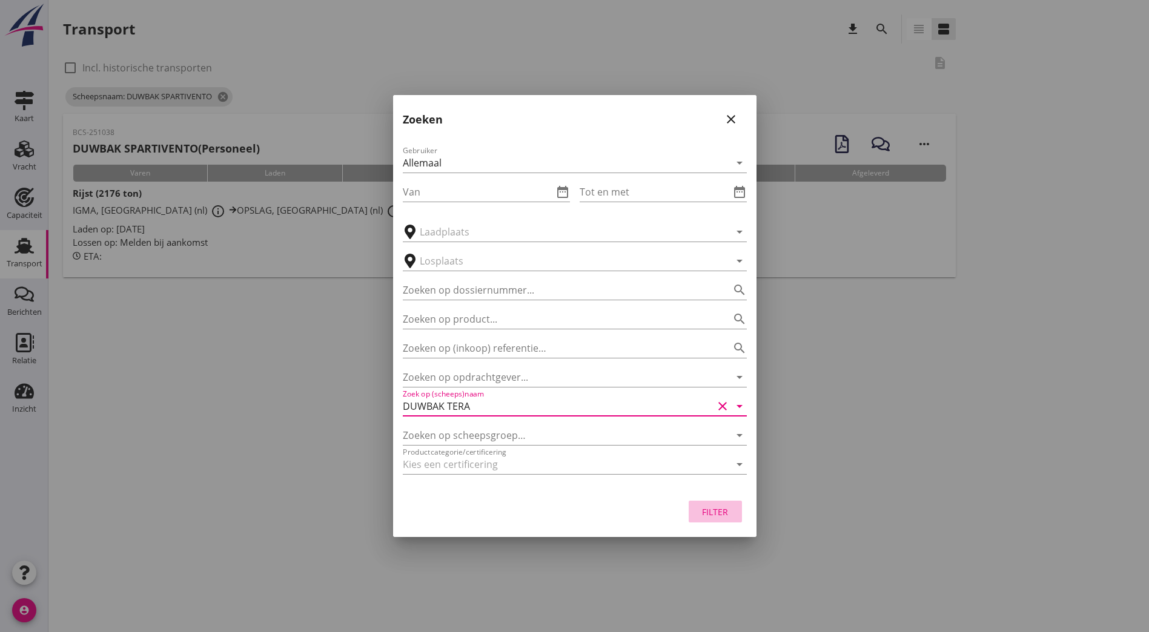
click at [727, 509] on div "Filter" at bounding box center [715, 512] width 34 height 13
type input "DUWBAK TERA"
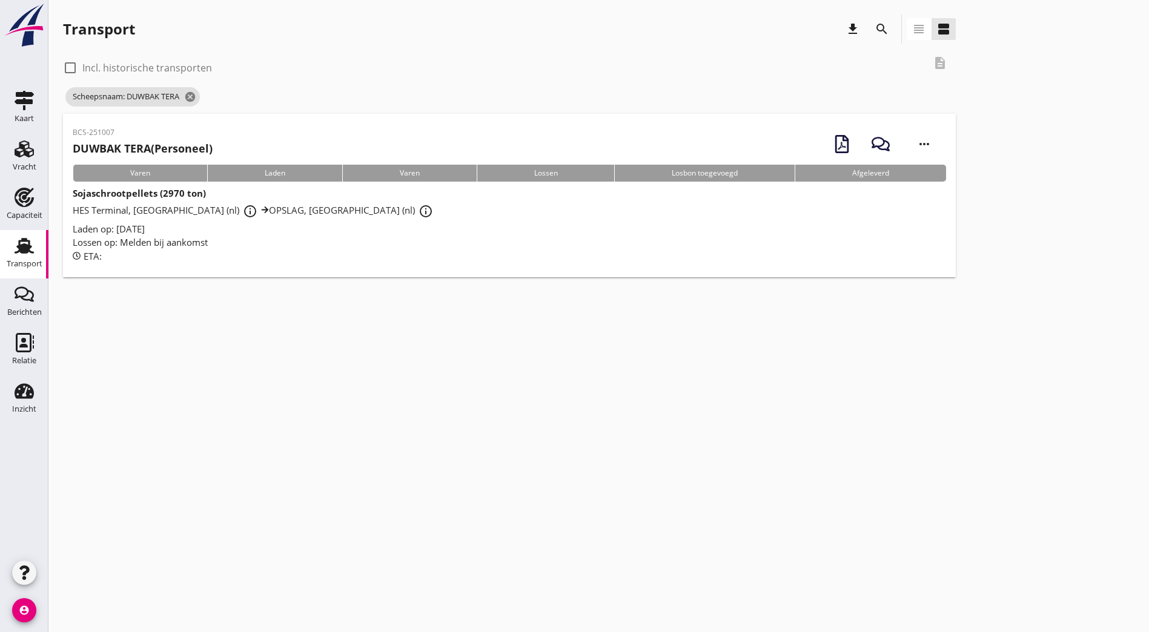
click at [165, 152] on h2 "DUWBAK TERA (Personeel)" at bounding box center [143, 148] width 140 height 16
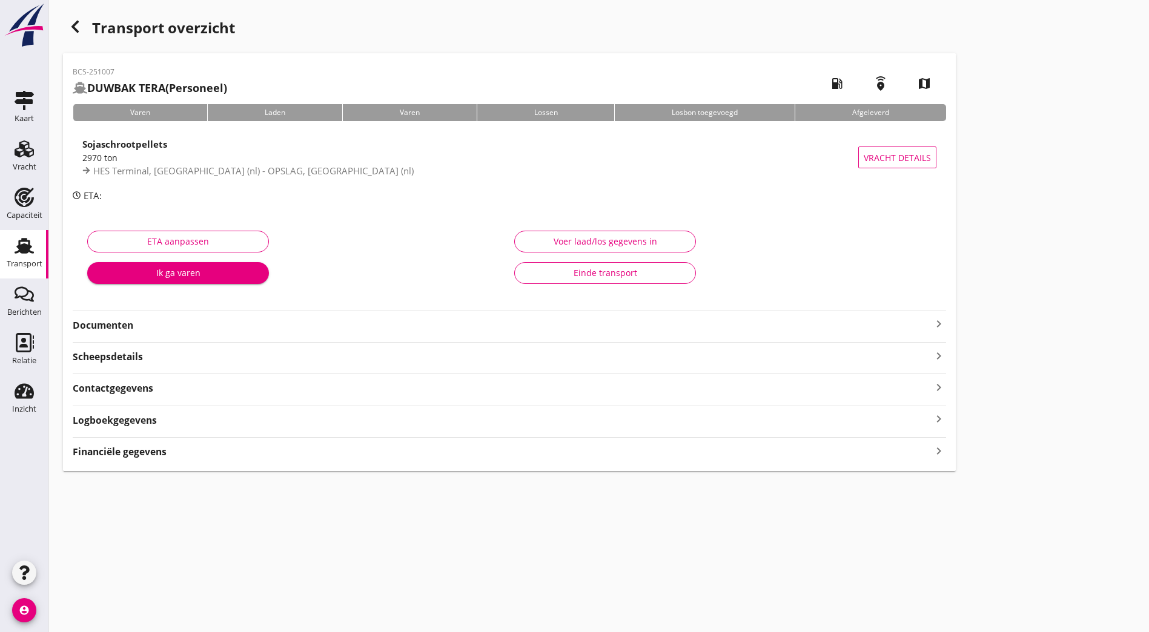
click at [208, 322] on strong "Documenten" at bounding box center [502, 325] width 859 height 14
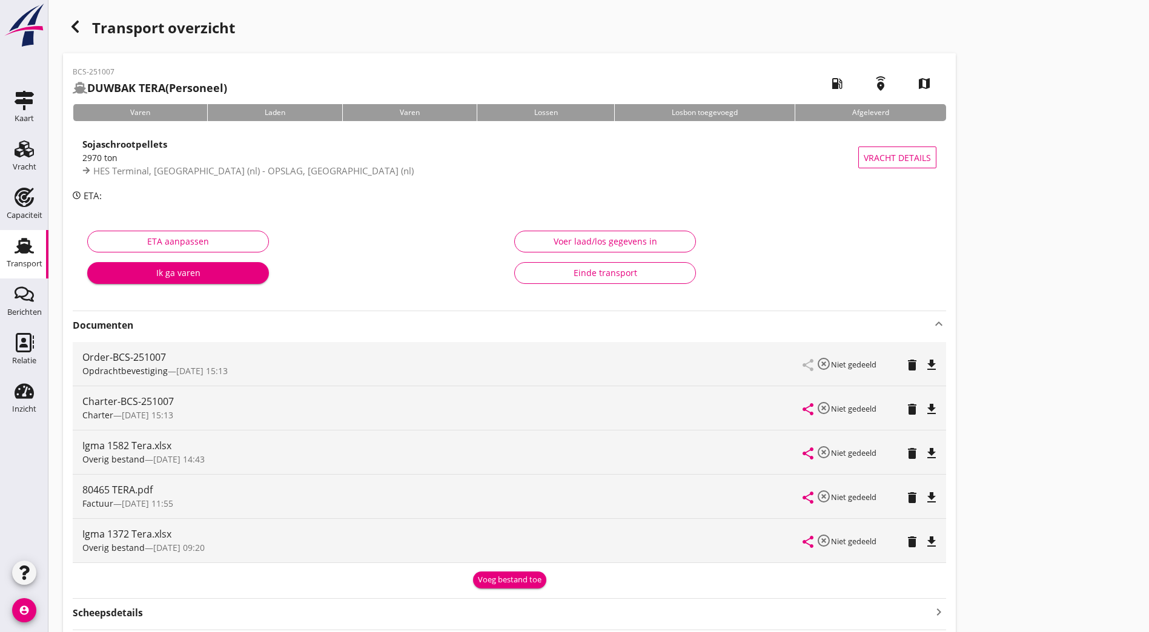
click at [78, 25] on icon "button" at bounding box center [75, 26] width 15 height 15
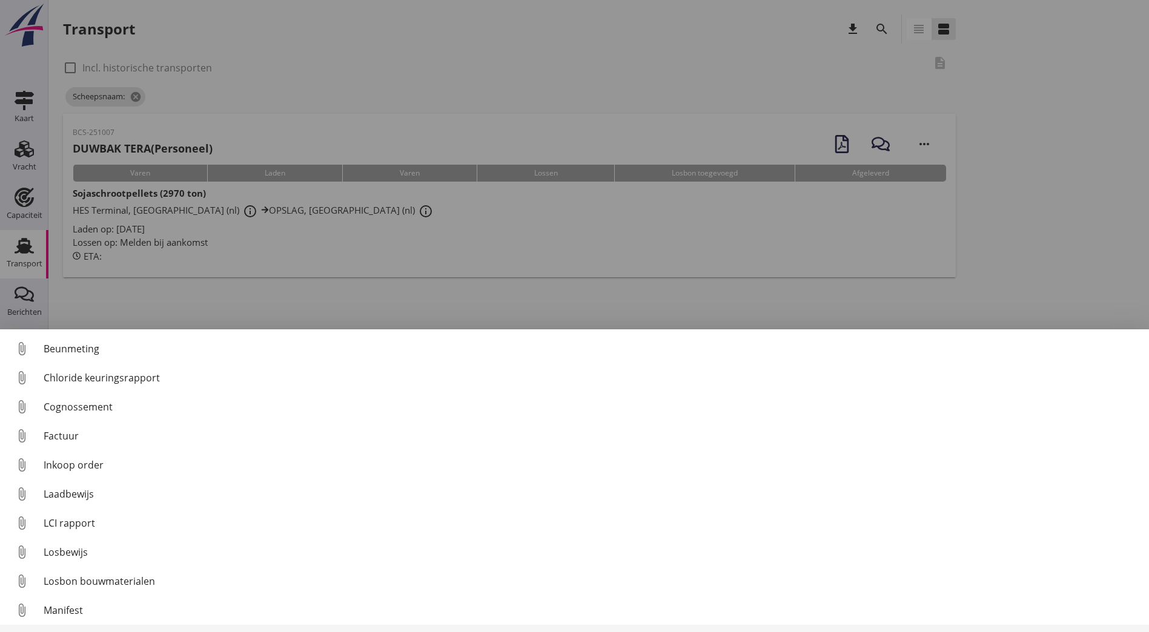
scroll to position [85, 0]
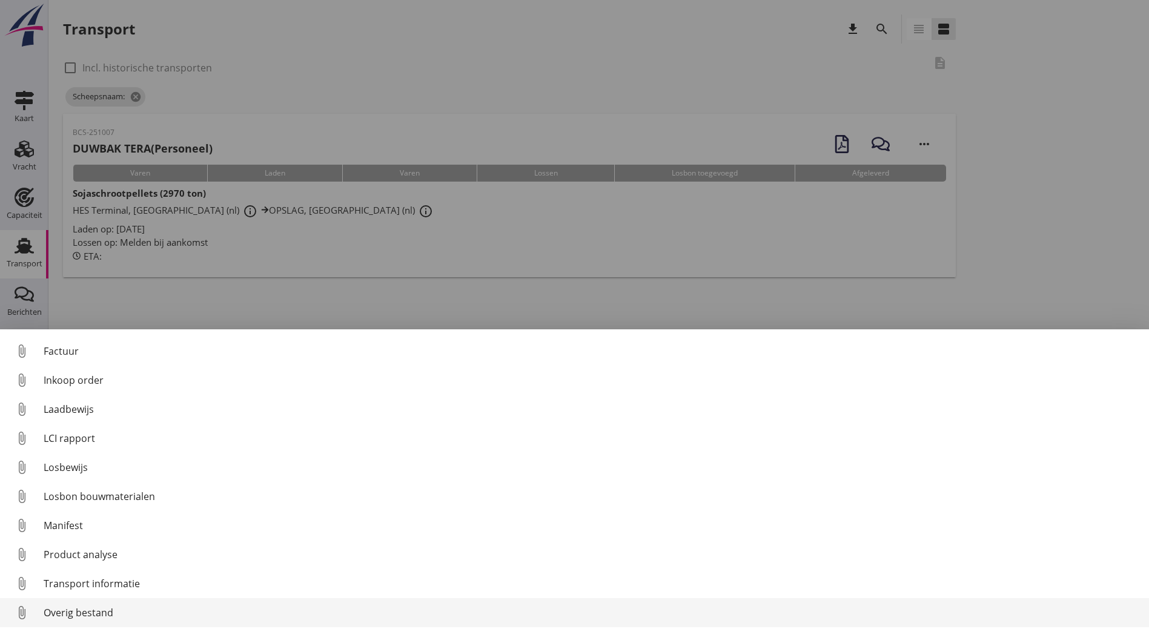
click at [134, 616] on div "Overig bestand" at bounding box center [591, 613] width 1095 height 15
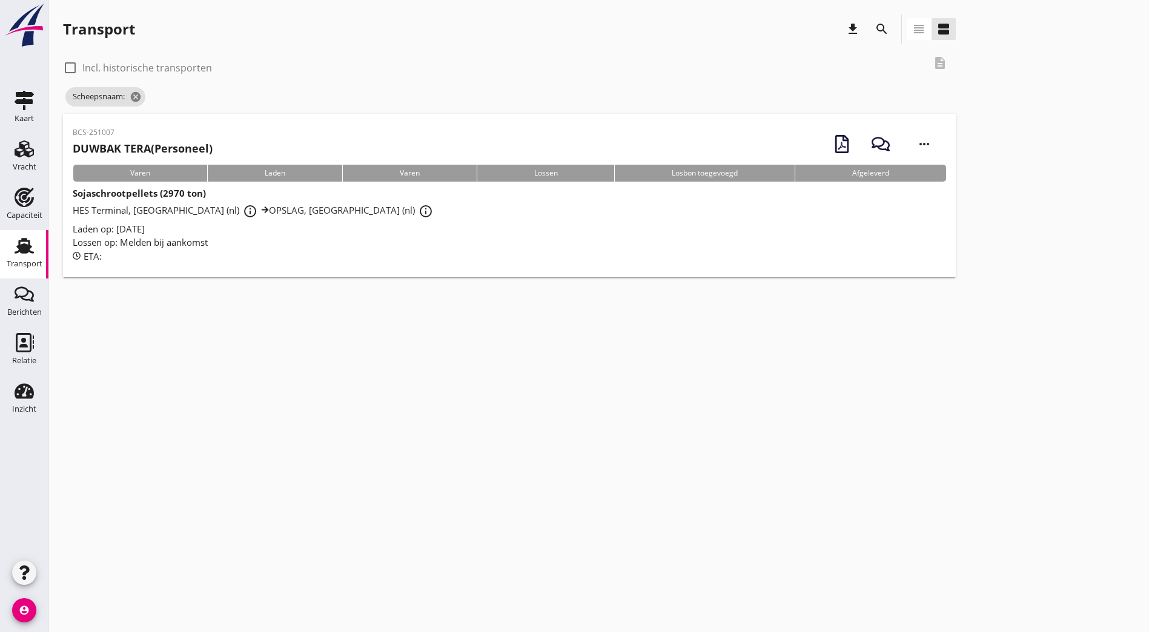
click at [871, 19] on button "search" at bounding box center [882, 29] width 22 height 22
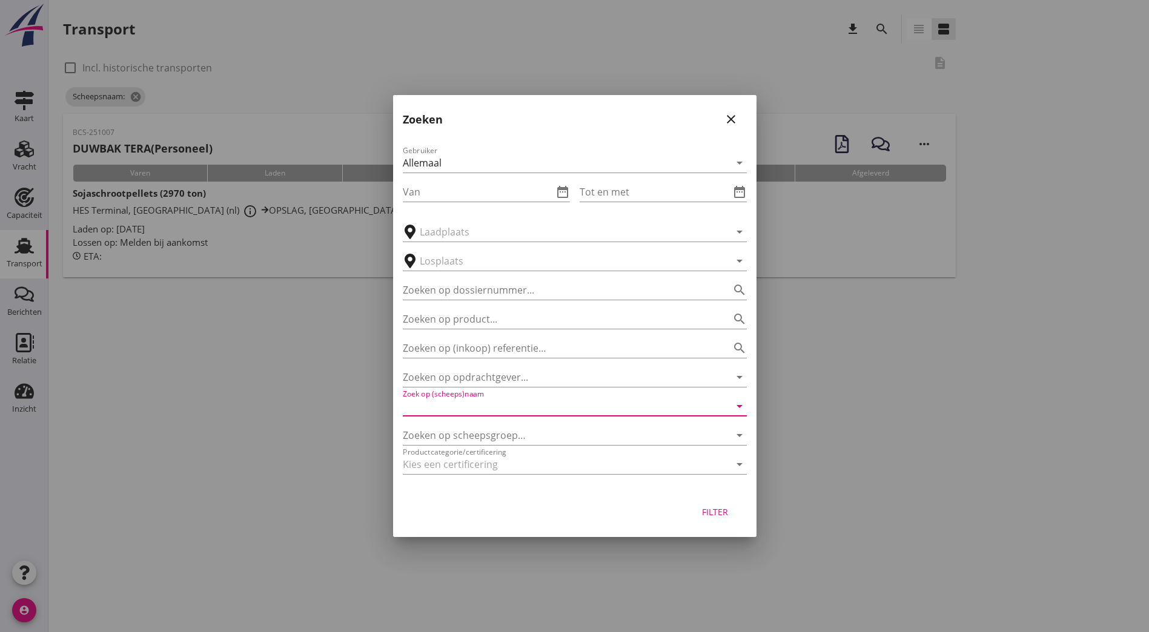
click at [468, 401] on input "Zoek op (scheeps)naam" at bounding box center [558, 406] width 310 height 19
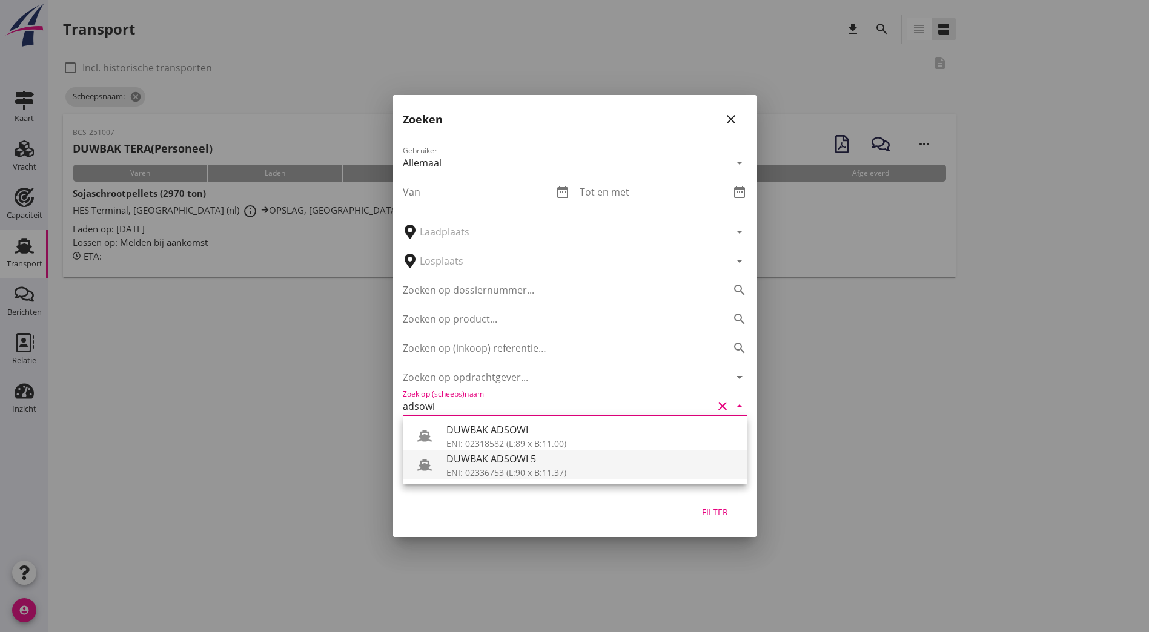
click at [478, 461] on div "DUWBAK ADSOWI 5" at bounding box center [591, 459] width 291 height 15
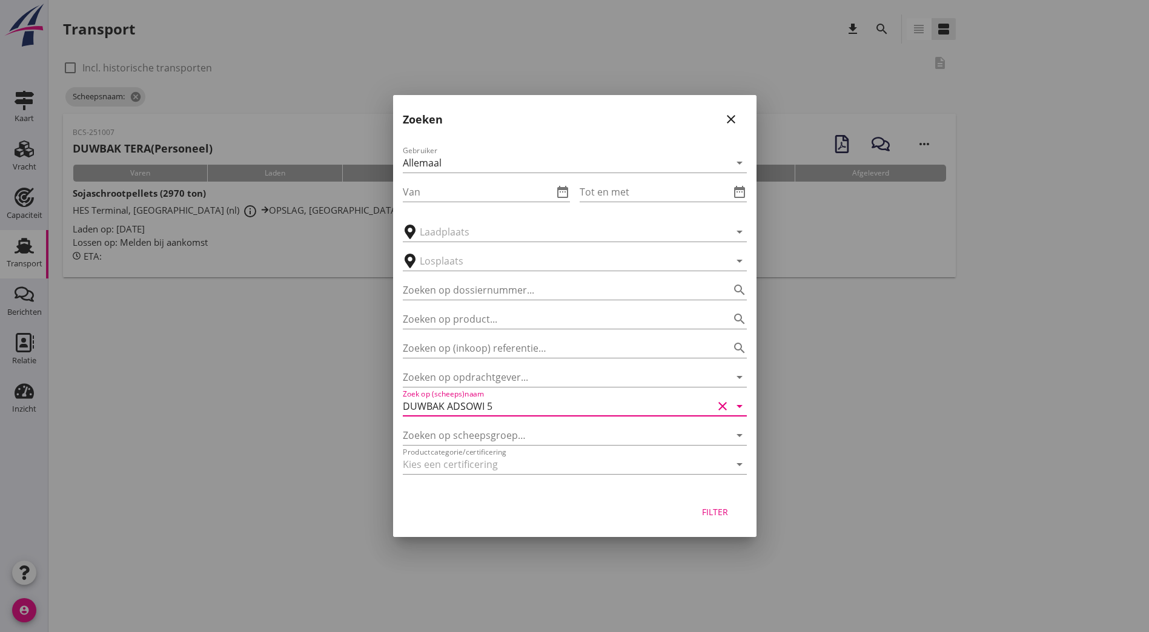
click at [709, 510] on div "Filter" at bounding box center [715, 512] width 34 height 13
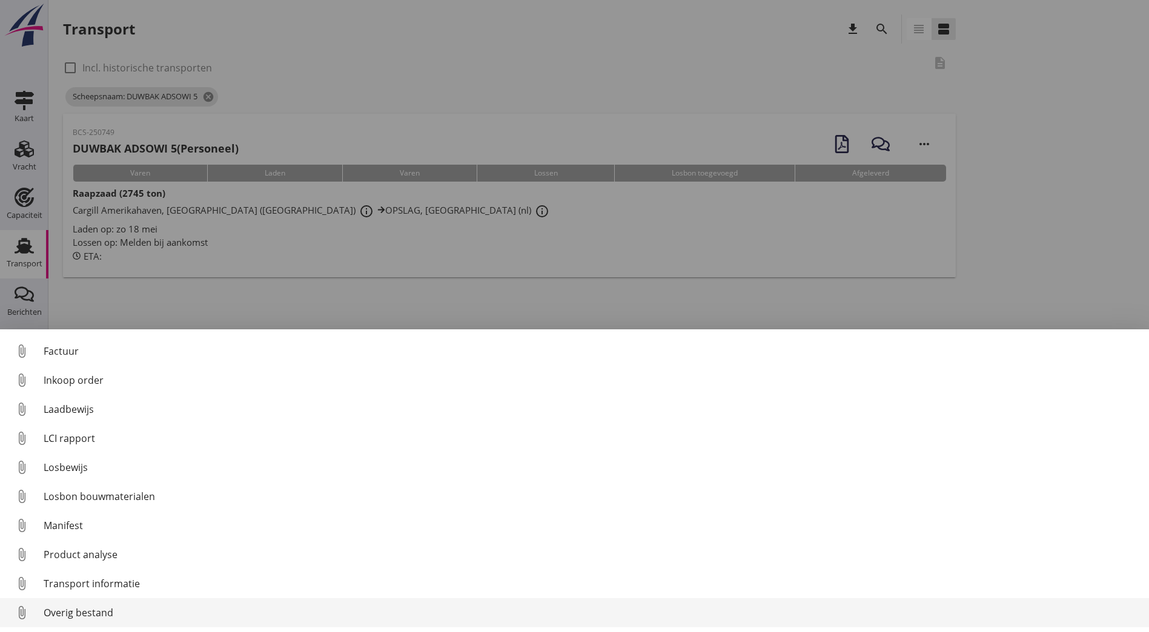
click at [87, 606] on div "Overig bestand" at bounding box center [591, 613] width 1095 height 15
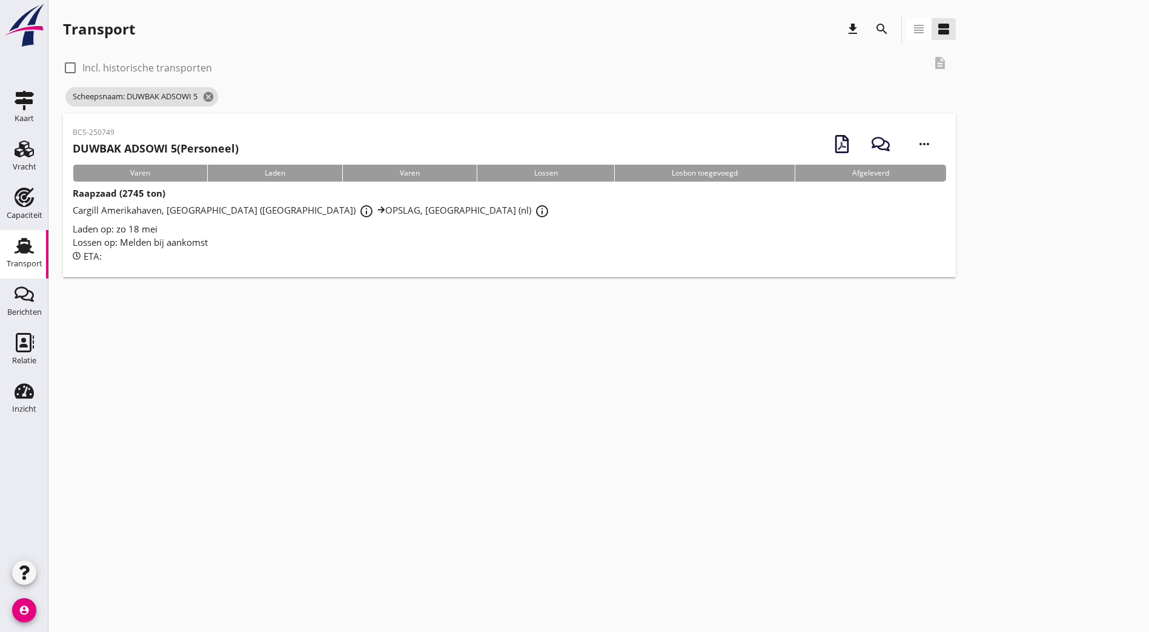
click at [871, 19] on button "search" at bounding box center [882, 29] width 22 height 22
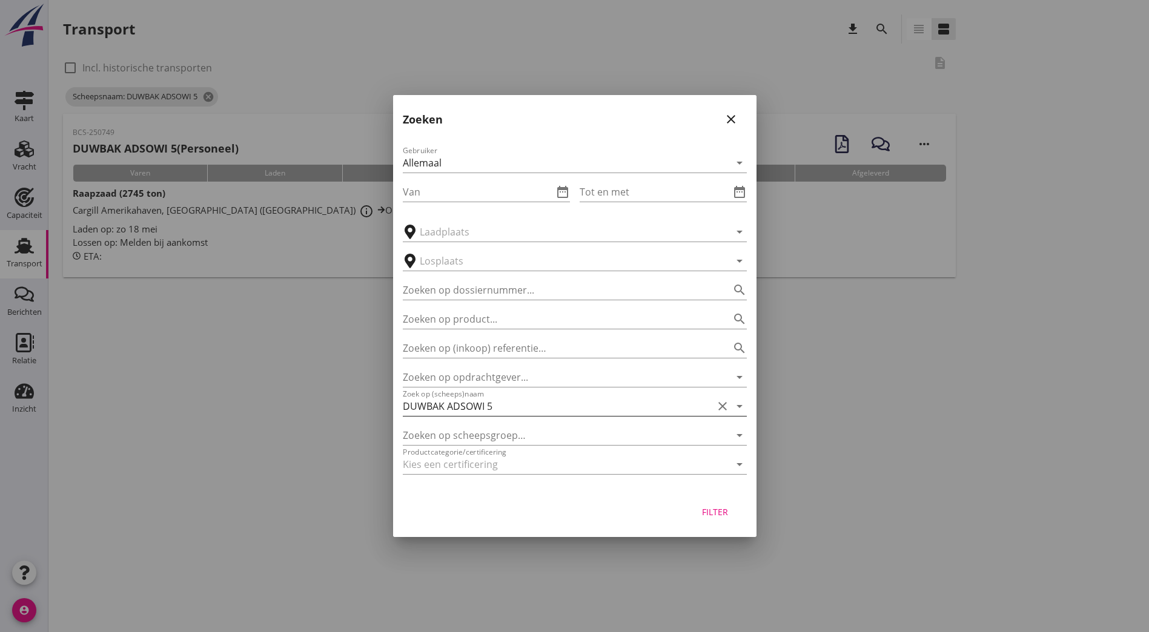
click at [498, 404] on input "DUWBAK ADSOWI 5" at bounding box center [558, 406] width 310 height 19
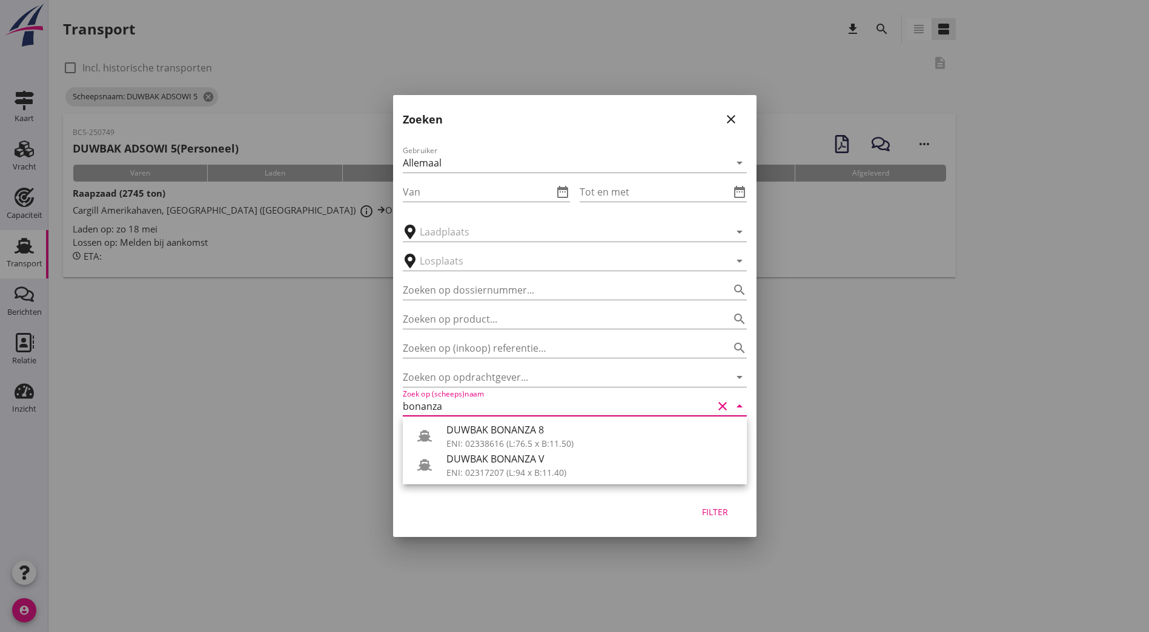
click at [515, 469] on div "ENI: 02317207 (L:94 x B:11.40)" at bounding box center [591, 472] width 291 height 13
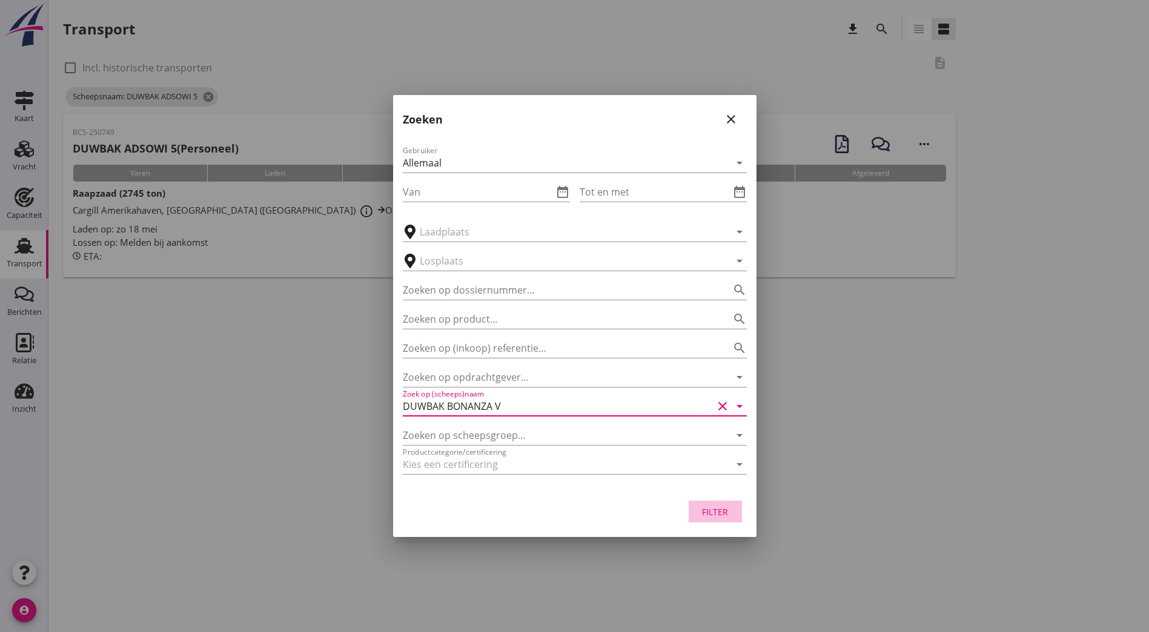
click at [708, 516] on div "Filter" at bounding box center [715, 512] width 34 height 13
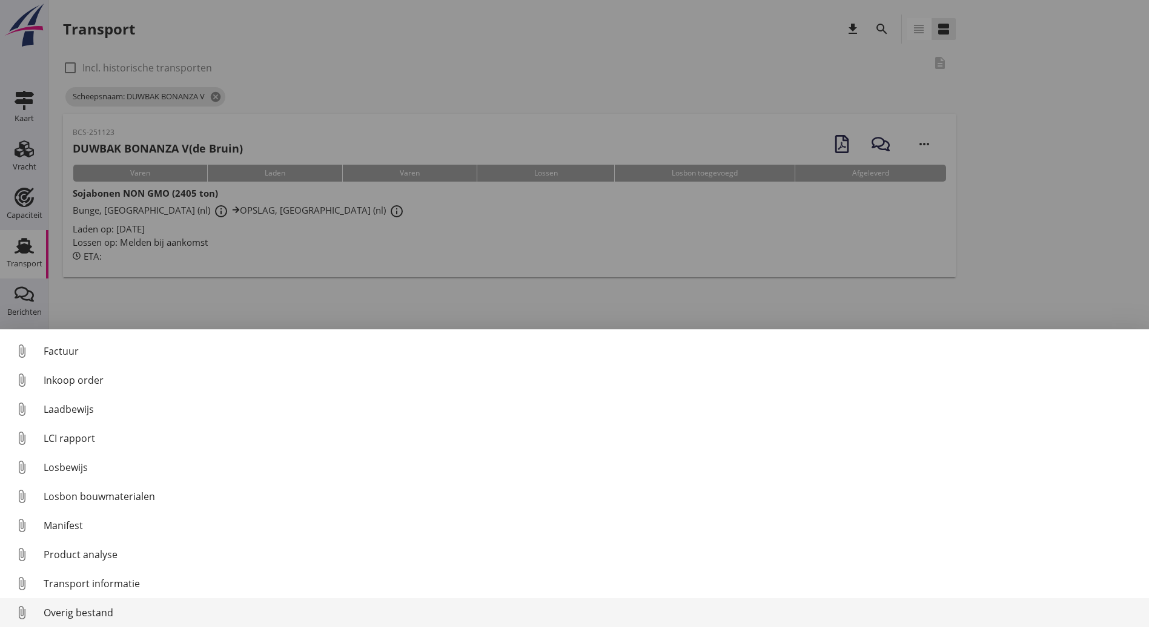
click at [167, 609] on div "Overig bestand" at bounding box center [591, 613] width 1095 height 15
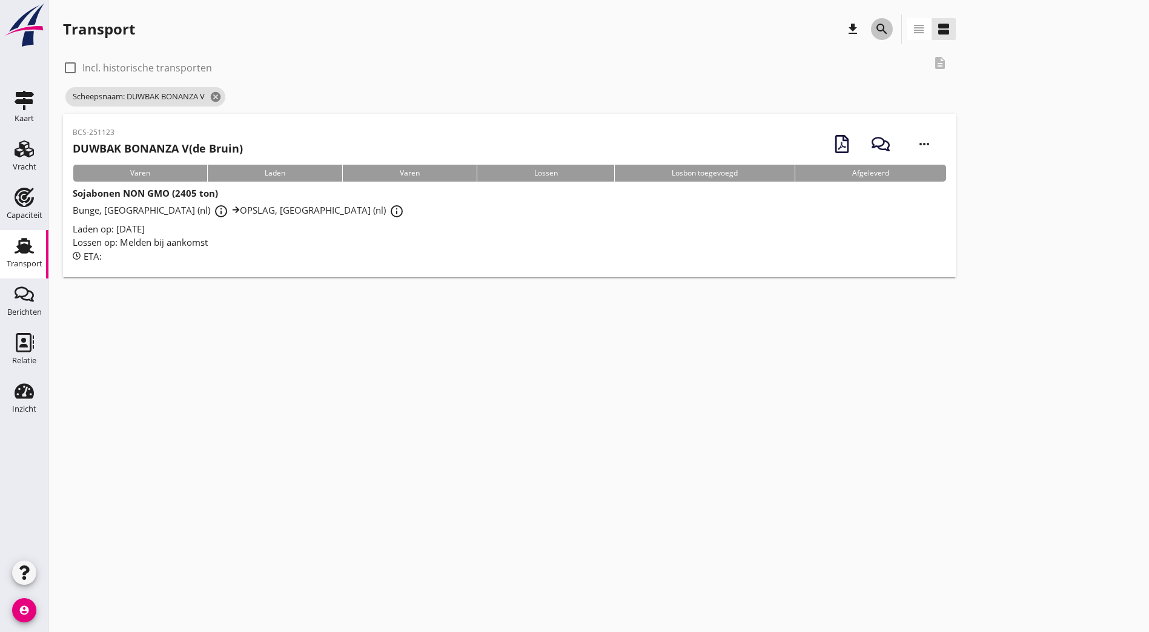
click at [874, 27] on icon "search" at bounding box center [881, 29] width 15 height 15
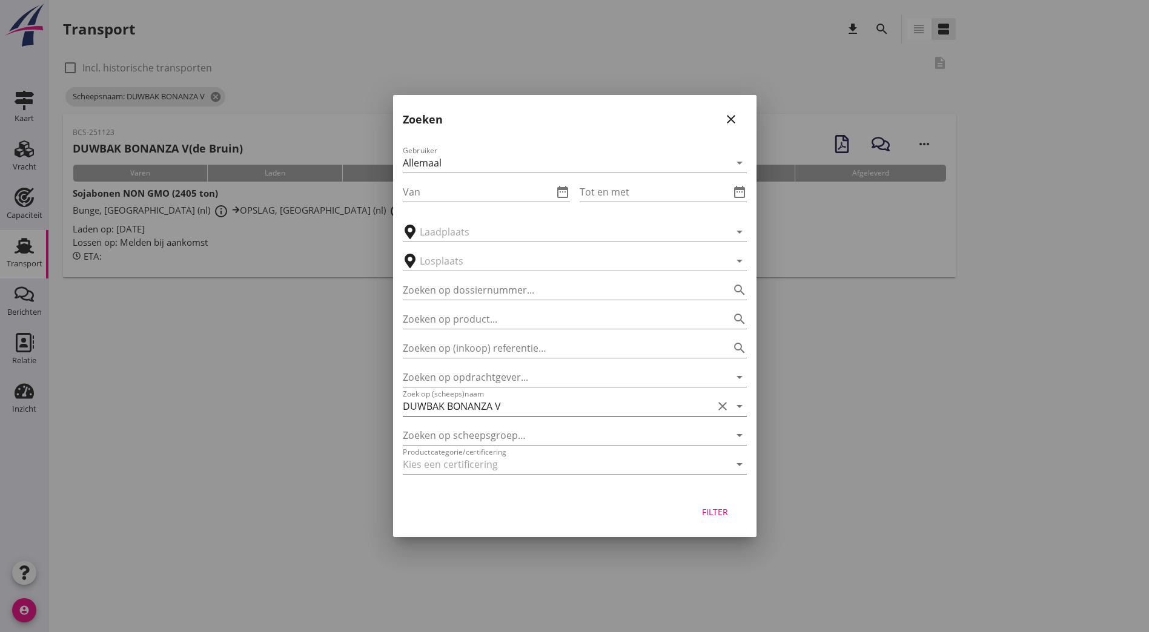
click at [553, 408] on input "DUWBAK BONANZA V" at bounding box center [558, 406] width 310 height 19
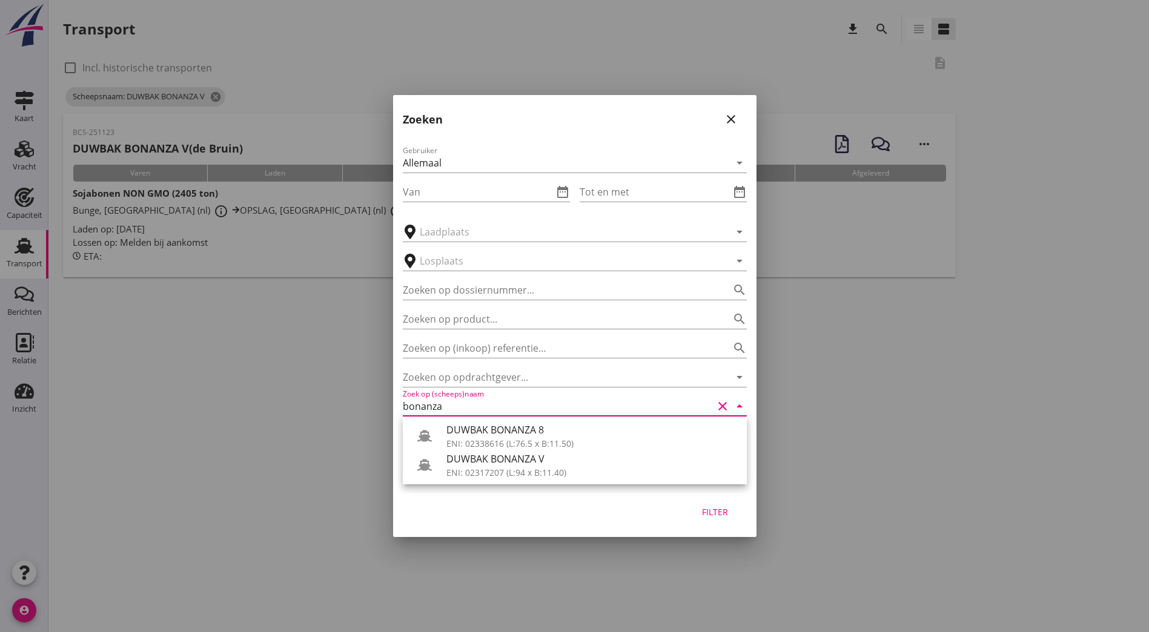
click at [563, 436] on div "DUWBAK BONANZA 8" at bounding box center [591, 430] width 291 height 15
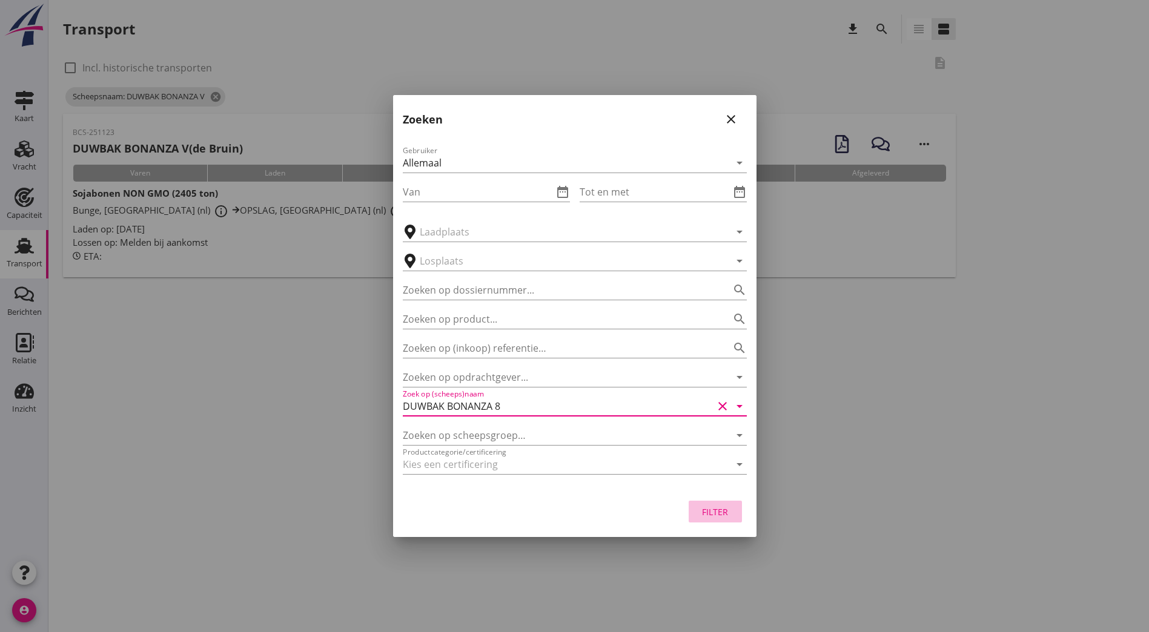
click at [704, 514] on div "Filter" at bounding box center [715, 512] width 34 height 13
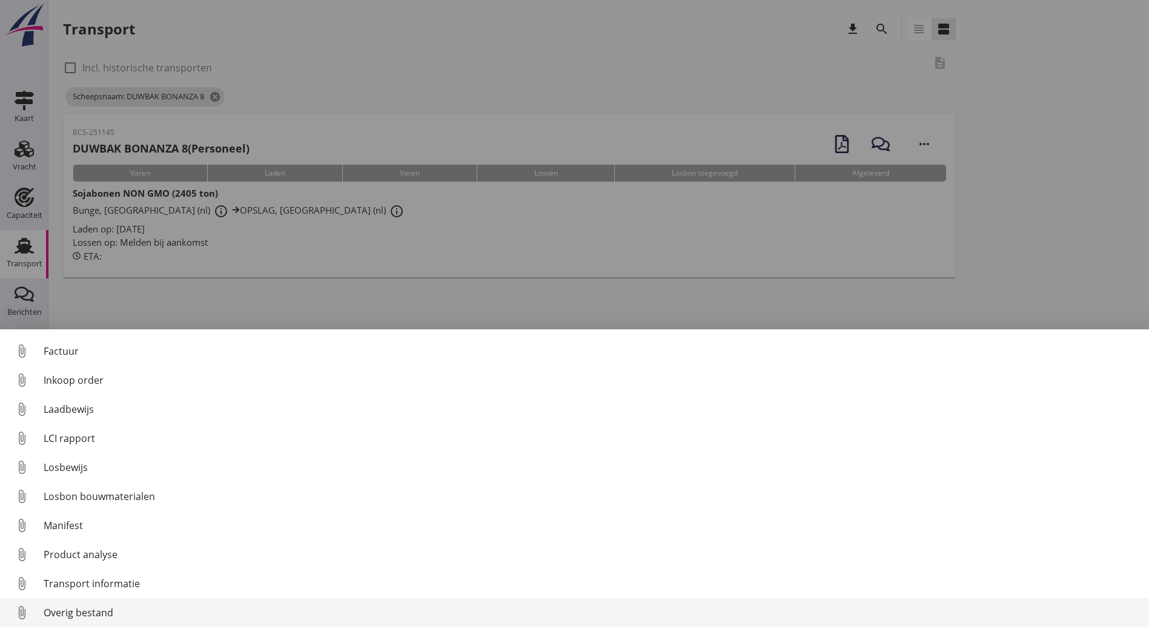
click at [70, 607] on div "Overig bestand" at bounding box center [591, 613] width 1095 height 15
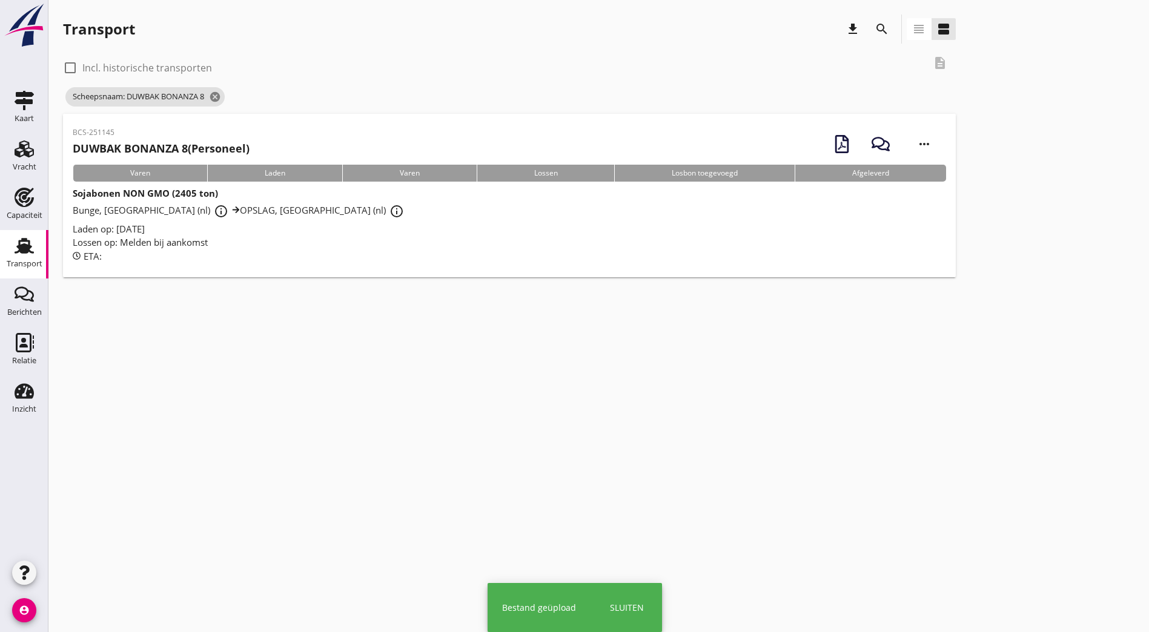
click at [874, 27] on icon "search" at bounding box center [881, 29] width 15 height 15
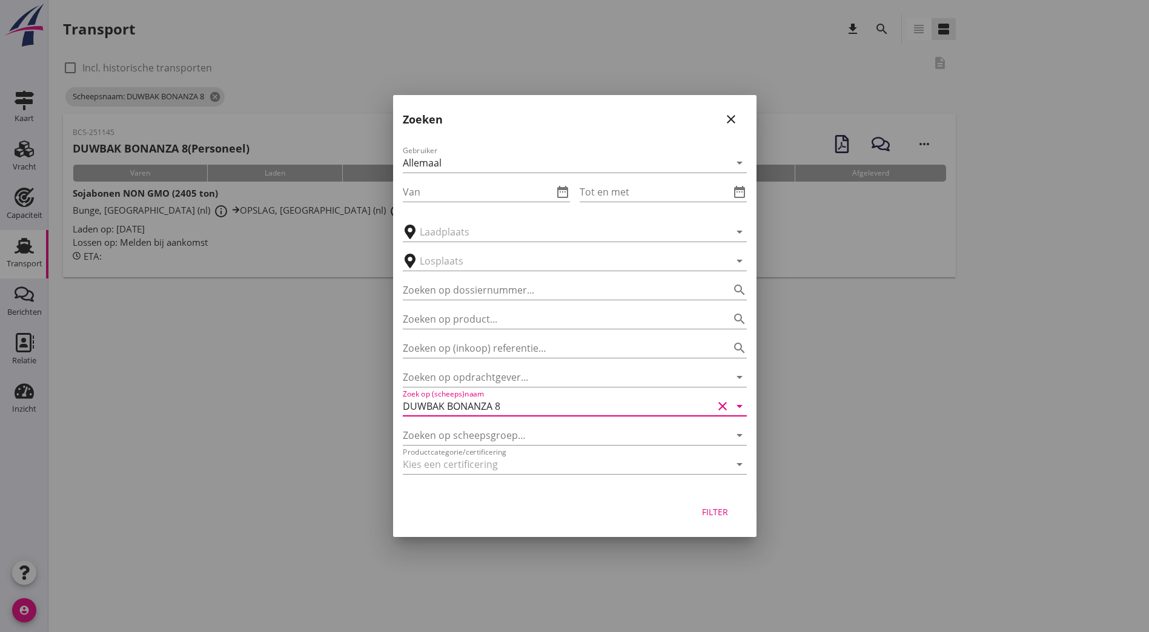
click at [481, 401] on input "DUWBAK BONANZA 8" at bounding box center [558, 406] width 310 height 19
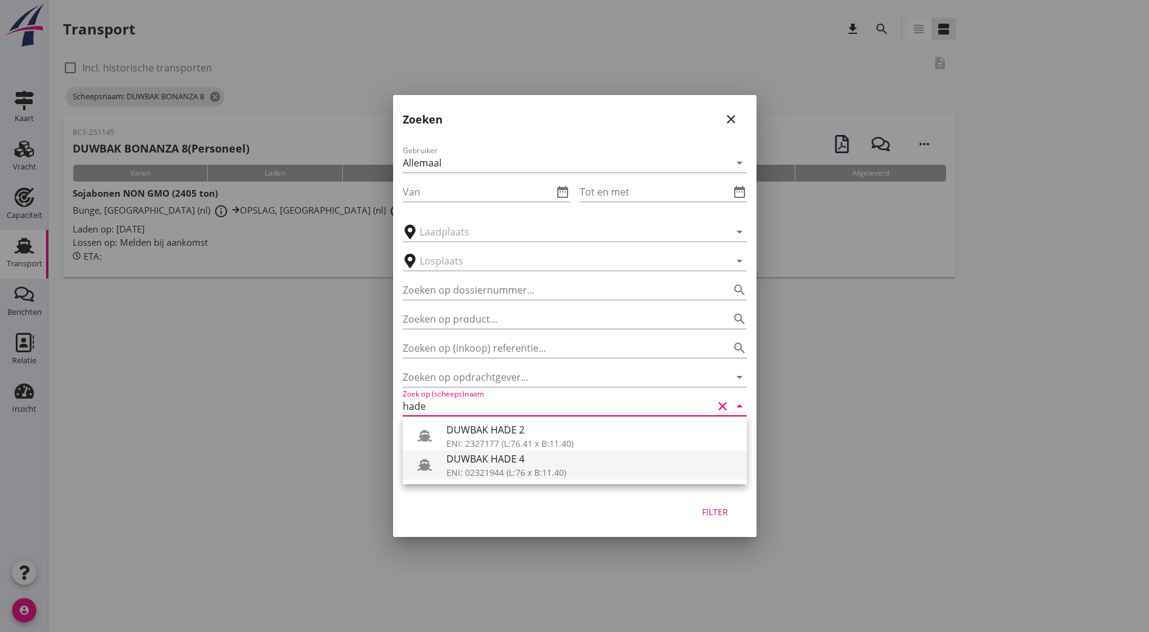
click at [515, 469] on div "ENI: 02321944 (L:76 x B:11.40)" at bounding box center [591, 472] width 291 height 13
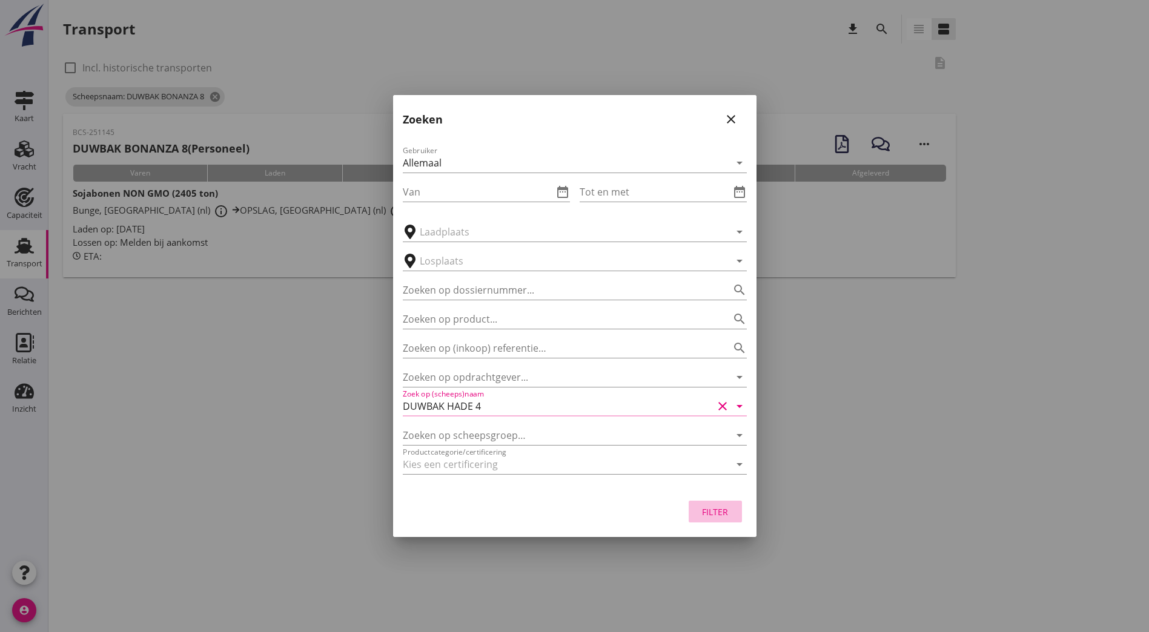
click at [736, 510] on button "Filter" at bounding box center [714, 512] width 53 height 22
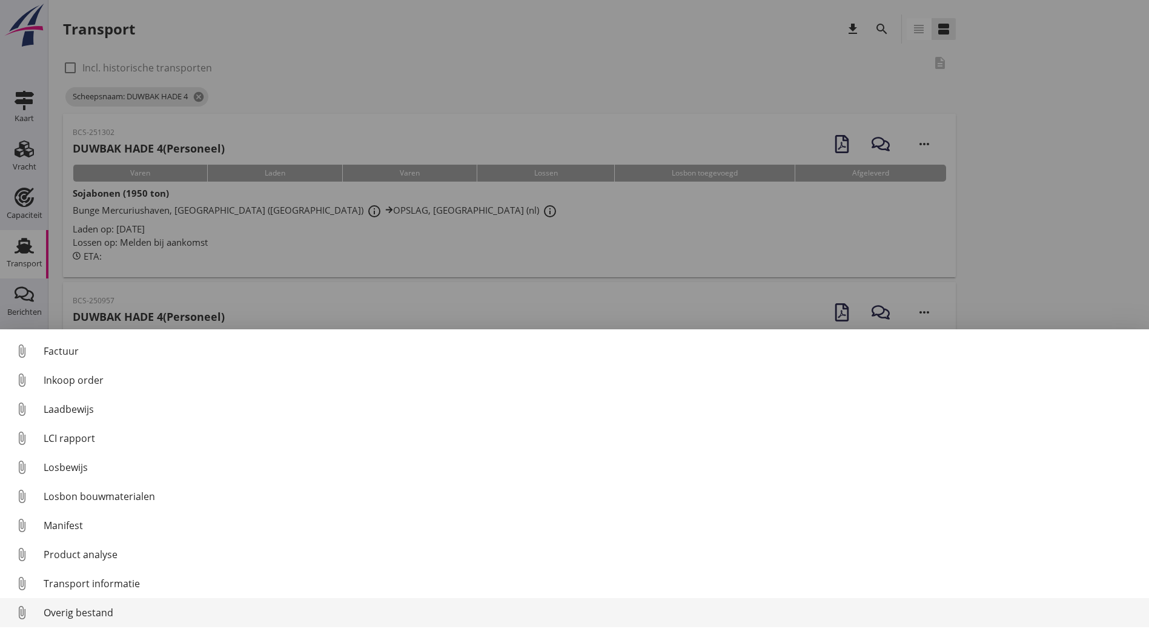
click at [157, 609] on div "Overig bestand" at bounding box center [591, 613] width 1095 height 15
click at [159, 607] on div "Overig bestand" at bounding box center [591, 613] width 1095 height 15
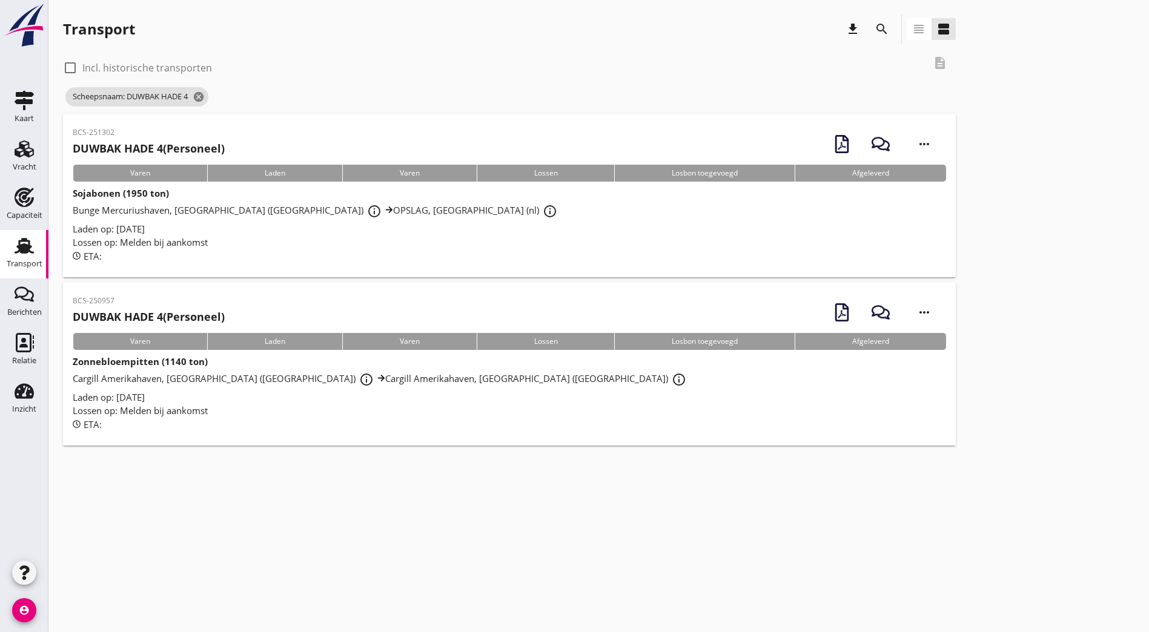
click at [992, 226] on div "BCS-251302 DUWBAK HADE 4 (Personeel) more_horiz Varen Laden Varen Lossen Losbon…" at bounding box center [598, 282] width 1071 height 337
click at [874, 28] on icon "search" at bounding box center [881, 29] width 15 height 15
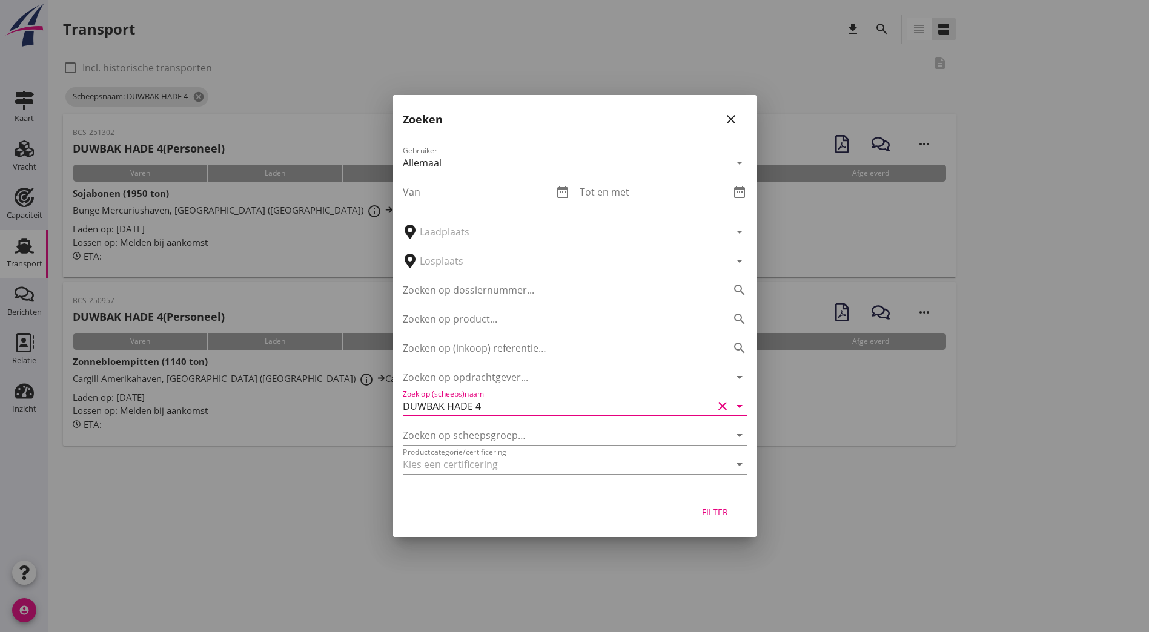
click at [558, 412] on input "DUWBAK HADE 4" at bounding box center [558, 406] width 310 height 19
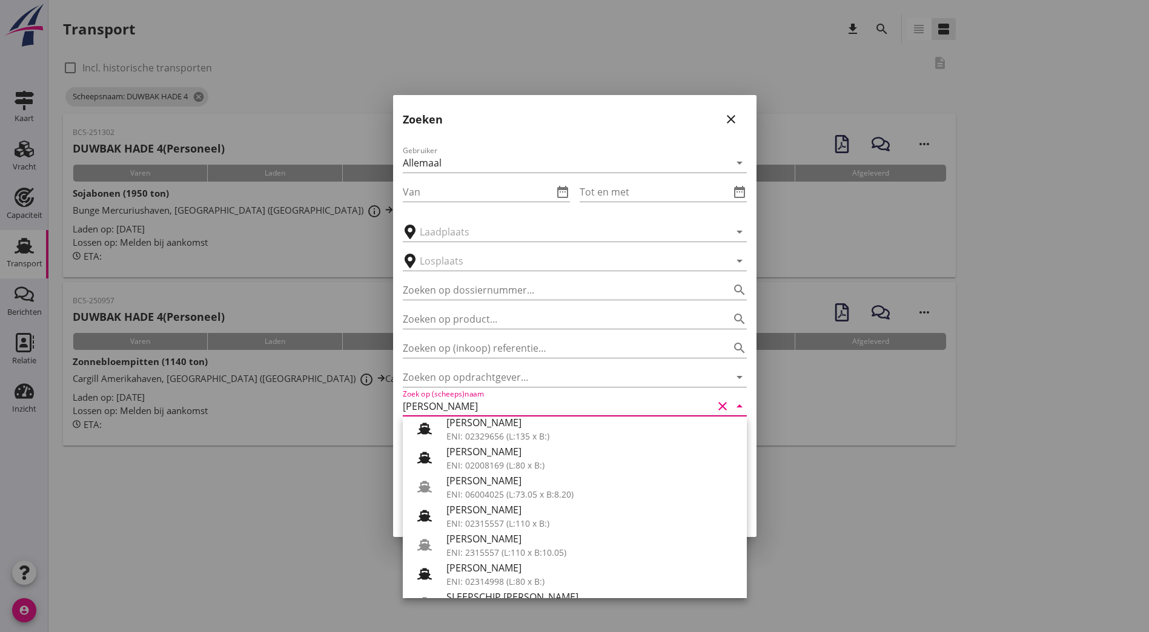
scroll to position [206, 0]
click at [512, 587] on div "ENI: 02302342 (L:90 x B:11.10)" at bounding box center [591, 586] width 291 height 13
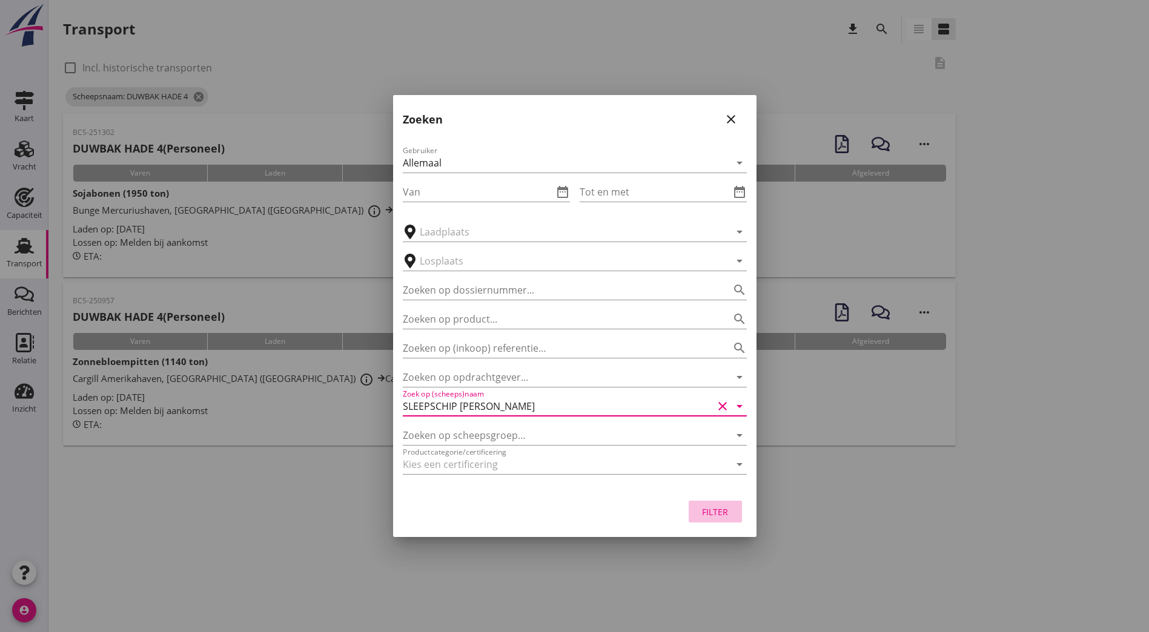
click at [719, 509] on div "Filter" at bounding box center [715, 512] width 34 height 13
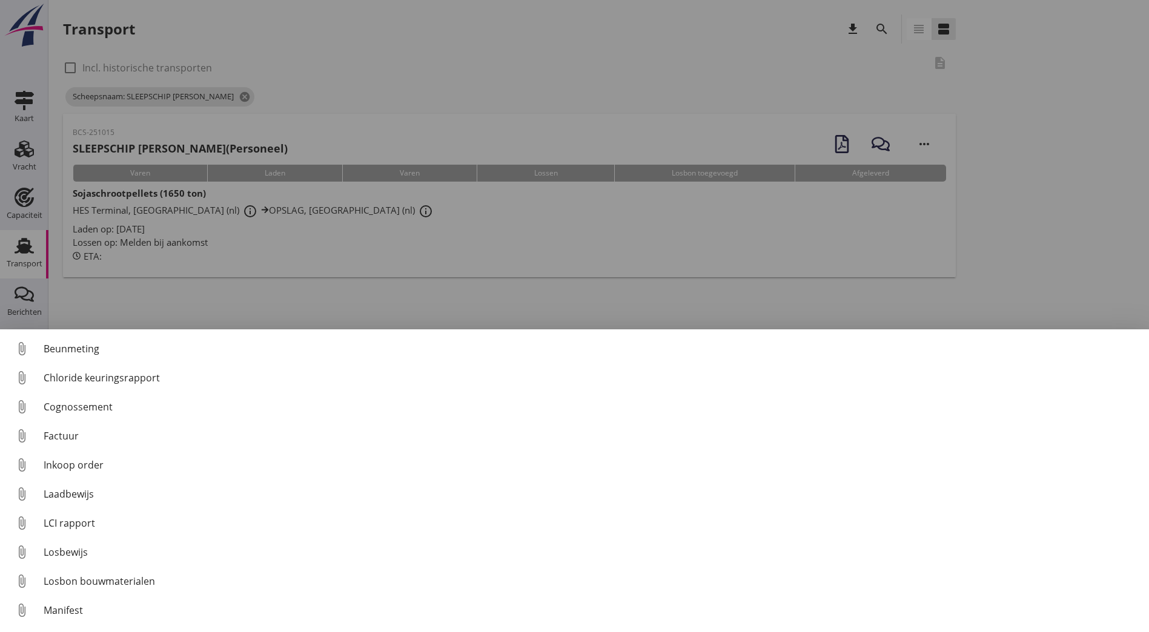
scroll to position [85, 0]
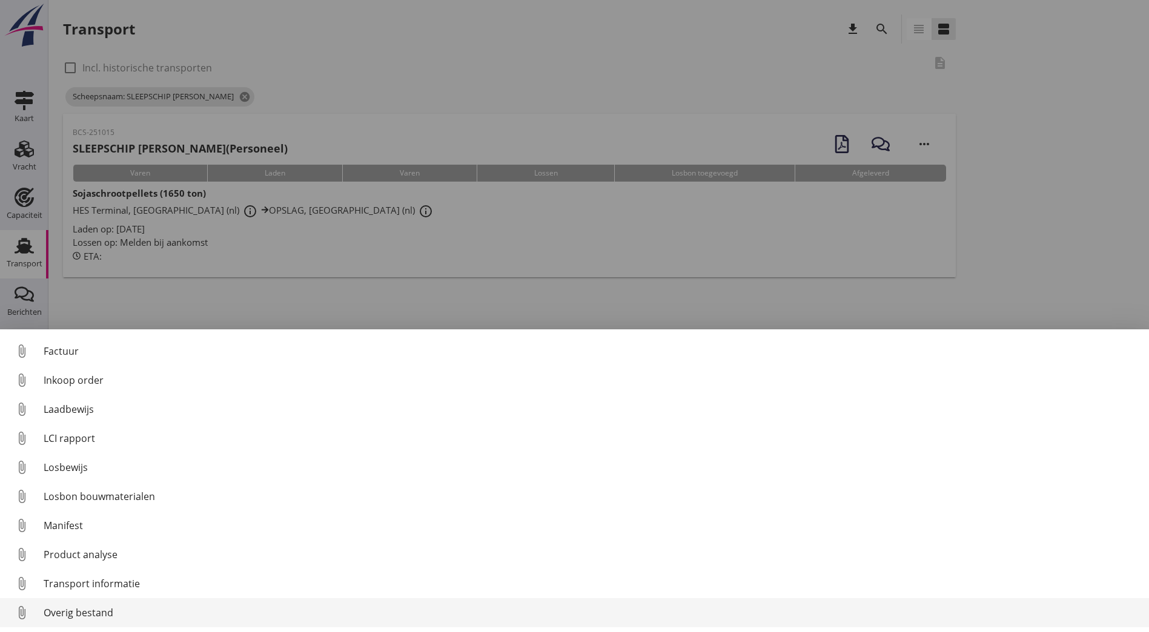
click at [72, 616] on div "Overig bestand" at bounding box center [591, 613] width 1095 height 15
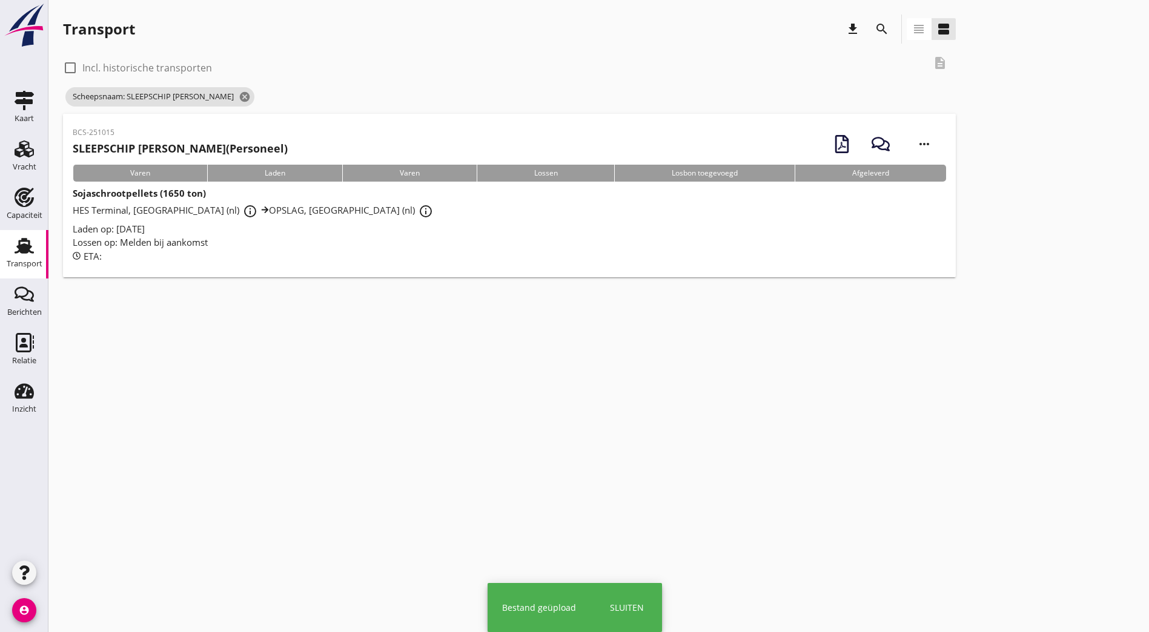
click at [874, 25] on icon "search" at bounding box center [881, 29] width 15 height 15
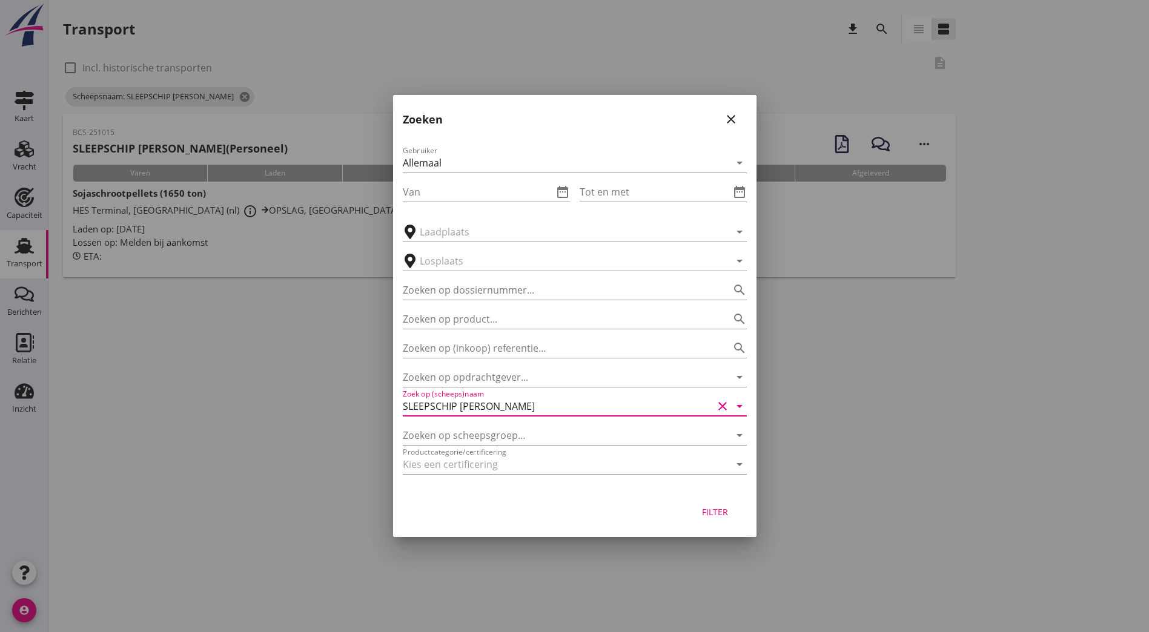
click at [495, 404] on input "SLEEPSCHIP [PERSON_NAME]" at bounding box center [558, 406] width 310 height 19
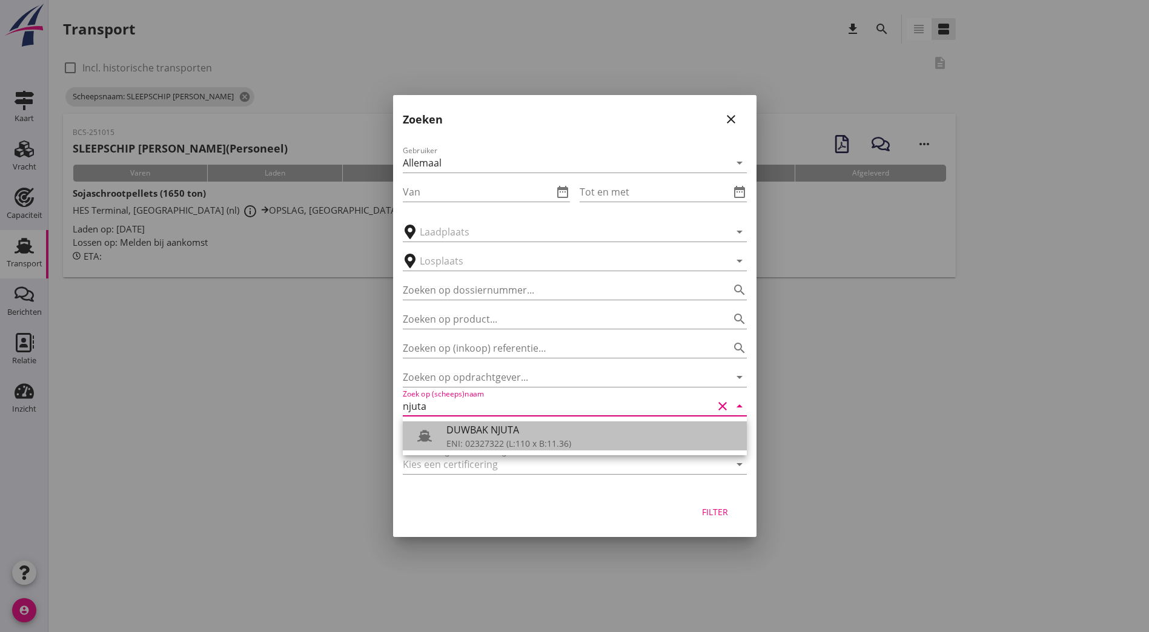
click at [493, 433] on div "DUWBAK NJUTA" at bounding box center [591, 430] width 291 height 15
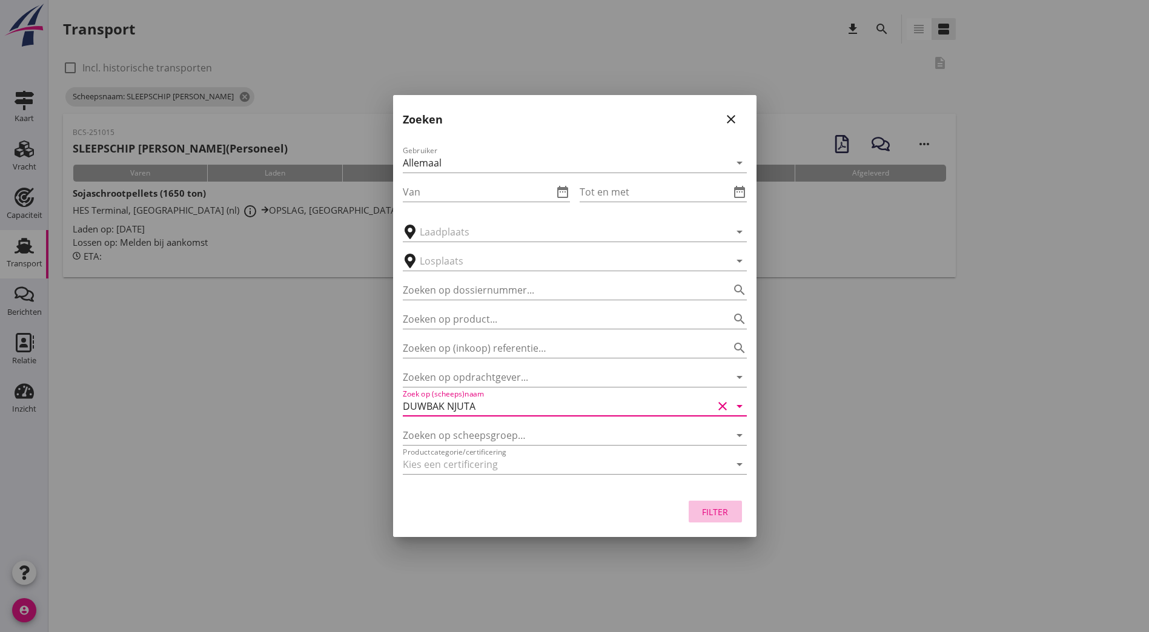
click at [715, 514] on div "Filter" at bounding box center [715, 512] width 34 height 13
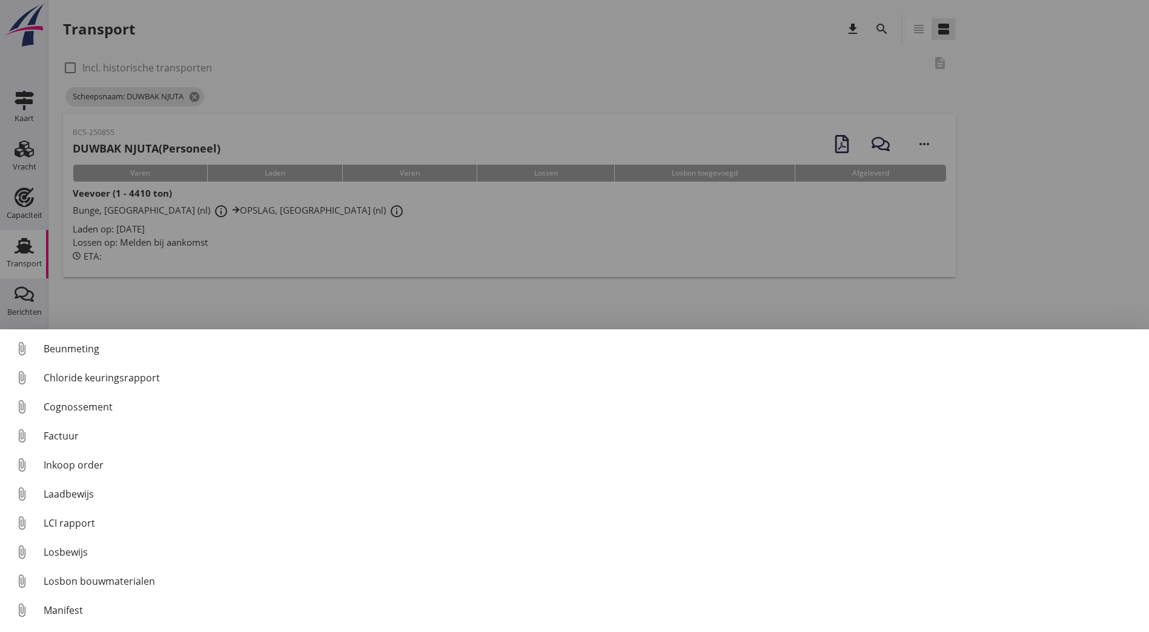
scroll to position [85, 0]
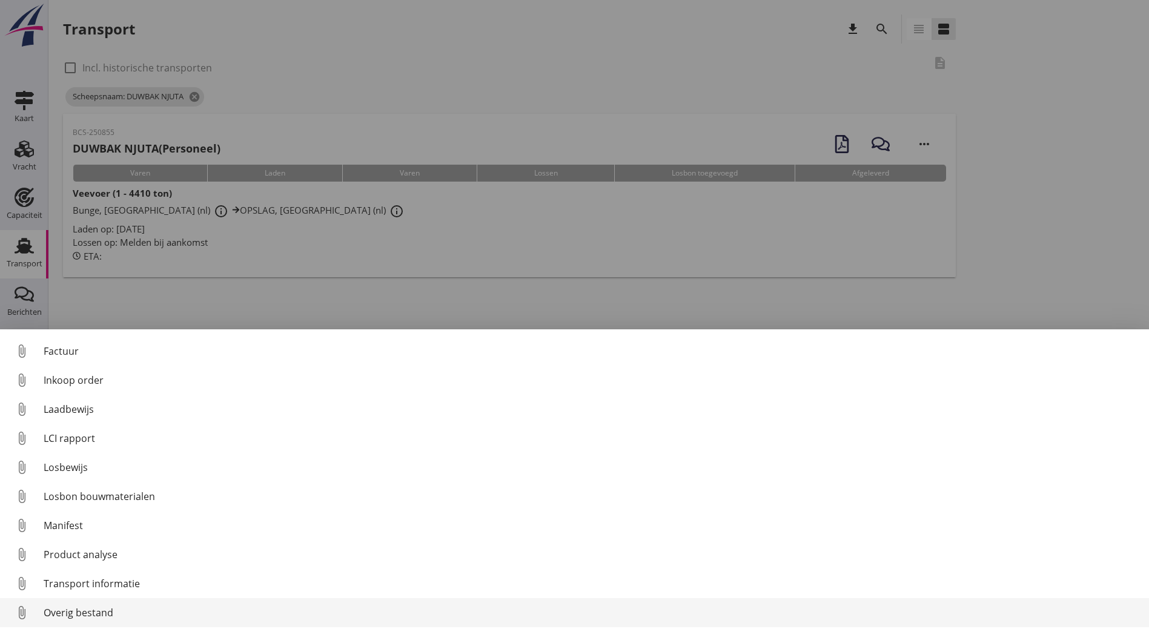
click at [113, 614] on div "Overig bestand" at bounding box center [591, 613] width 1095 height 15
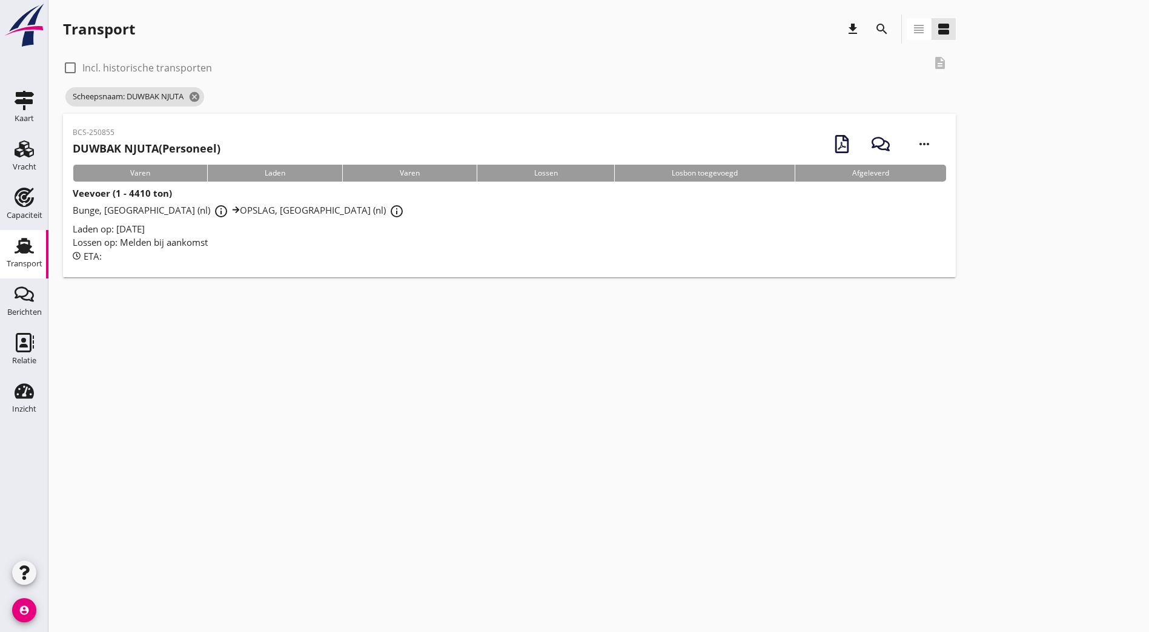
click at [867, 30] on div "search" at bounding box center [881, 29] width 29 height 29
click at [874, 27] on icon "search" at bounding box center [881, 29] width 15 height 15
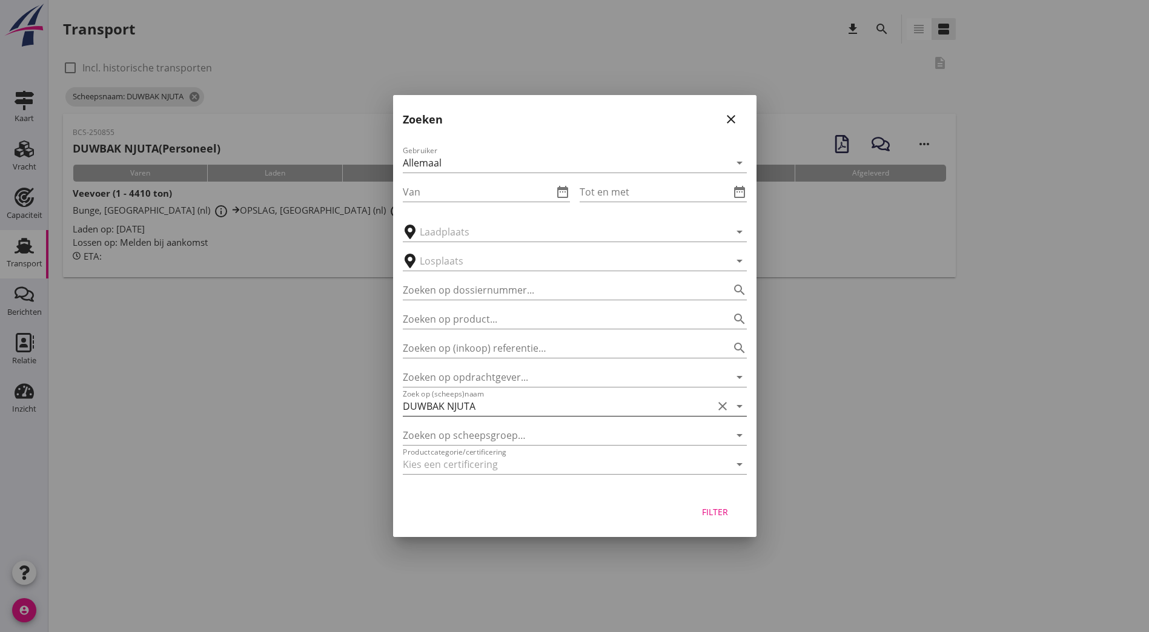
click at [569, 414] on input "DUWBAK NJUTA" at bounding box center [558, 406] width 310 height 19
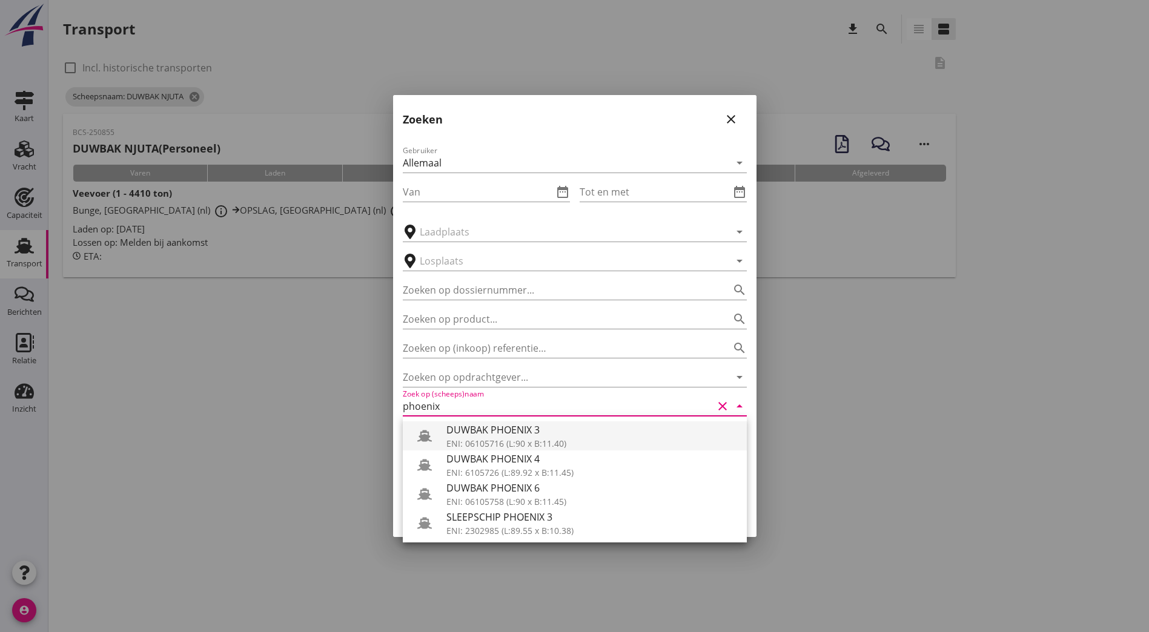
click at [575, 437] on div "ENI: 06105716 (L:90 x B:11.40)" at bounding box center [591, 443] width 291 height 13
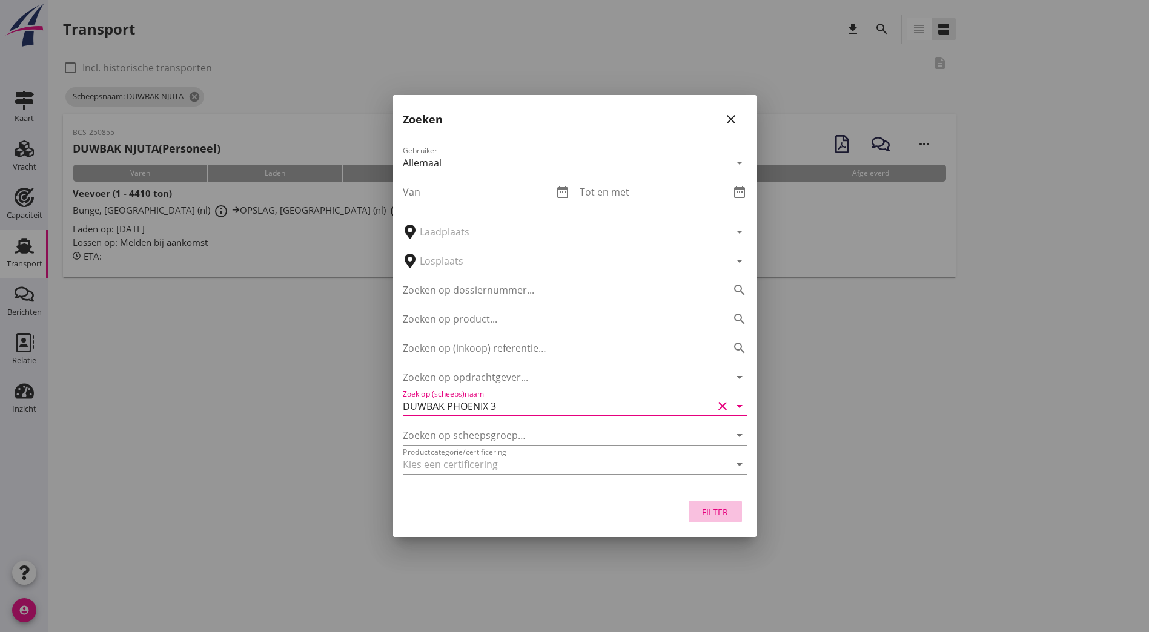
click at [715, 516] on div "Filter" at bounding box center [715, 512] width 34 height 13
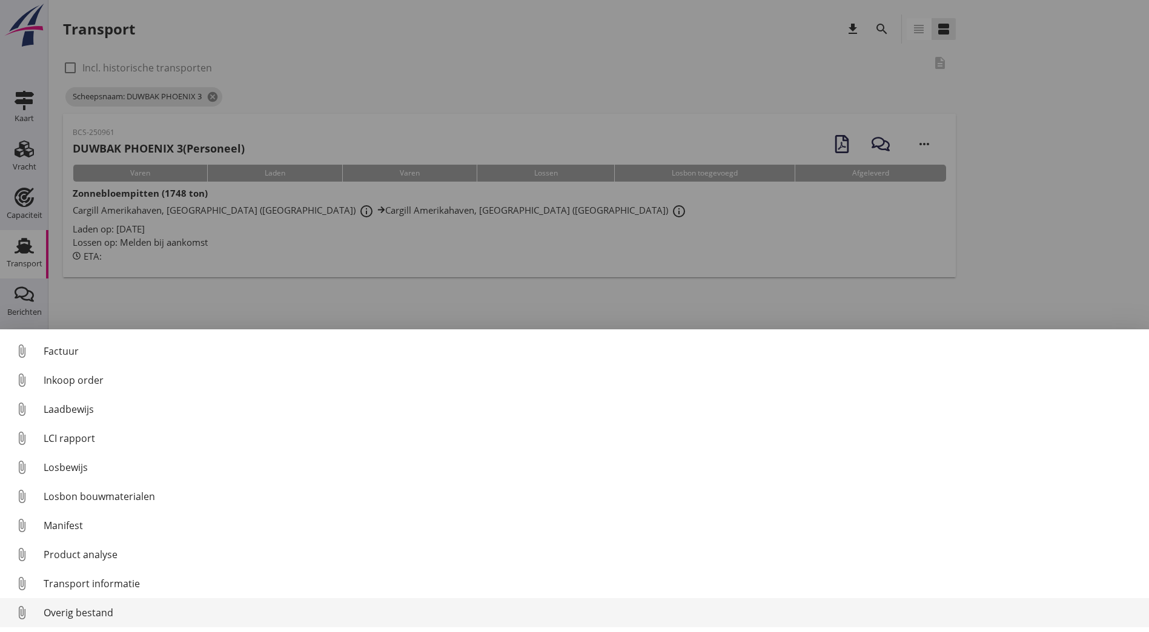
click at [111, 614] on div "Overig bestand" at bounding box center [591, 613] width 1095 height 15
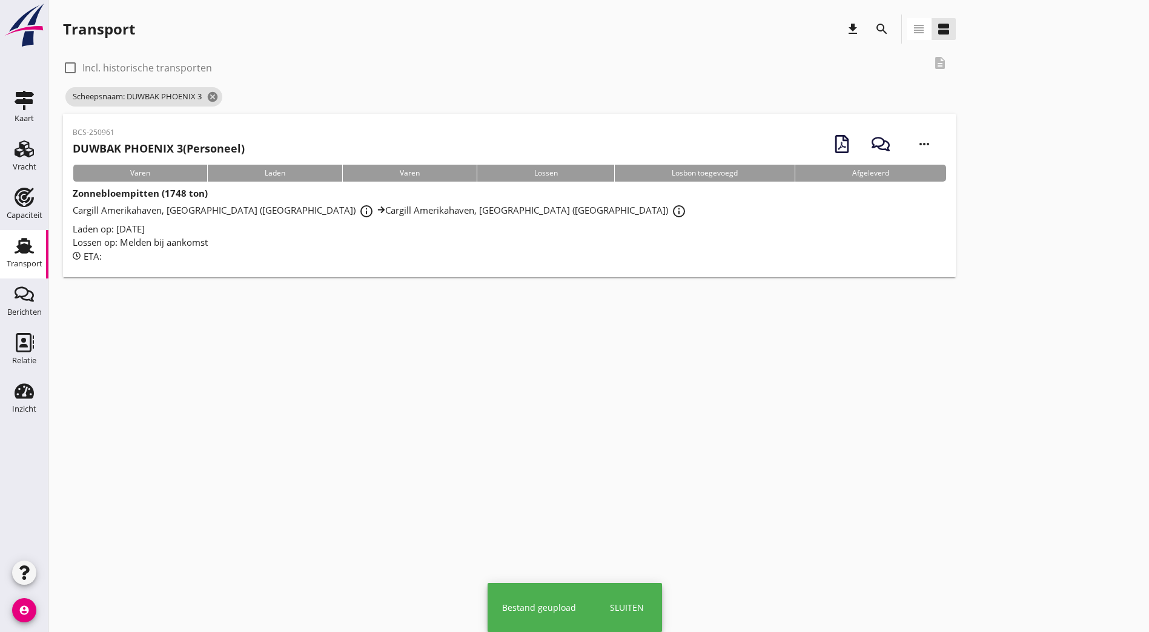
click at [867, 34] on div "search" at bounding box center [881, 29] width 29 height 29
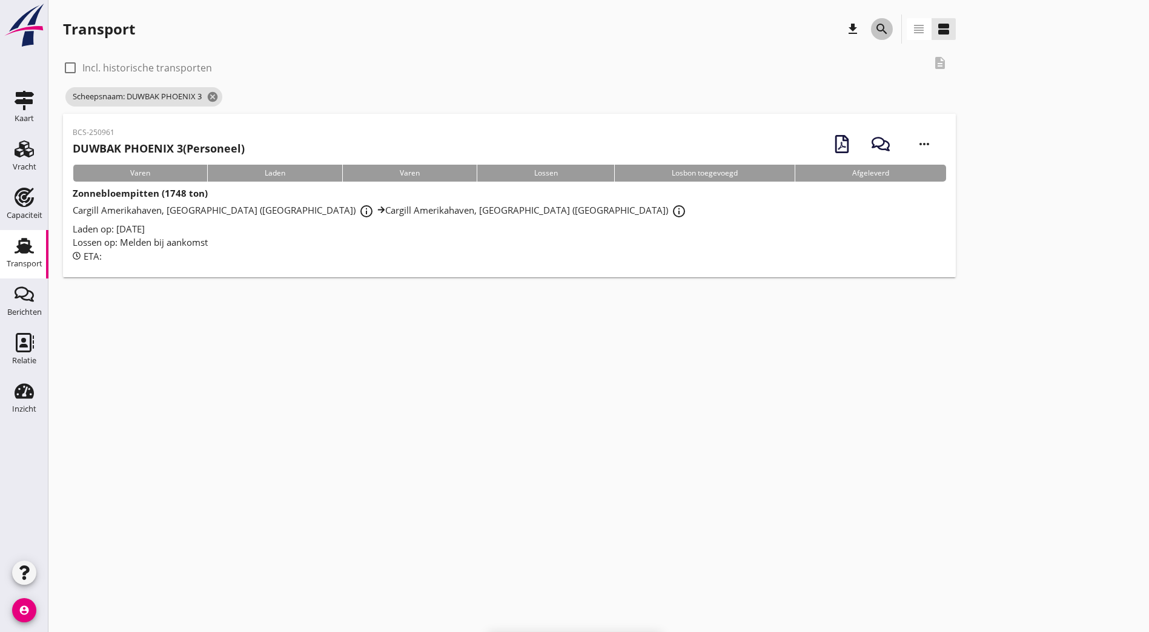
click at [871, 31] on div "search" at bounding box center [882, 29] width 22 height 15
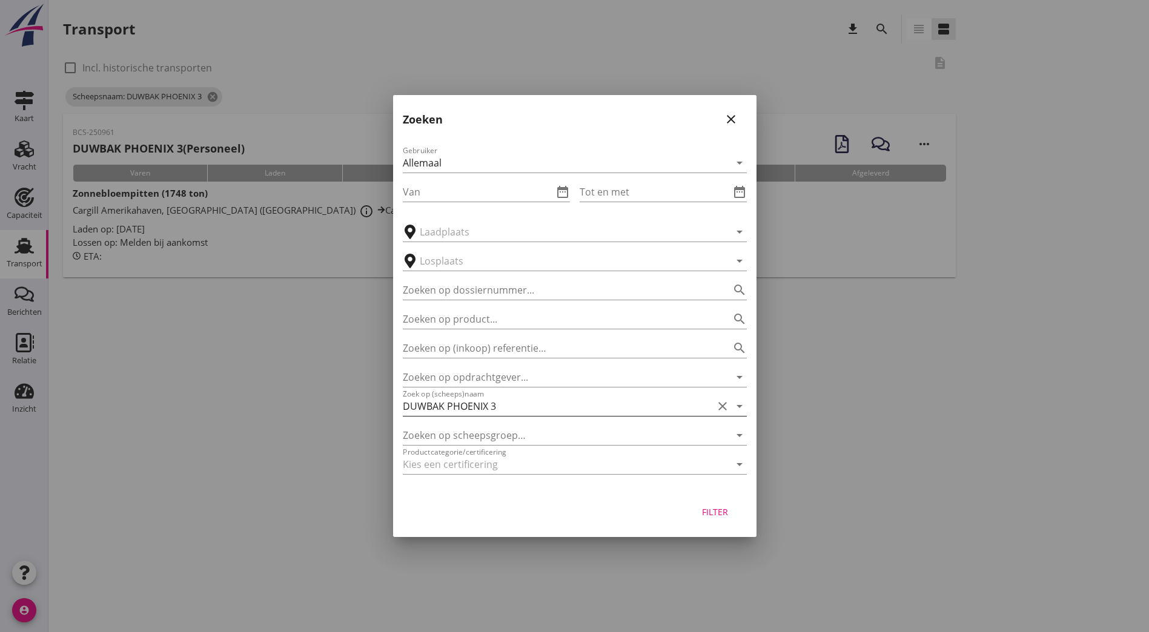
click at [538, 406] on input "DUWBAK PHOENIX 3" at bounding box center [558, 406] width 310 height 19
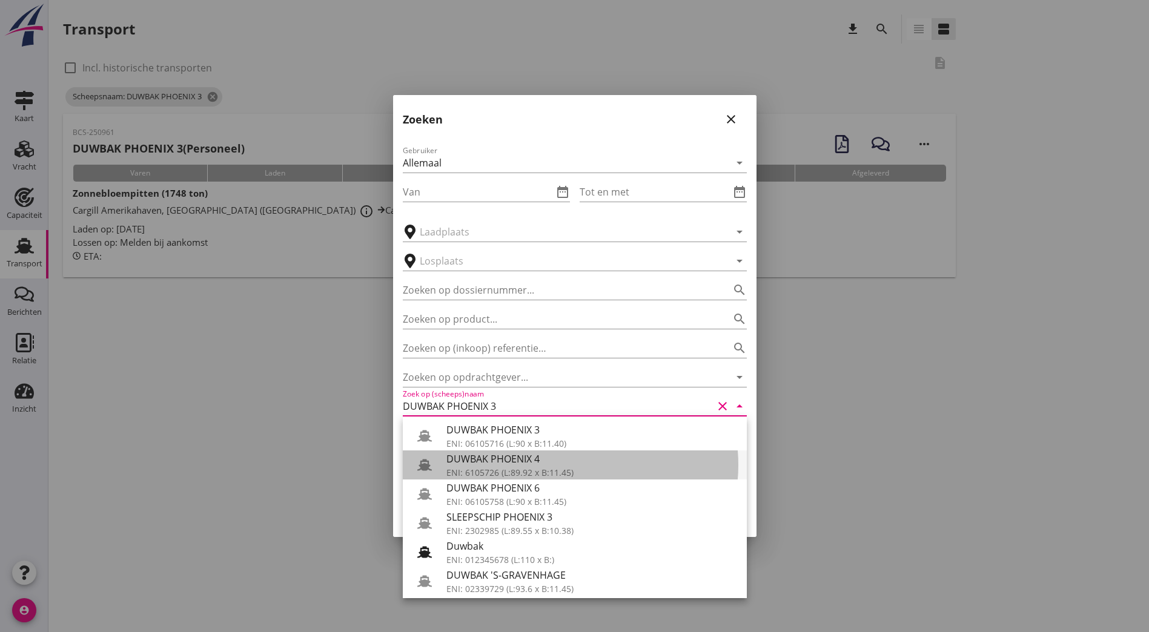
click at [546, 464] on div "DUWBAK PHOENIX 4" at bounding box center [591, 459] width 291 height 15
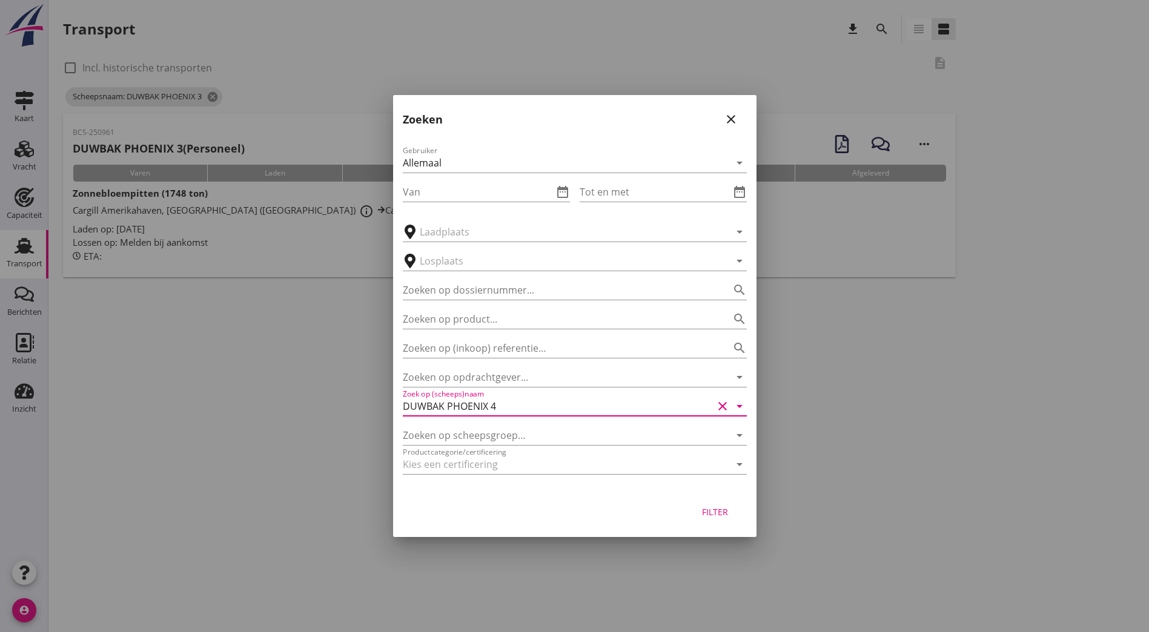
click at [707, 509] on div "Filter" at bounding box center [715, 512] width 34 height 13
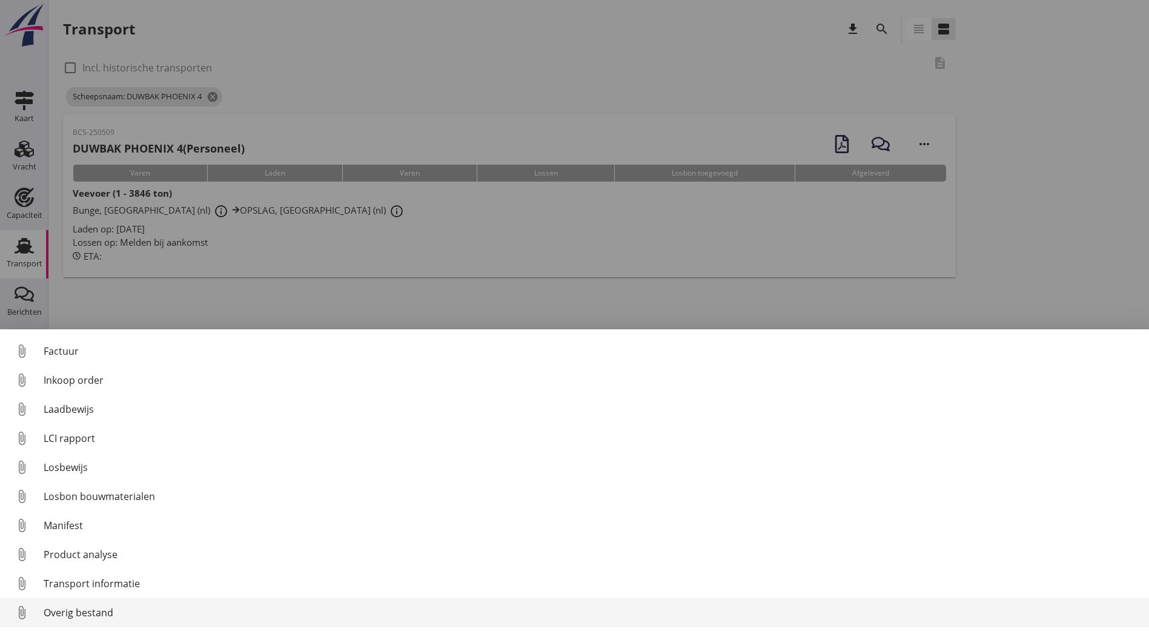
click at [107, 615] on div "Overig bestand" at bounding box center [591, 613] width 1095 height 15
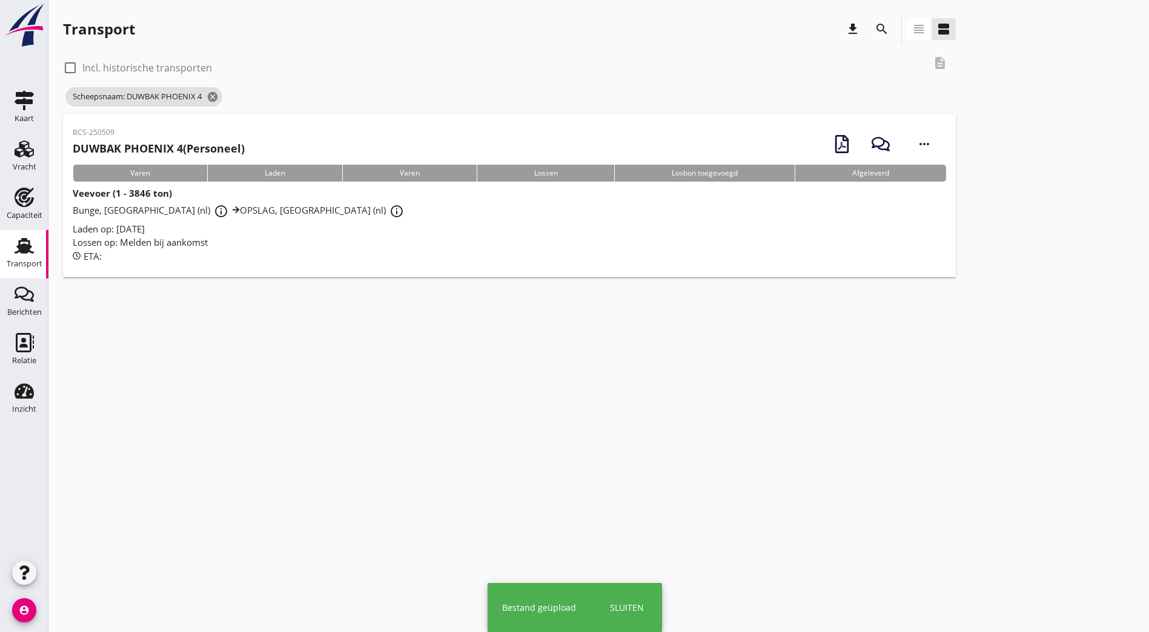
click at [707, 350] on div "cancel You are impersonating another user. Transport download search view_headl…" at bounding box center [598, 316] width 1100 height 632
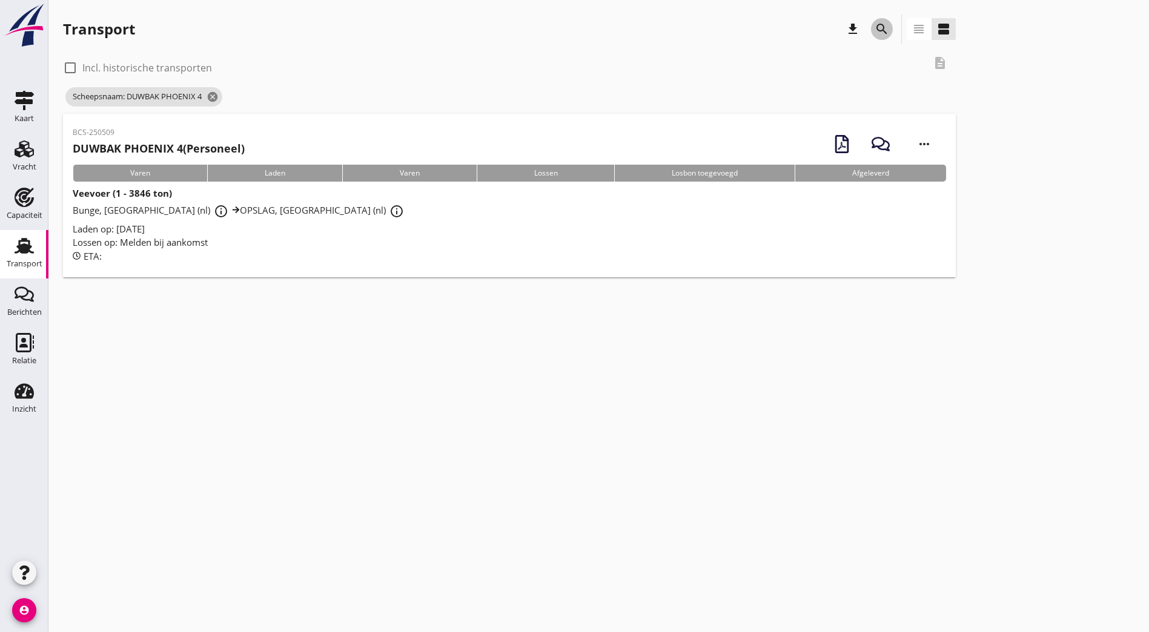
click at [874, 24] on icon "search" at bounding box center [881, 29] width 15 height 15
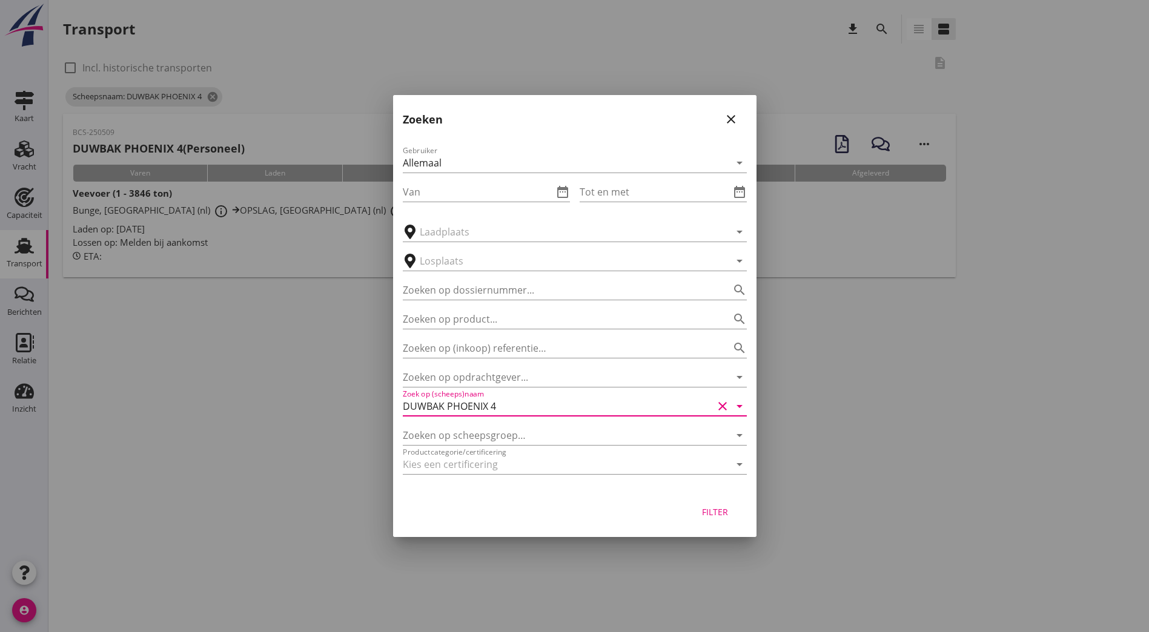
click at [521, 410] on input "DUWBAK PHOENIX 4" at bounding box center [558, 406] width 310 height 19
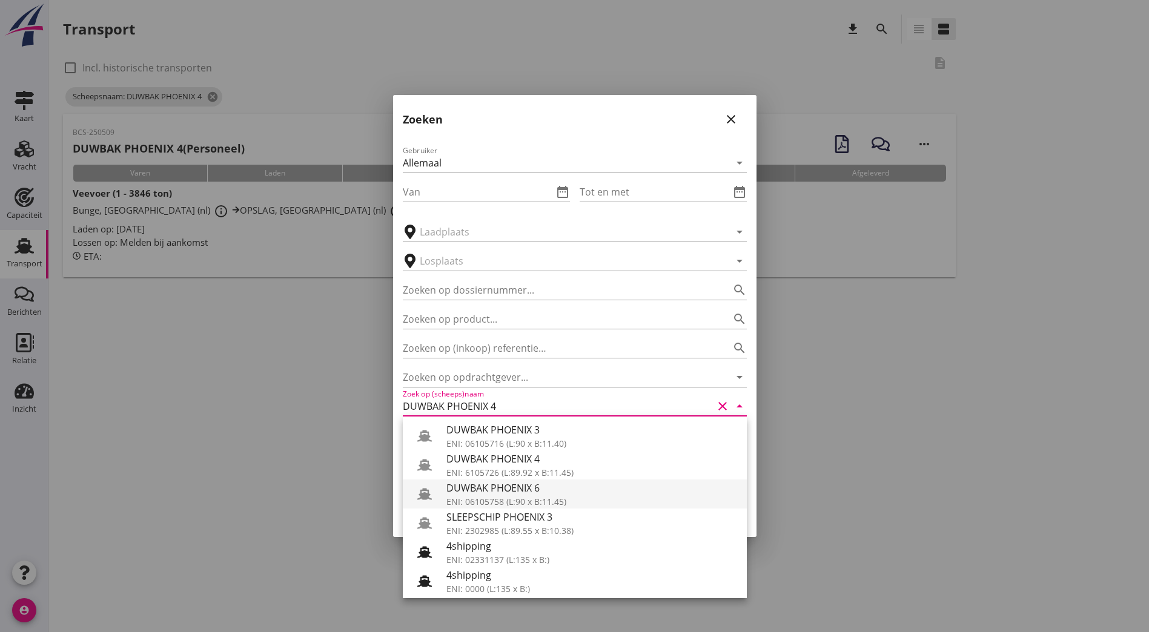
click at [546, 493] on div "DUWBAK PHOENIX 6" at bounding box center [591, 488] width 291 height 15
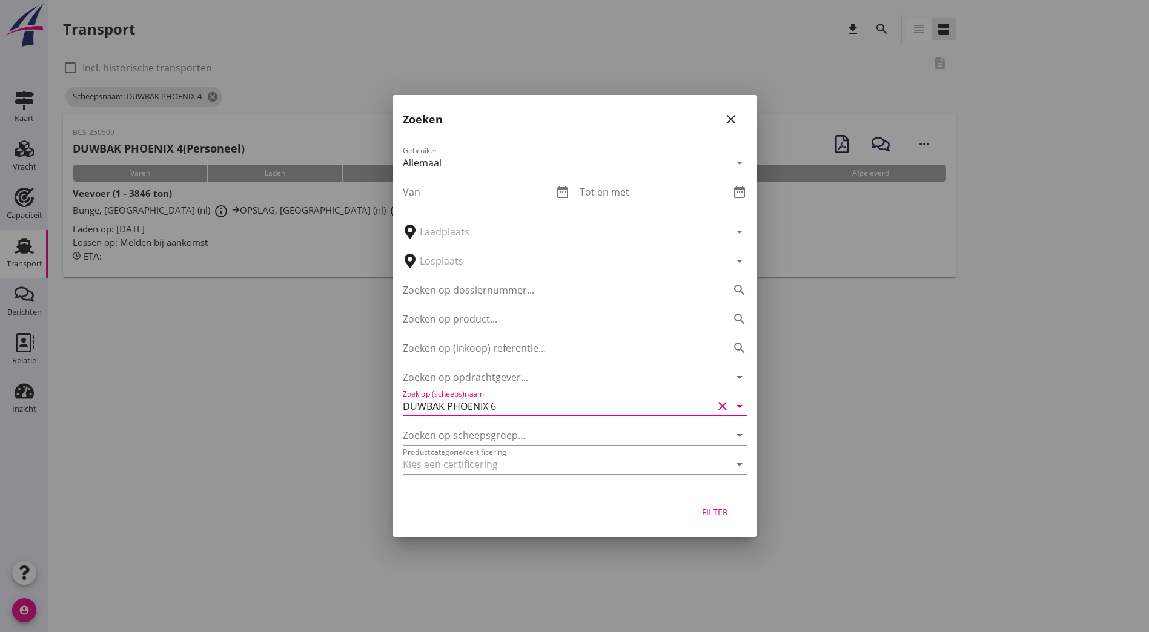
click at [724, 514] on div "Filter" at bounding box center [715, 512] width 34 height 13
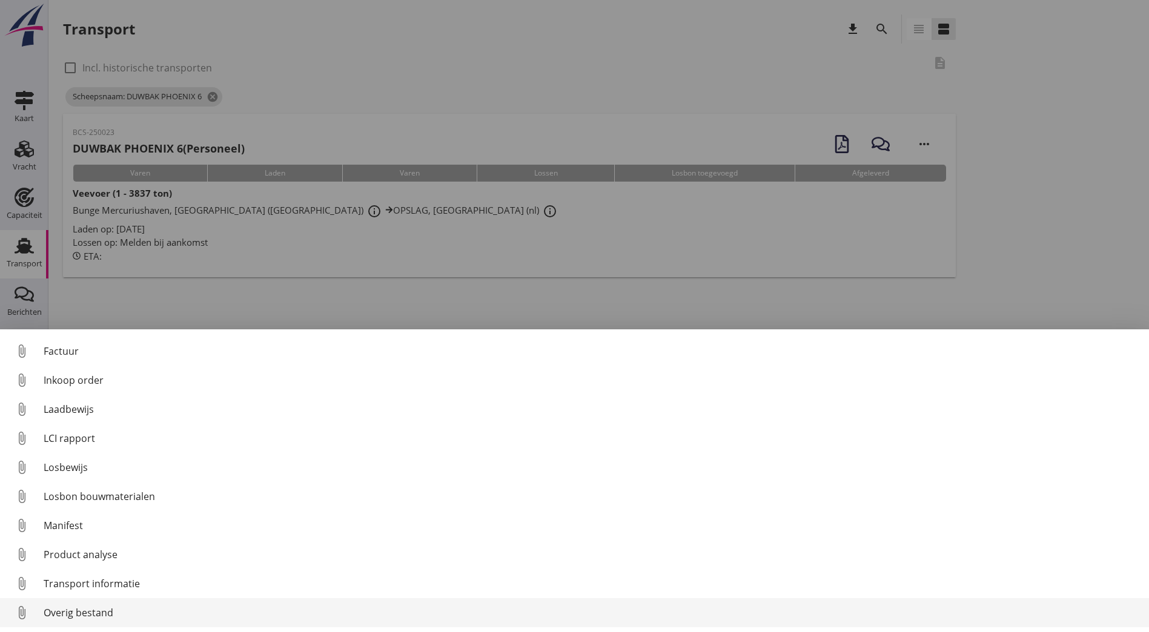
click at [89, 619] on div "Overig bestand" at bounding box center [591, 613] width 1095 height 15
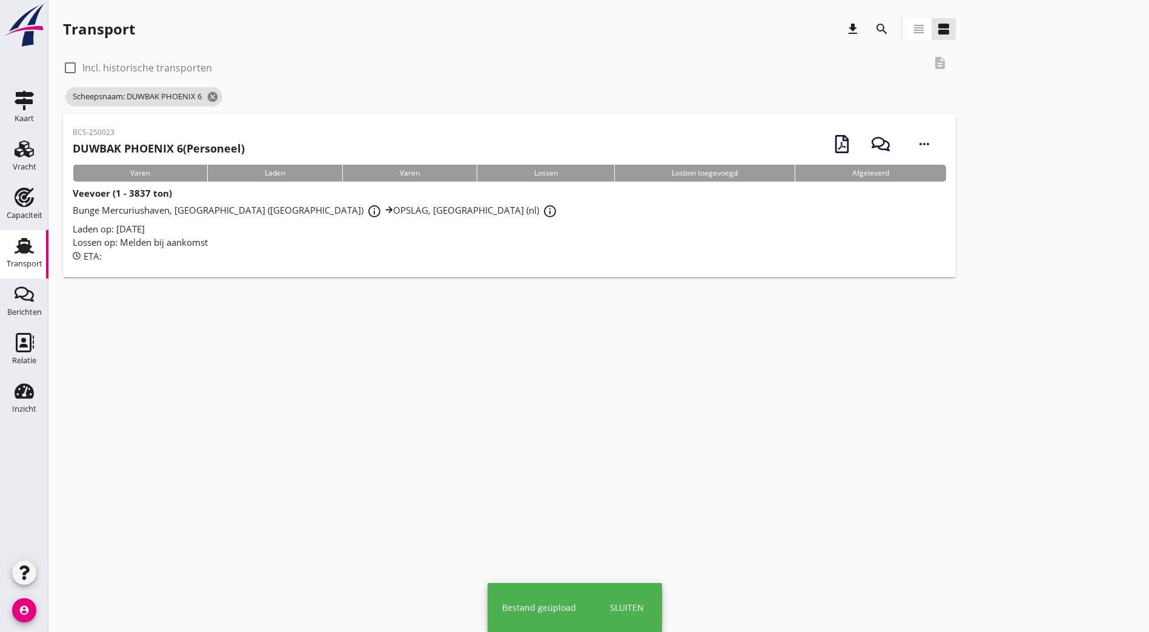
click at [871, 19] on button "search" at bounding box center [882, 29] width 22 height 22
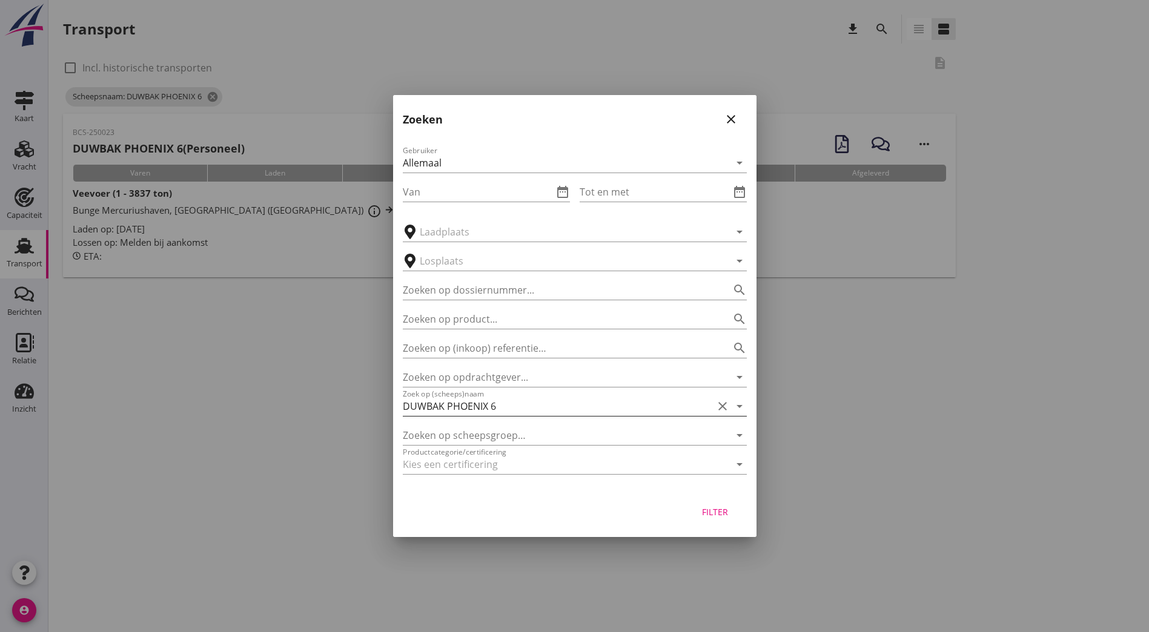
click at [495, 402] on input "DUWBAK PHOENIX 6" at bounding box center [558, 406] width 310 height 19
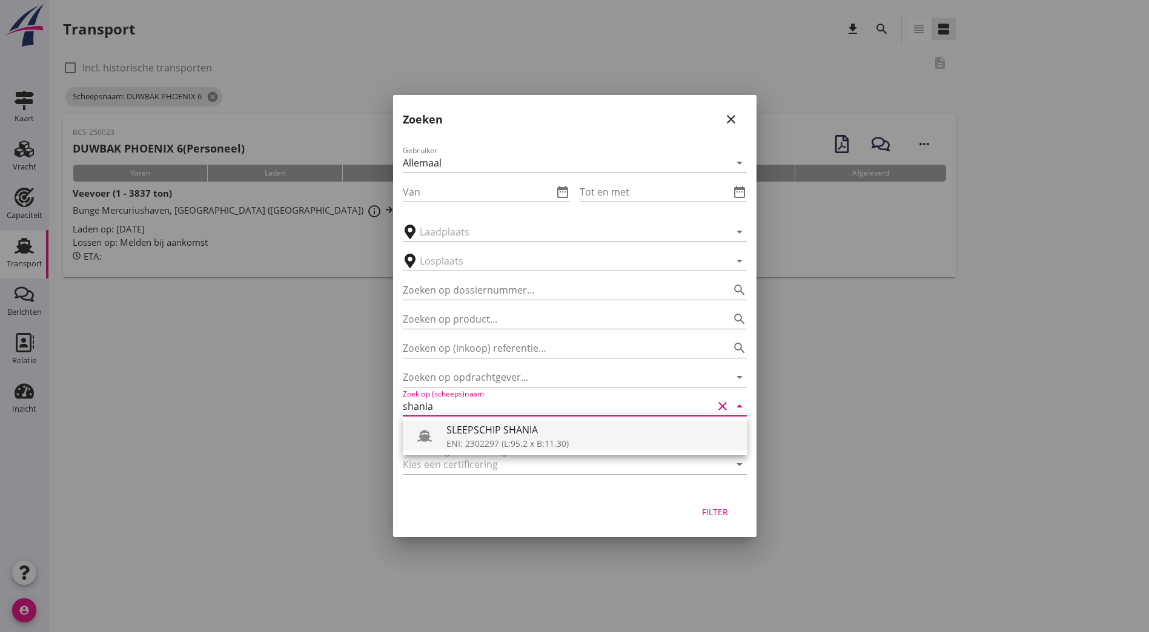
click at [495, 429] on div "SLEEPSCHIP SHANIA" at bounding box center [591, 430] width 291 height 15
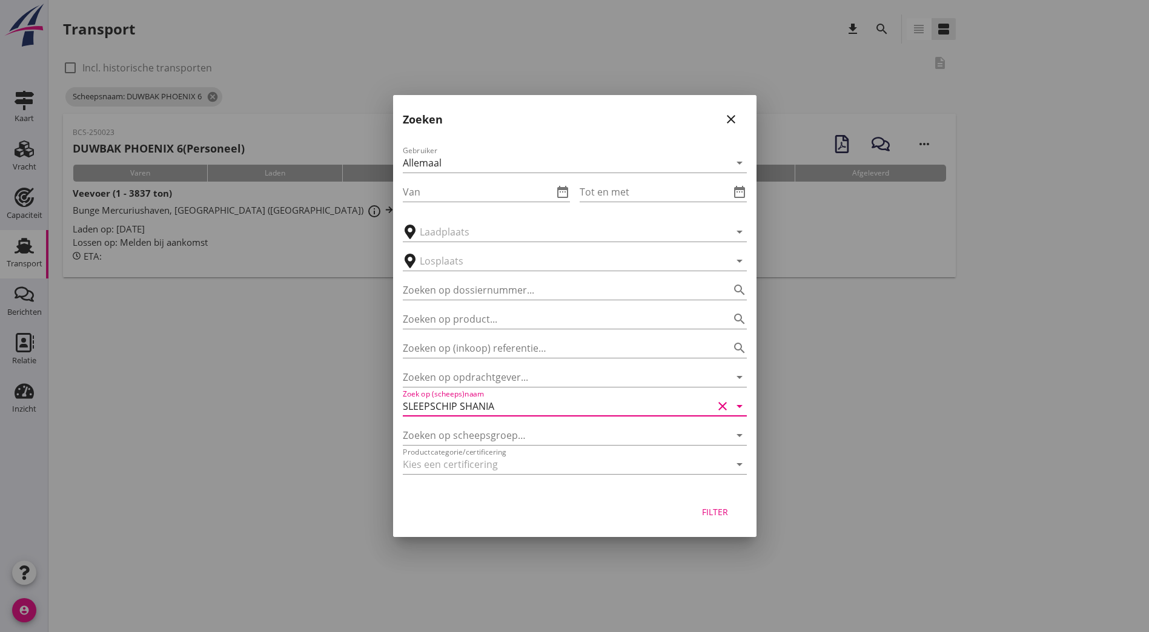
click at [716, 510] on div "Filter" at bounding box center [715, 512] width 34 height 13
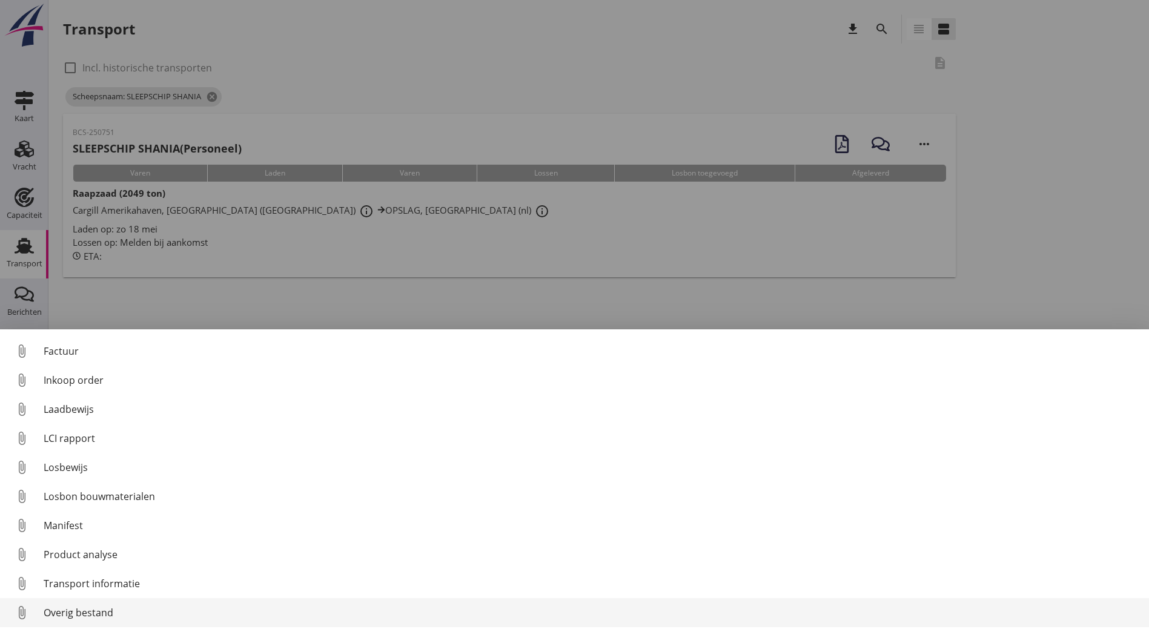
click at [101, 611] on div "Overig bestand" at bounding box center [591, 613] width 1095 height 15
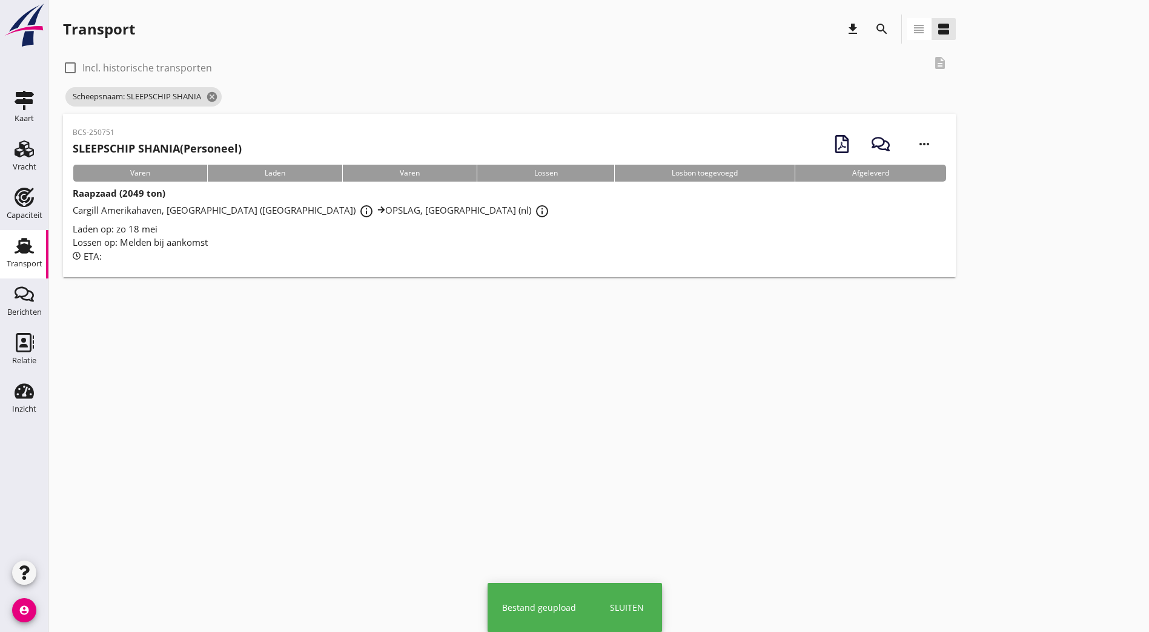
click at [939, 198] on div "BCS-250751 SLEEPSCHIP SHANIA (Personeel) more_horiz Varen Laden Varen Lossen Lo…" at bounding box center [598, 198] width 1071 height 168
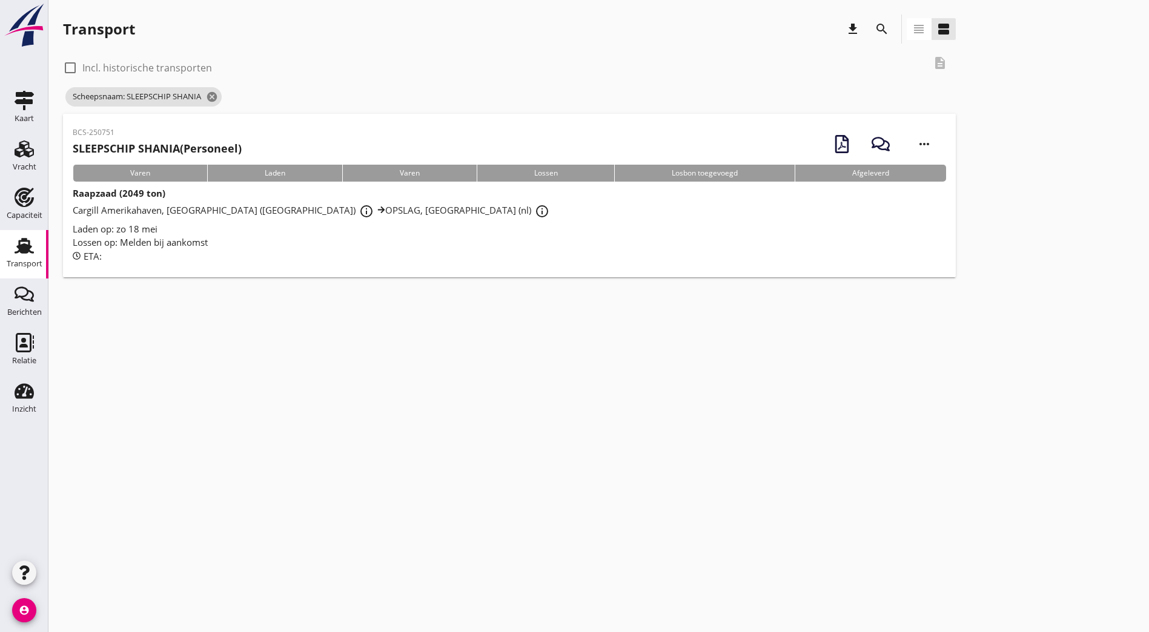
click at [1051, 273] on div "BCS-250751 SLEEPSCHIP SHANIA (Personeel) more_horiz Varen Laden Varen Lossen Lo…" at bounding box center [598, 198] width 1071 height 168
click at [874, 22] on icon "search" at bounding box center [881, 29] width 15 height 15
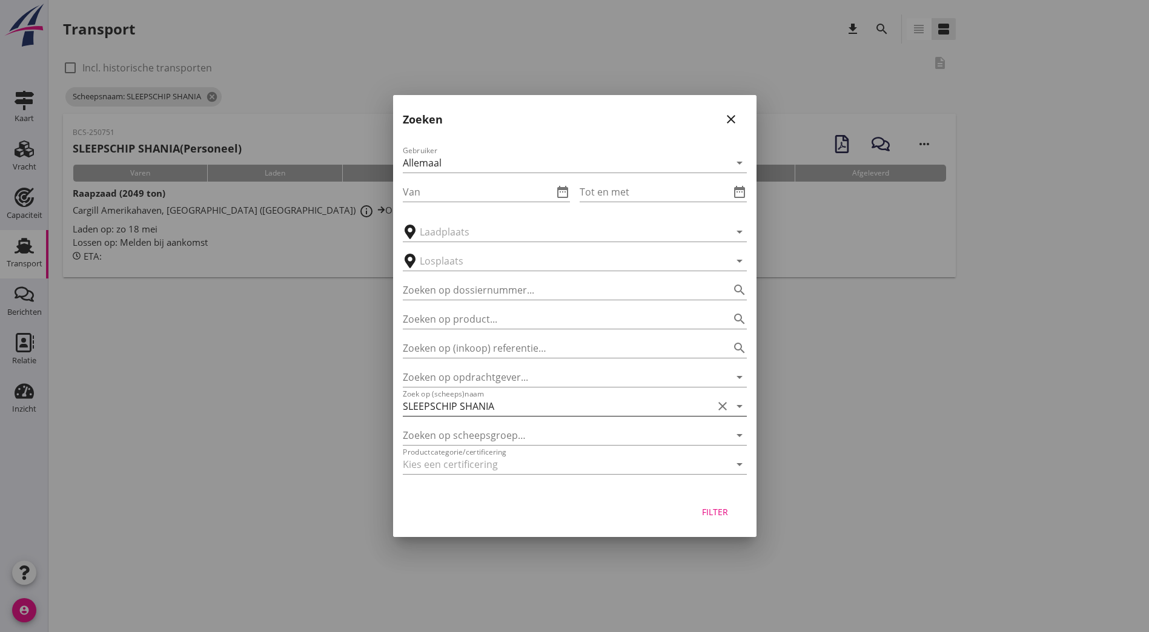
click at [487, 403] on input "SLEEPSCHIP SHANIA" at bounding box center [558, 406] width 310 height 19
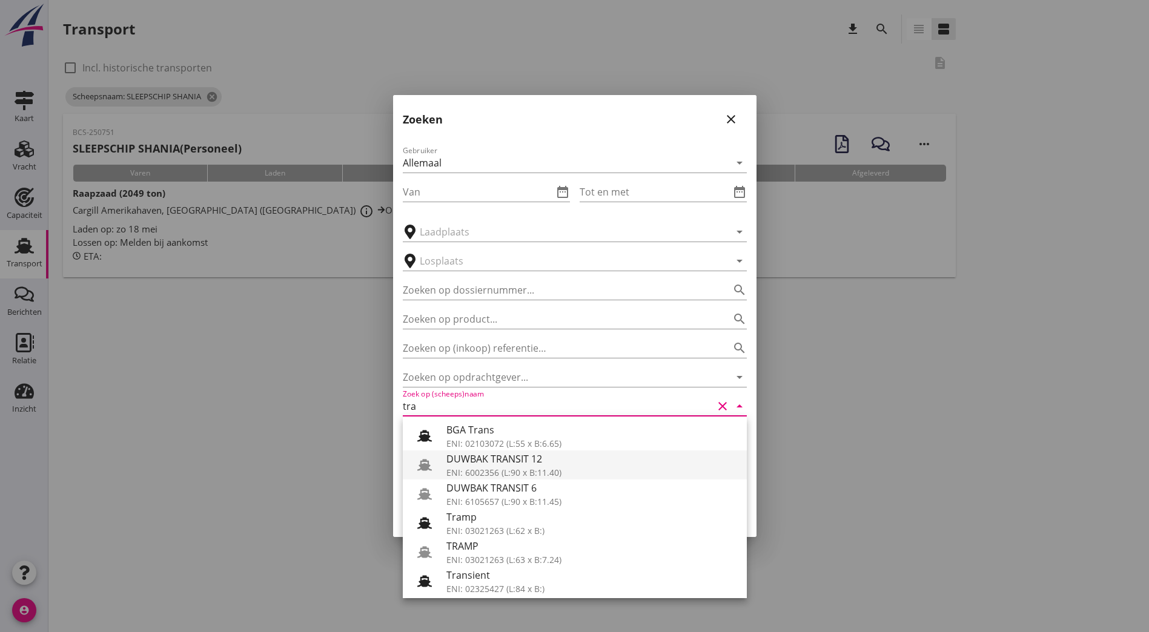
click at [489, 455] on div "DUWBAK TRANSIT 12" at bounding box center [591, 459] width 291 height 15
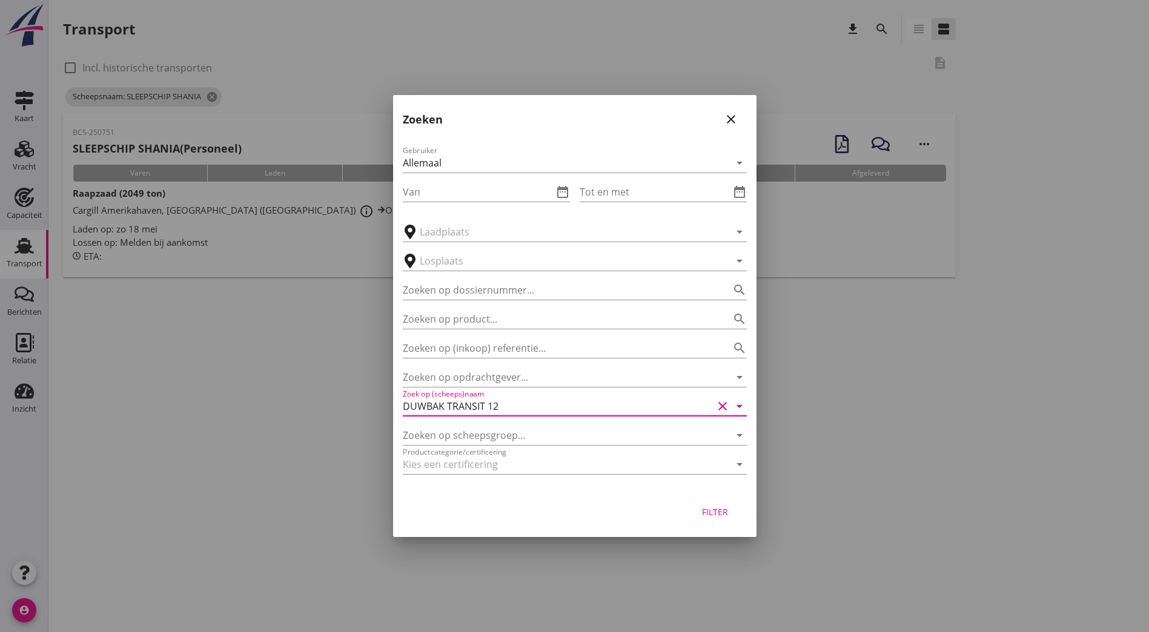
click at [709, 507] on div "Filter" at bounding box center [715, 512] width 34 height 13
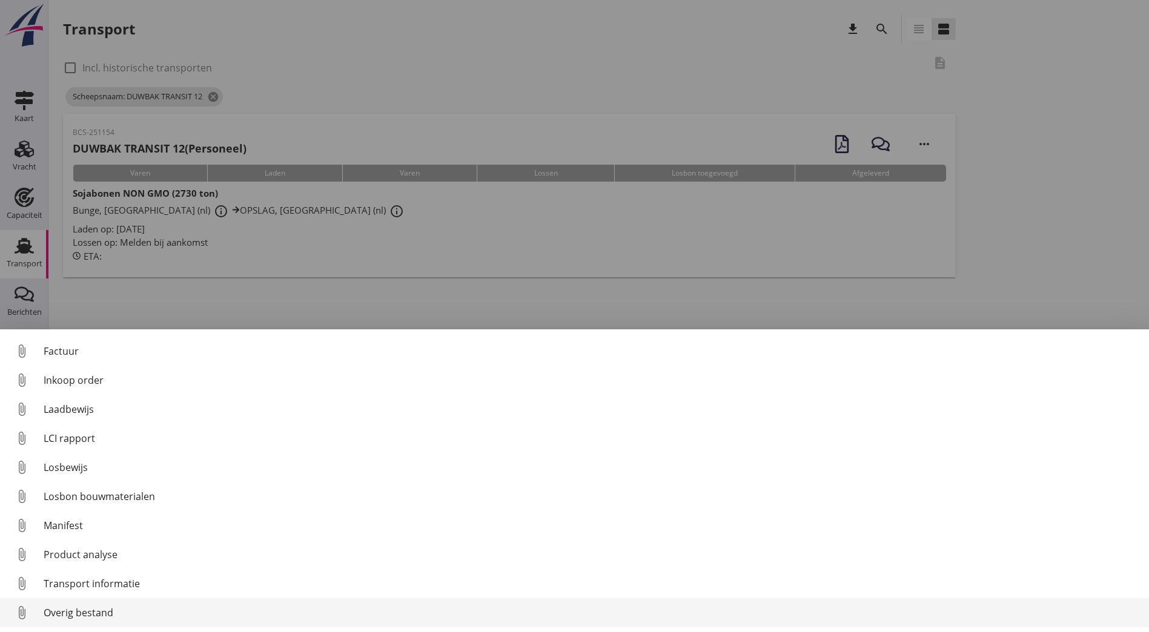
click at [92, 613] on div "Overig bestand" at bounding box center [591, 613] width 1095 height 15
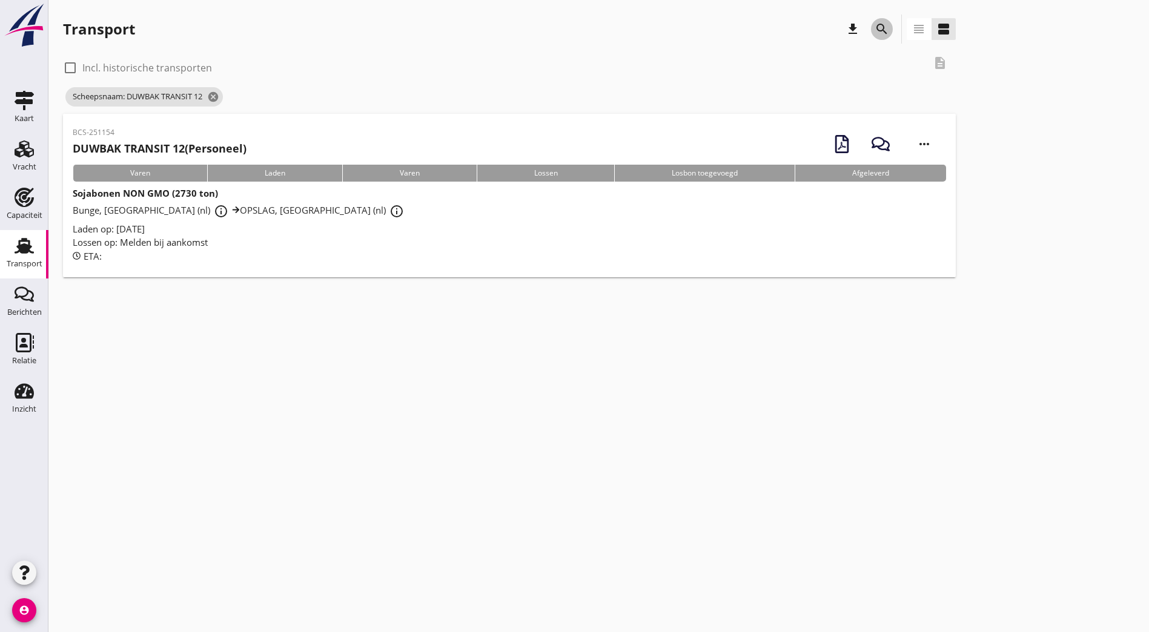
click at [874, 24] on icon "search" at bounding box center [881, 29] width 15 height 15
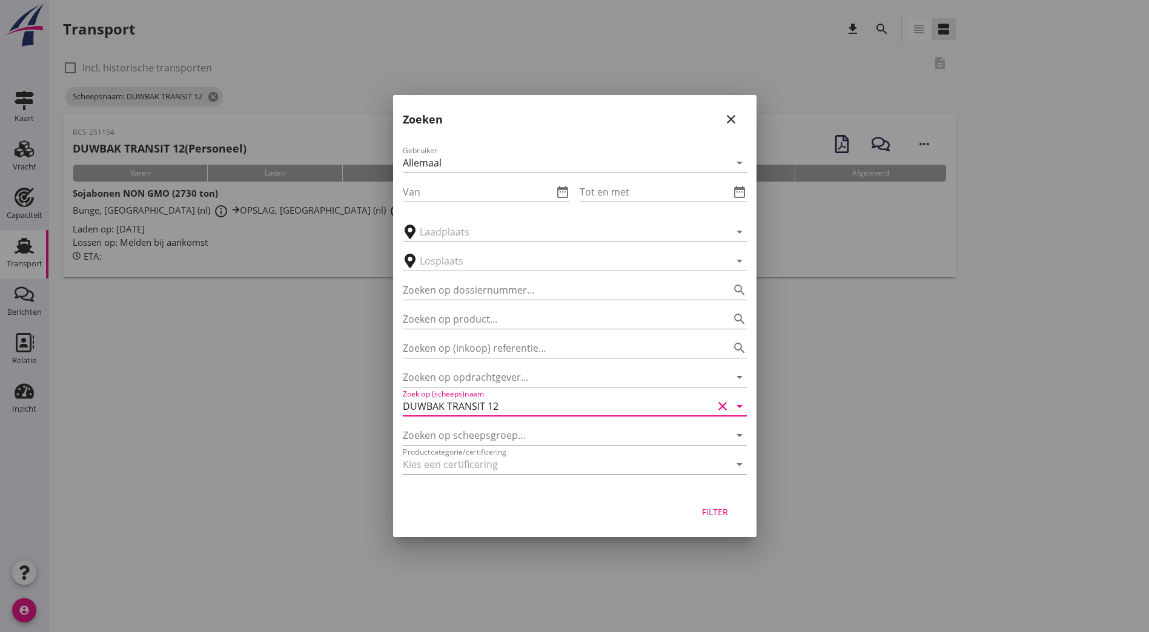
click at [572, 411] on input "DUWBAK TRANSIT 12" at bounding box center [558, 406] width 310 height 19
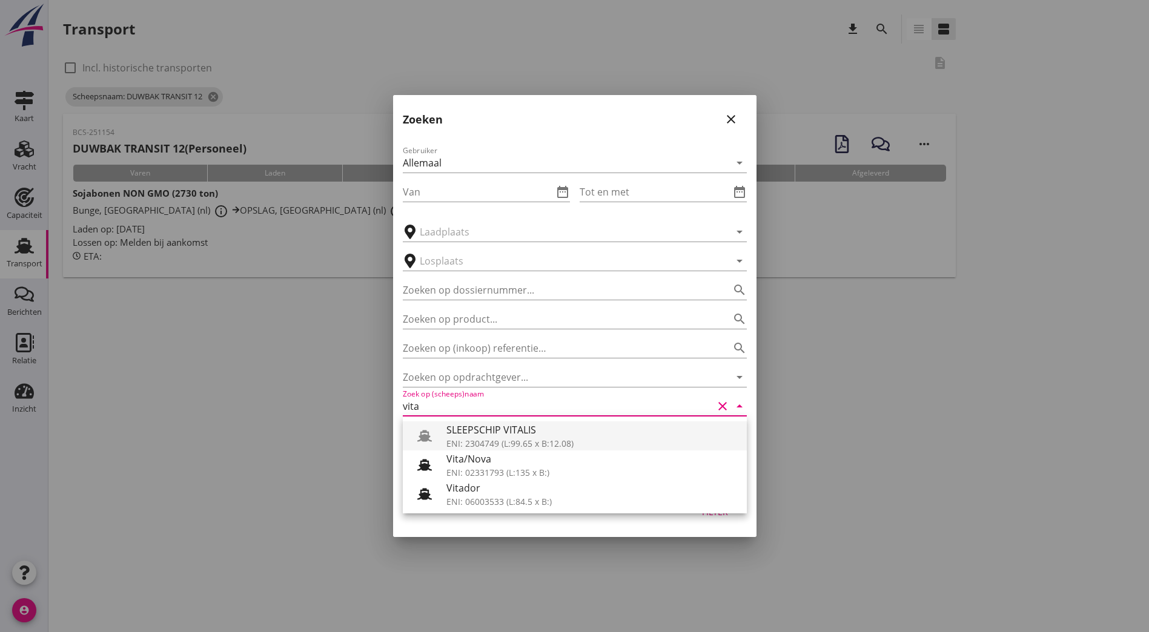
click at [550, 434] on div "SLEEPSCHIP VITALIS" at bounding box center [591, 430] width 291 height 15
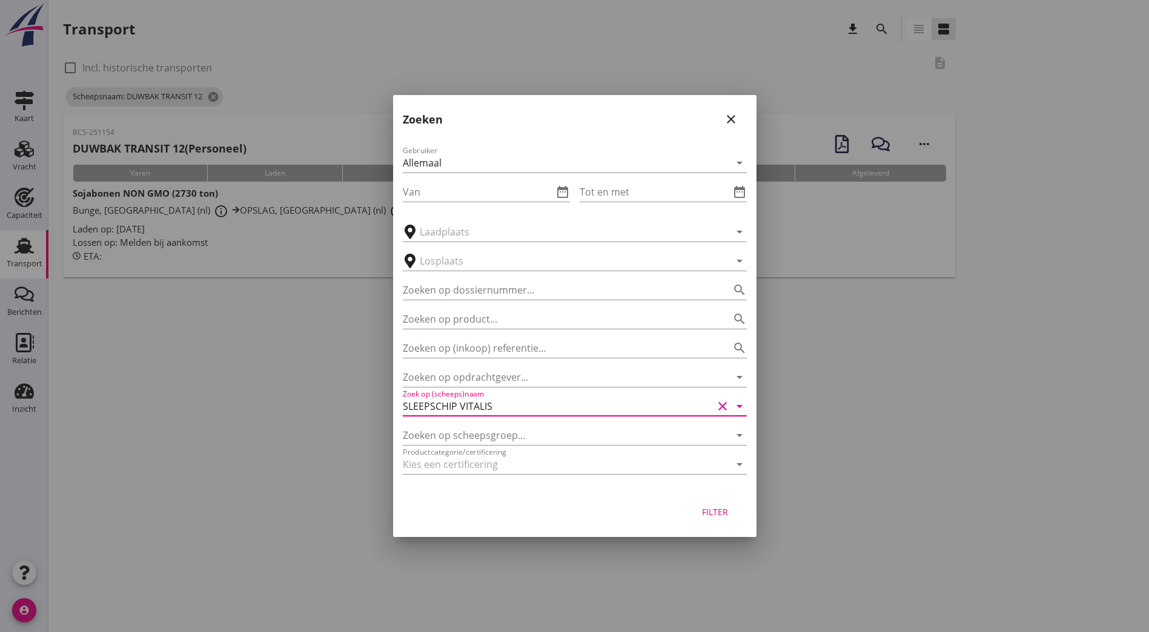
click at [721, 510] on div "Filter" at bounding box center [715, 512] width 34 height 13
type input "SLEEPSCHIP VITALIS"
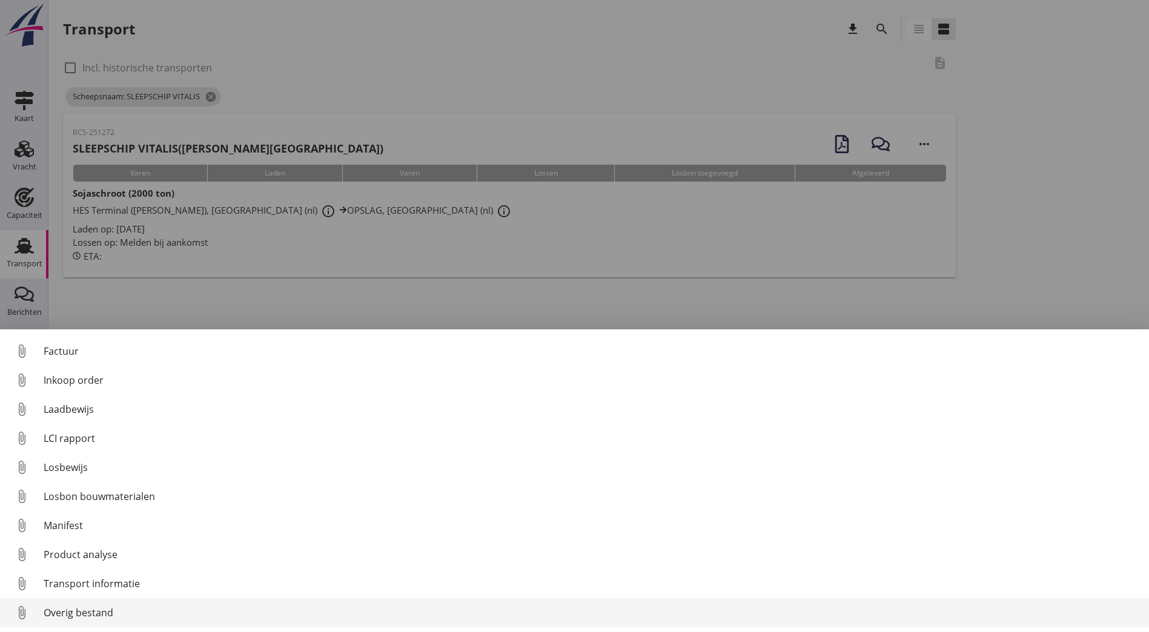
click at [157, 609] on div "Overig bestand" at bounding box center [591, 613] width 1095 height 15
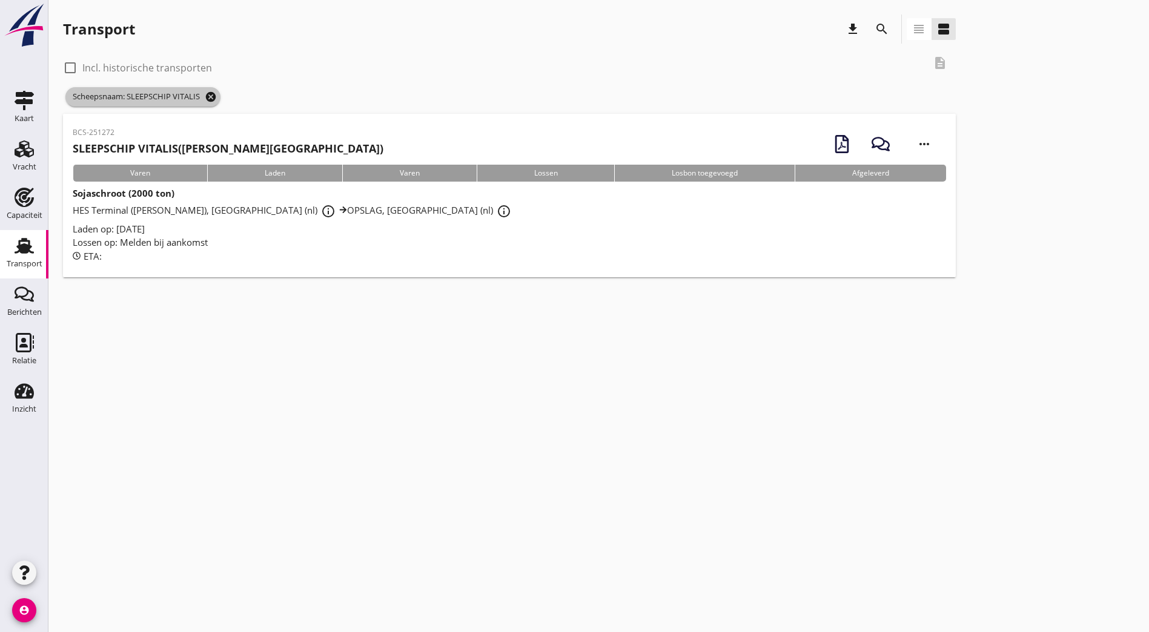
click at [210, 96] on icon "cancel" at bounding box center [211, 97] width 12 height 12
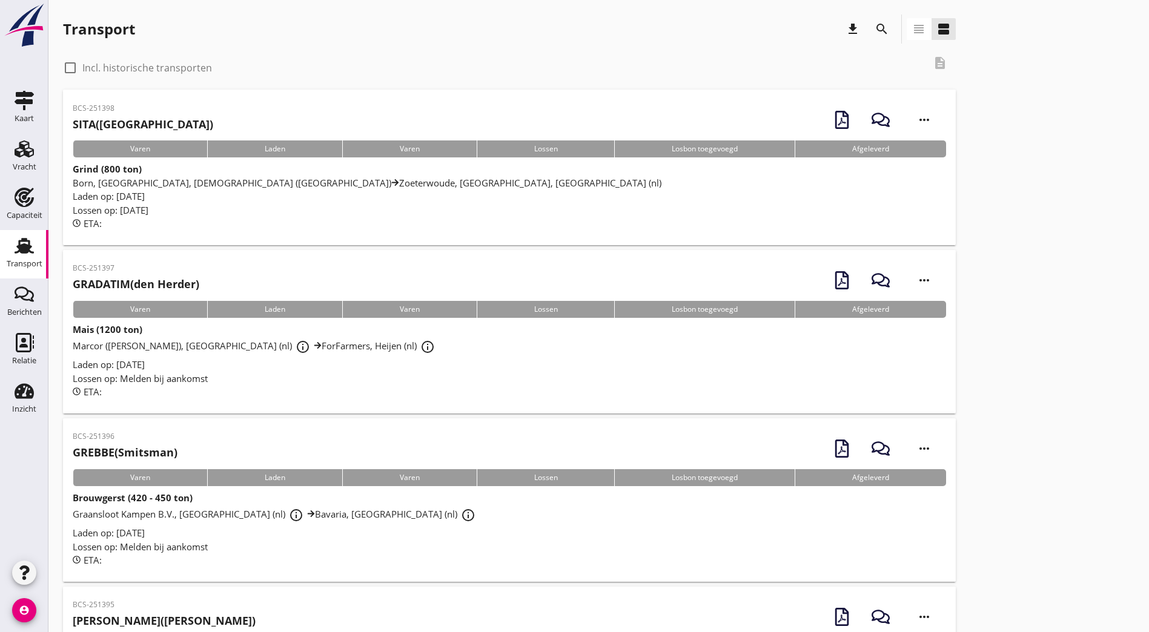
click at [4, 153] on link "Vracht Vracht" at bounding box center [24, 157] width 48 height 48
